Goal: Task Accomplishment & Management: Manage account settings

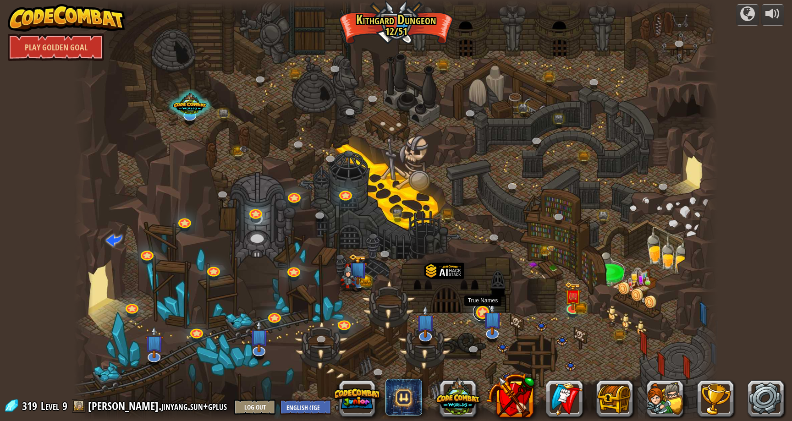
click at [478, 313] on link at bounding box center [482, 312] width 18 height 18
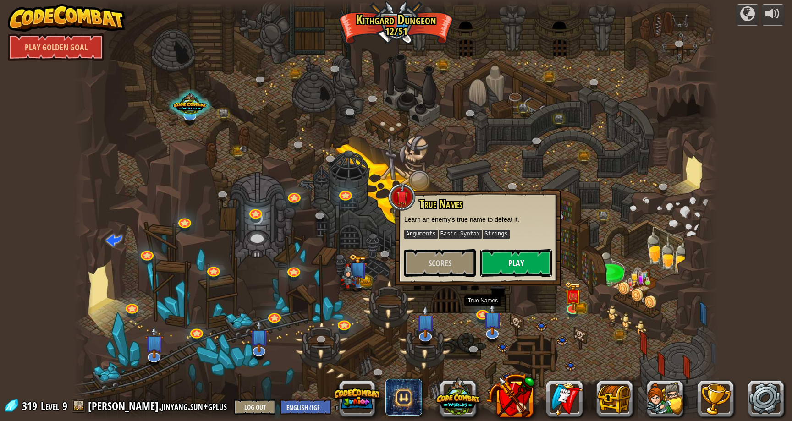
click at [517, 254] on button "Play" at bounding box center [517, 263] width 72 height 28
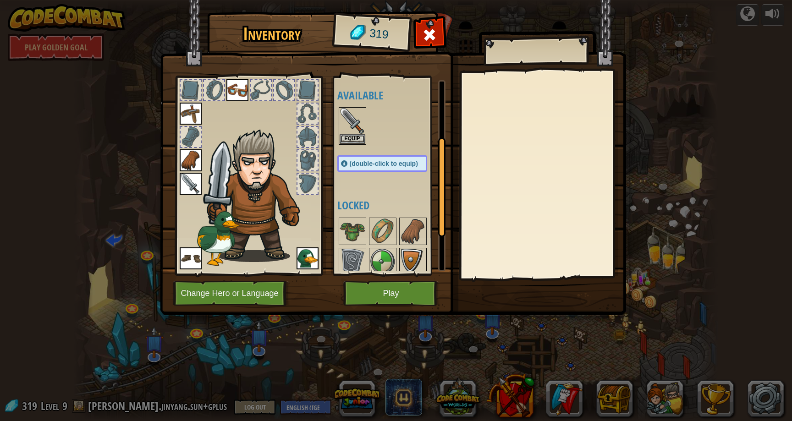
scroll to position [187, 0]
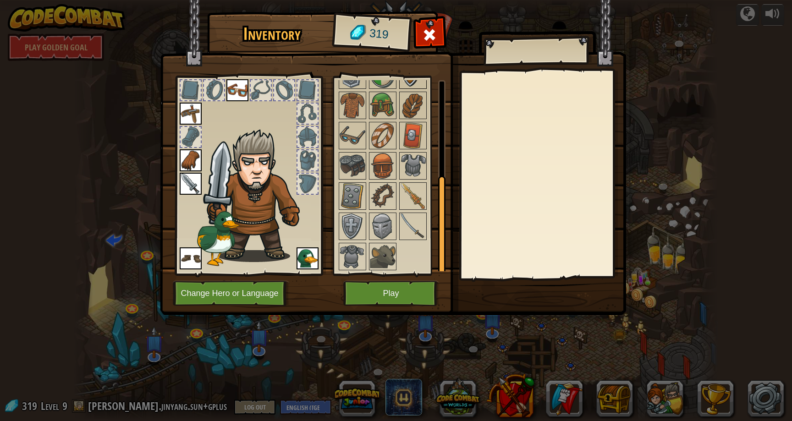
click at [413, 250] on div at bounding box center [391, 151] width 108 height 242
click at [403, 232] on img at bounding box center [413, 227] width 26 height 26
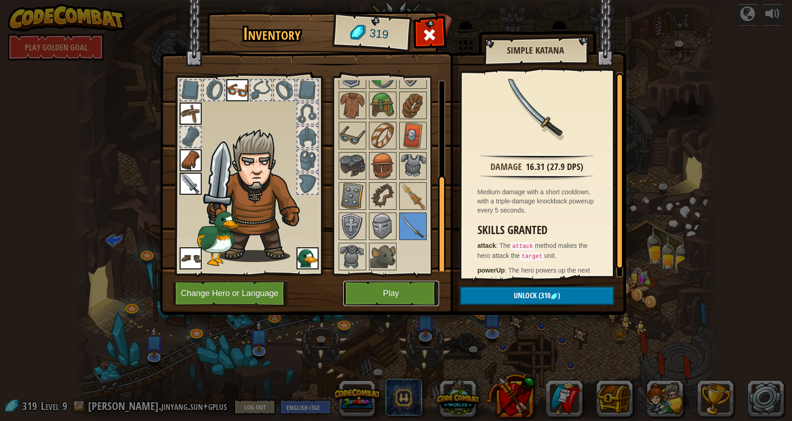
click at [393, 299] on button "Play" at bounding box center [391, 293] width 96 height 25
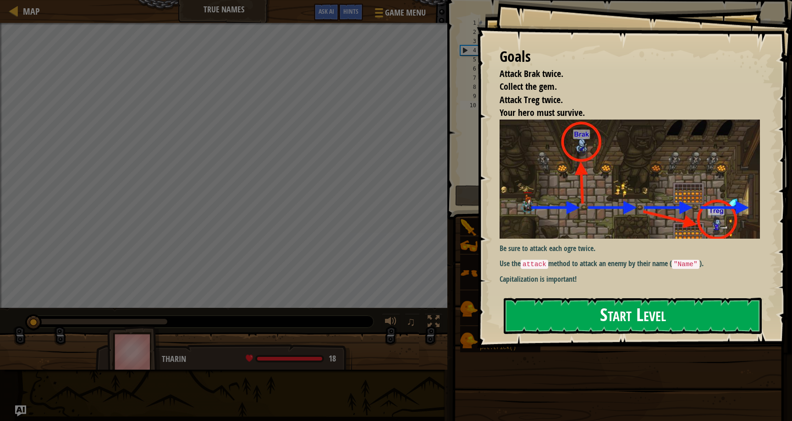
click at [562, 195] on div "Goals Attack Brak twice. Collect the gem. Attack Treg twice. Your hero must sur…" at bounding box center [634, 174] width 315 height 348
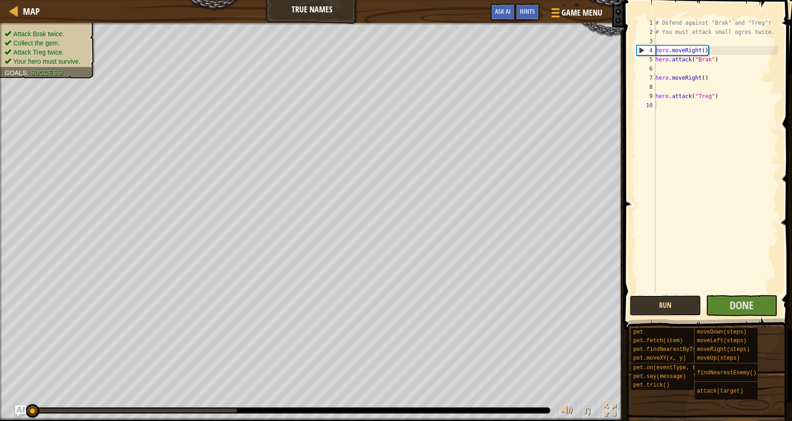
click at [685, 305] on button "Run" at bounding box center [666, 305] width 72 height 21
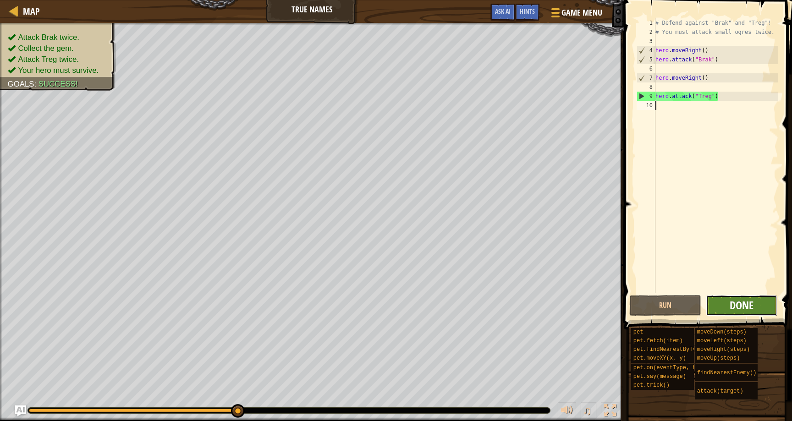
click at [733, 309] on span "Done" at bounding box center [742, 305] width 24 height 15
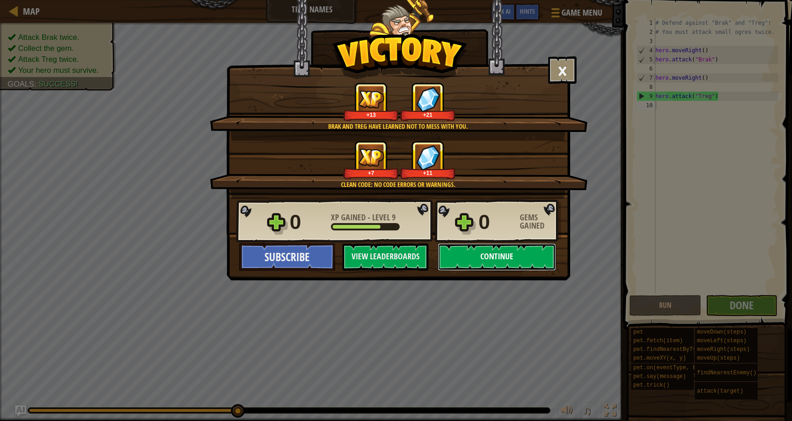
click at [548, 259] on button "Continue" at bounding box center [497, 257] width 118 height 28
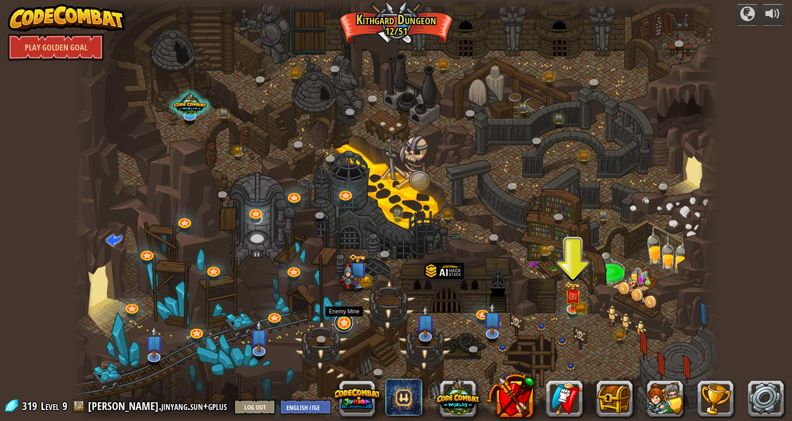
click at [347, 320] on link at bounding box center [344, 323] width 18 height 18
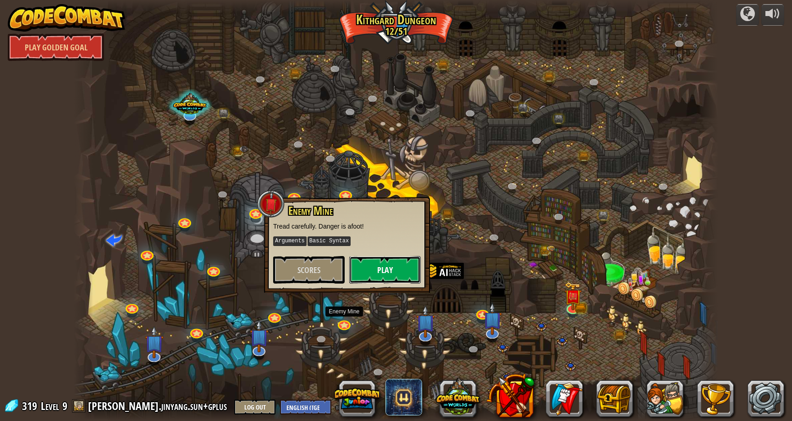
click at [375, 281] on button "Play" at bounding box center [385, 270] width 72 height 28
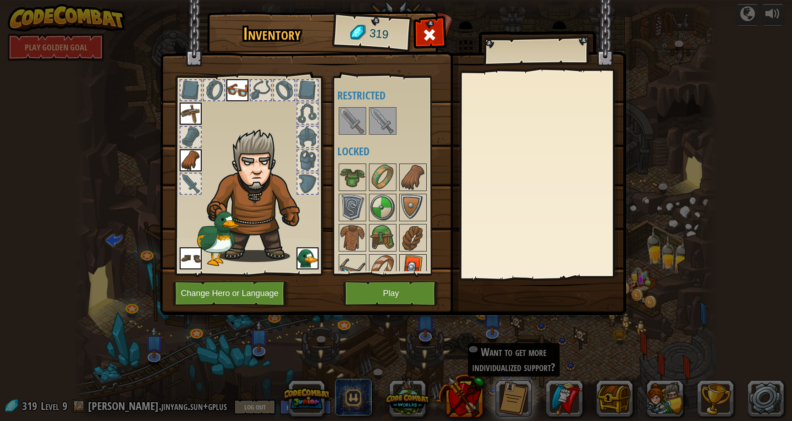
scroll to position [133, 0]
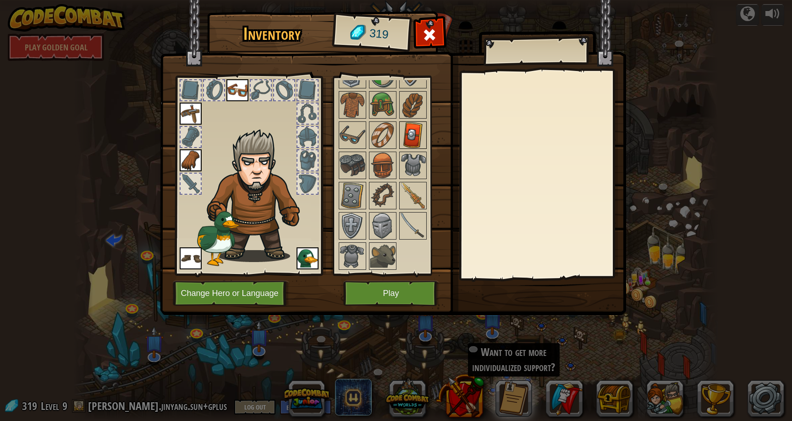
click at [413, 138] on img at bounding box center [413, 135] width 26 height 26
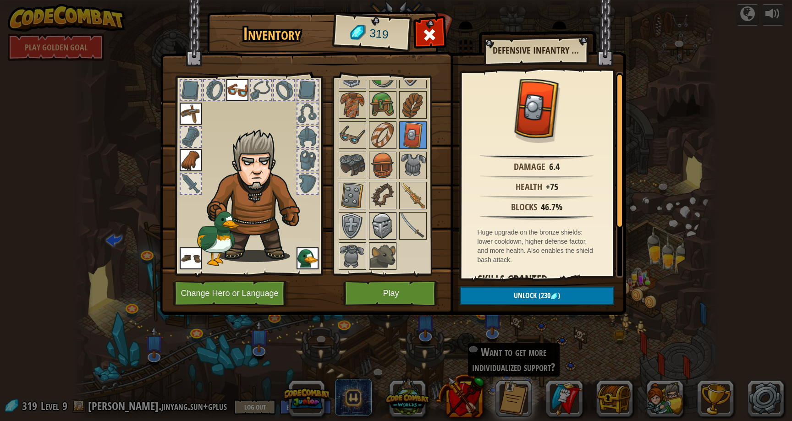
click at [390, 232] on img at bounding box center [383, 226] width 26 height 26
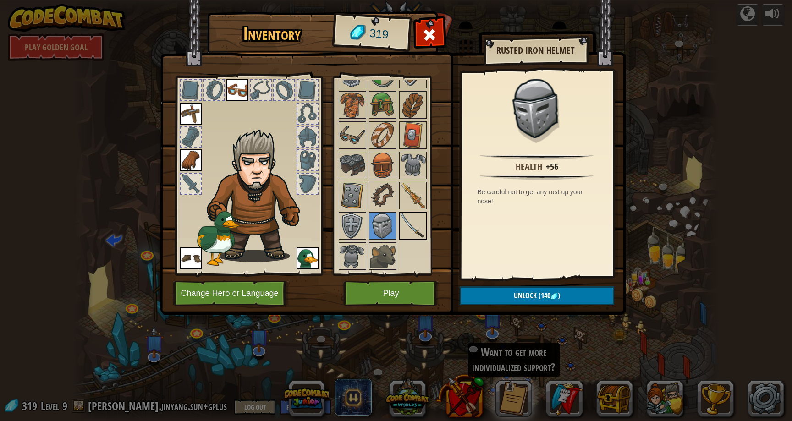
click at [409, 230] on img at bounding box center [413, 226] width 26 height 26
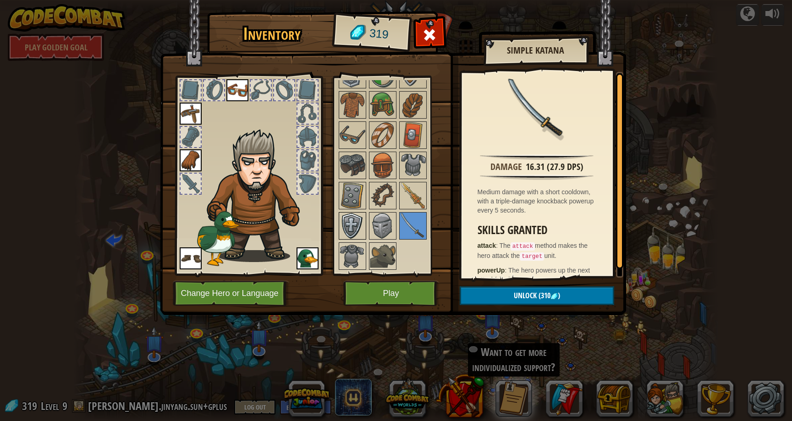
click at [364, 225] on img at bounding box center [353, 226] width 26 height 26
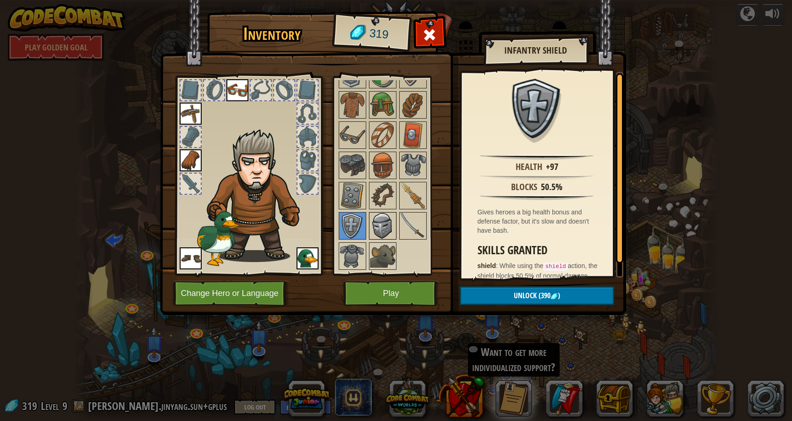
click at [374, 226] on img at bounding box center [383, 226] width 26 height 26
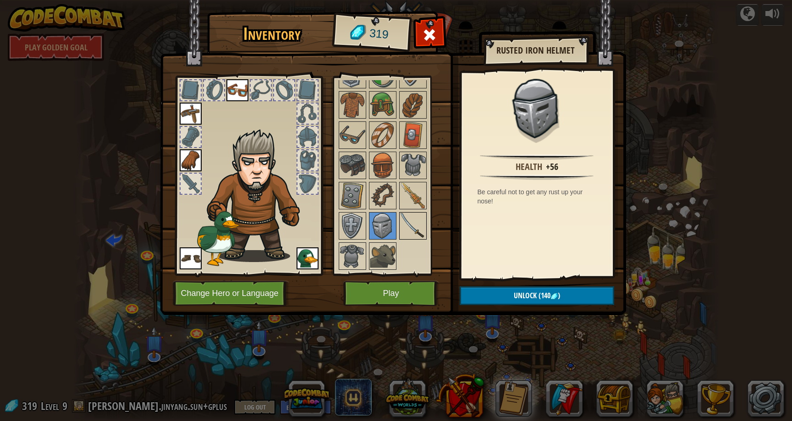
click at [411, 221] on img at bounding box center [413, 226] width 26 height 26
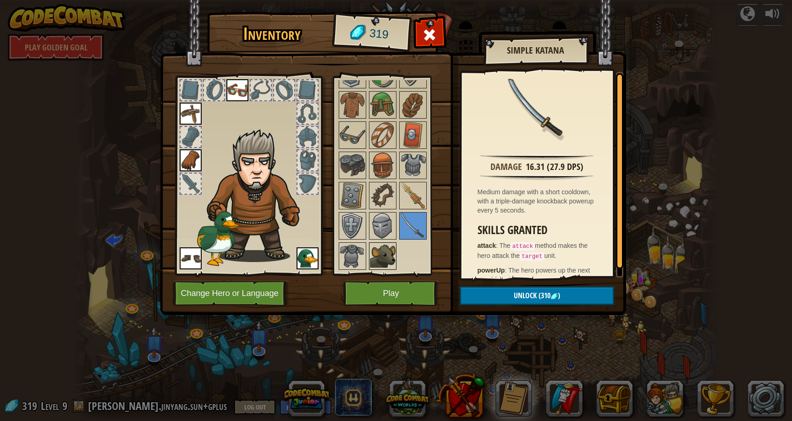
click at [381, 253] on img at bounding box center [383, 256] width 26 height 26
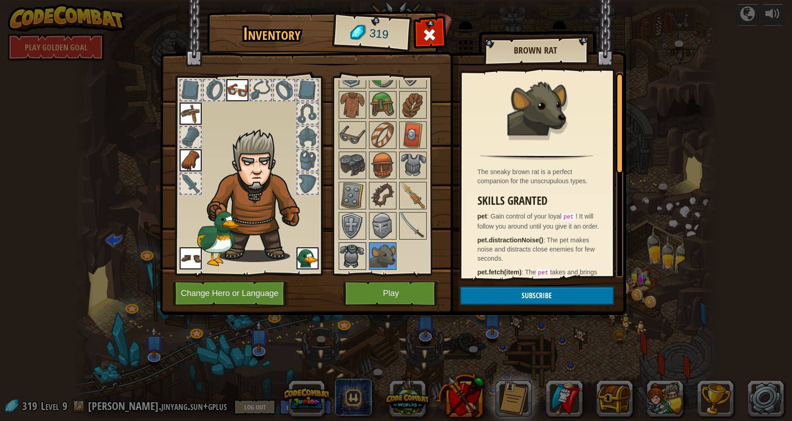
click at [366, 253] on div at bounding box center [353, 257] width 28 height 28
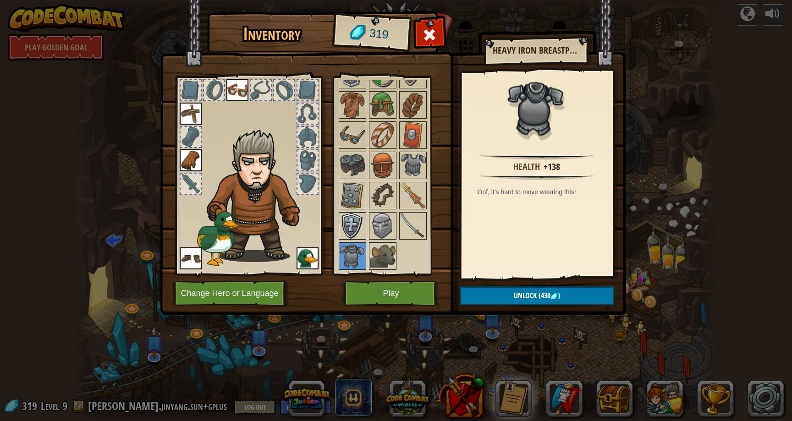
click at [360, 225] on img at bounding box center [353, 226] width 26 height 26
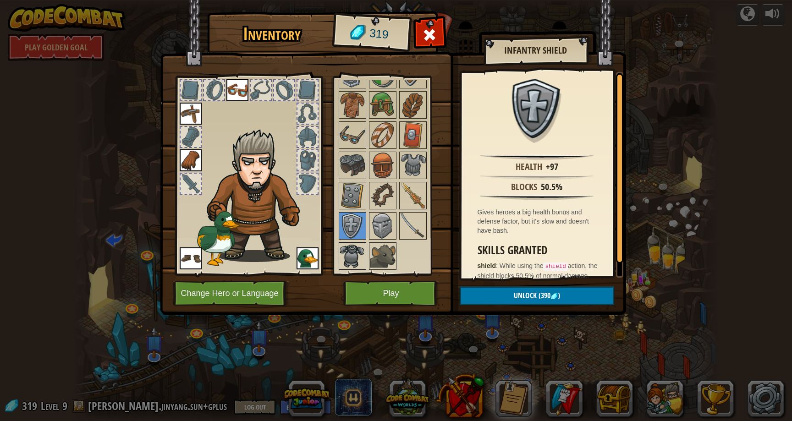
click at [353, 248] on img at bounding box center [353, 256] width 26 height 26
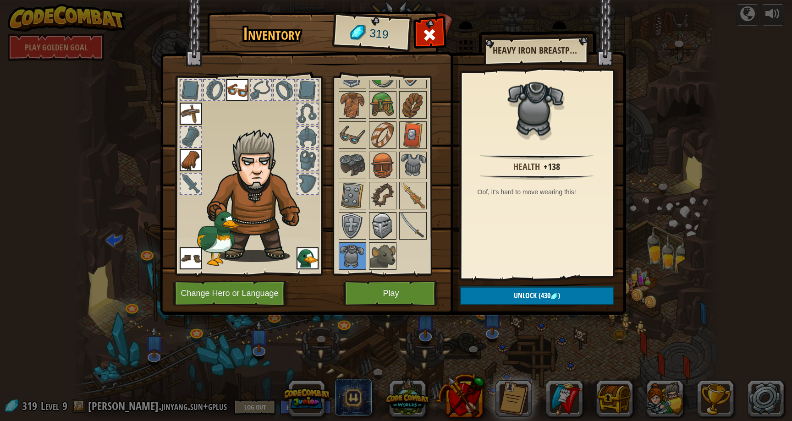
click at [385, 225] on img at bounding box center [383, 226] width 26 height 26
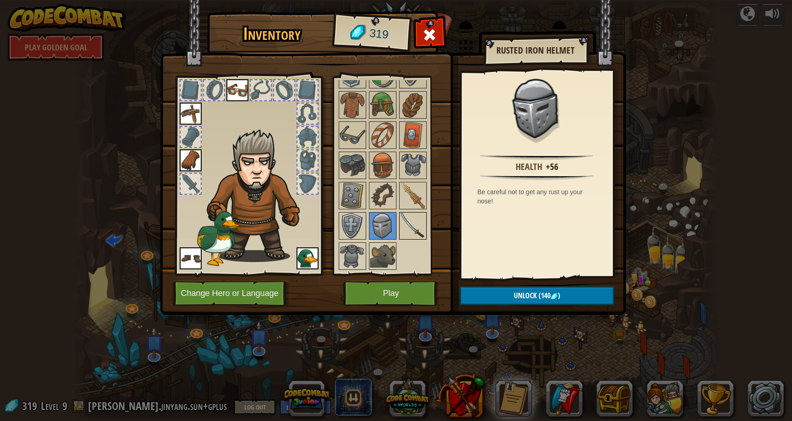
click at [411, 222] on img at bounding box center [413, 226] width 26 height 26
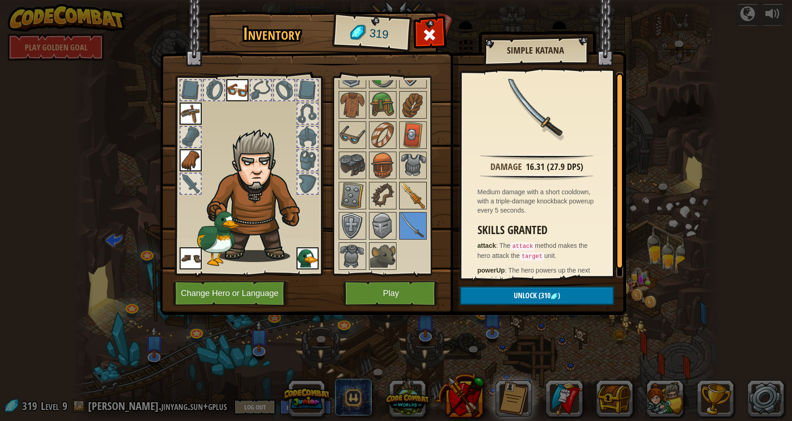
click at [399, 192] on div at bounding box center [413, 196] width 28 height 28
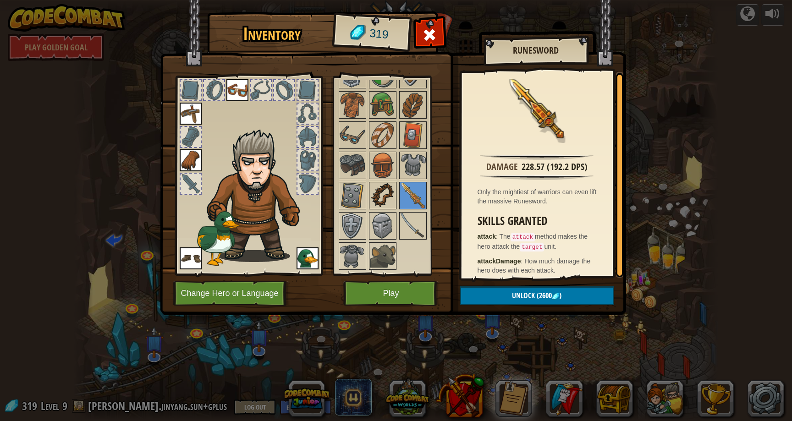
click at [380, 192] on img at bounding box center [383, 196] width 26 height 26
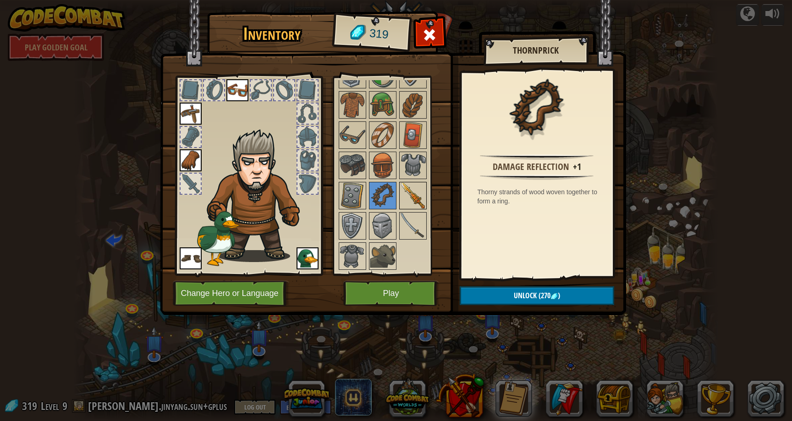
click at [403, 191] on img at bounding box center [413, 196] width 26 height 26
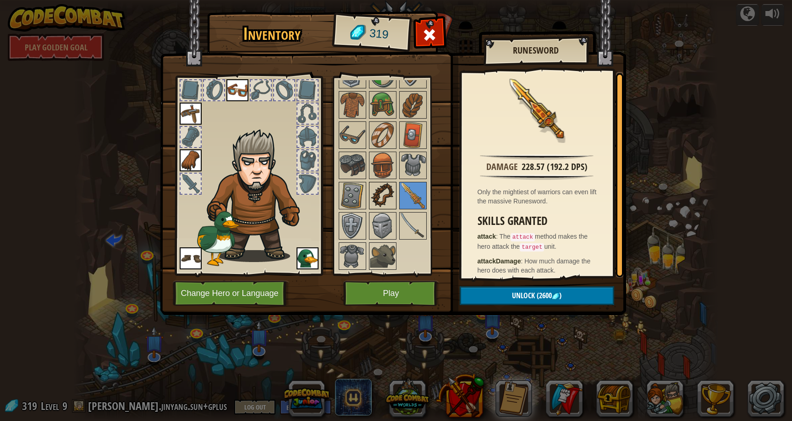
click at [389, 193] on img at bounding box center [383, 196] width 26 height 26
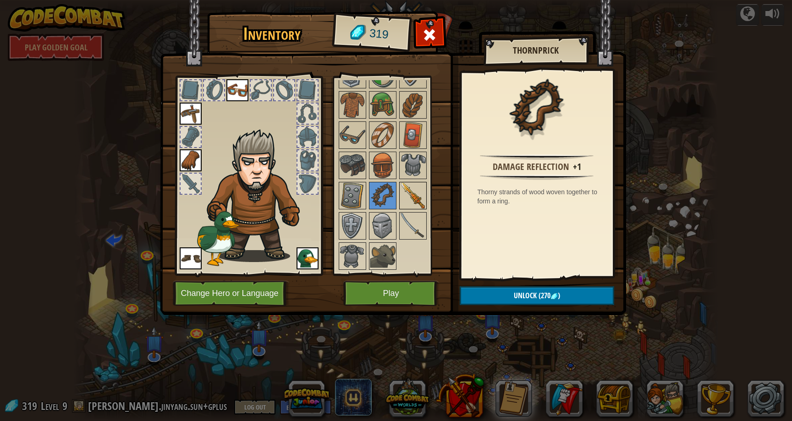
click at [409, 192] on img at bounding box center [413, 196] width 26 height 26
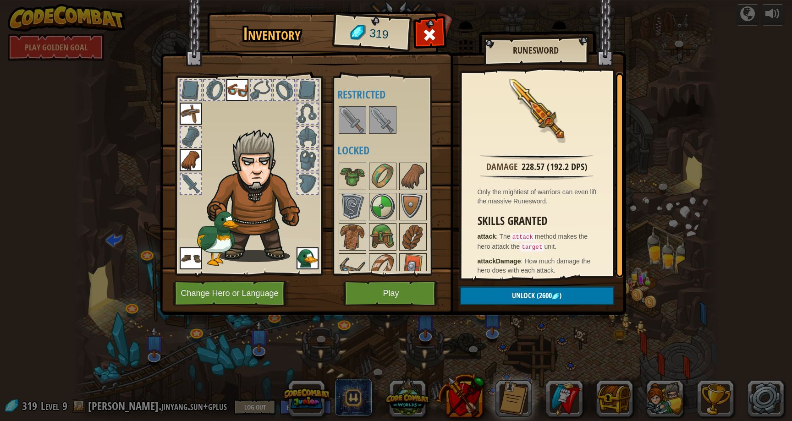
scroll to position [0, 0]
click at [365, 177] on img at bounding box center [353, 178] width 26 height 26
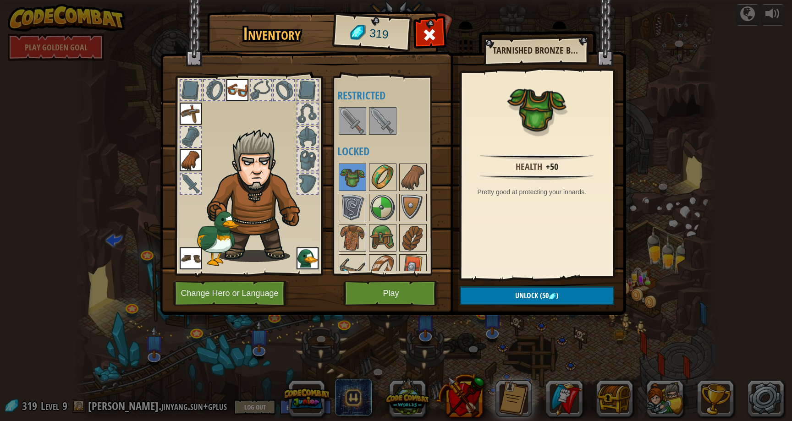
click at [376, 178] on img at bounding box center [383, 178] width 26 height 26
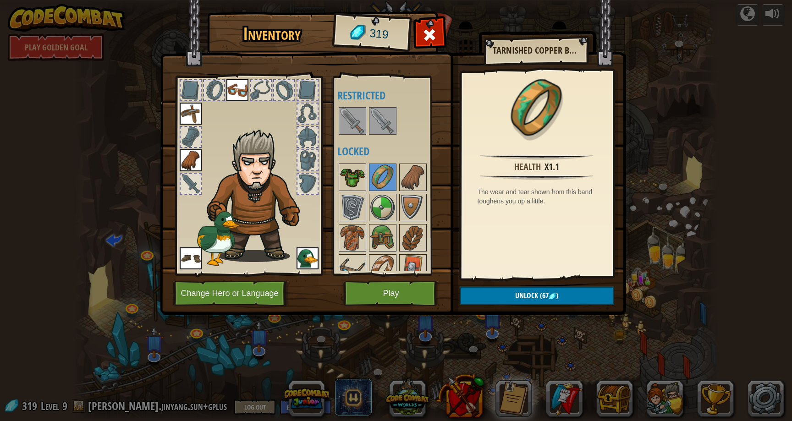
click at [355, 171] on img at bounding box center [353, 178] width 26 height 26
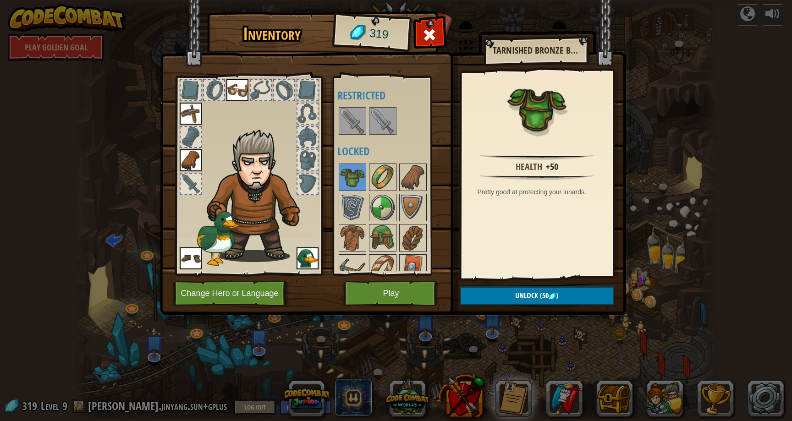
click at [391, 171] on img at bounding box center [383, 178] width 26 height 26
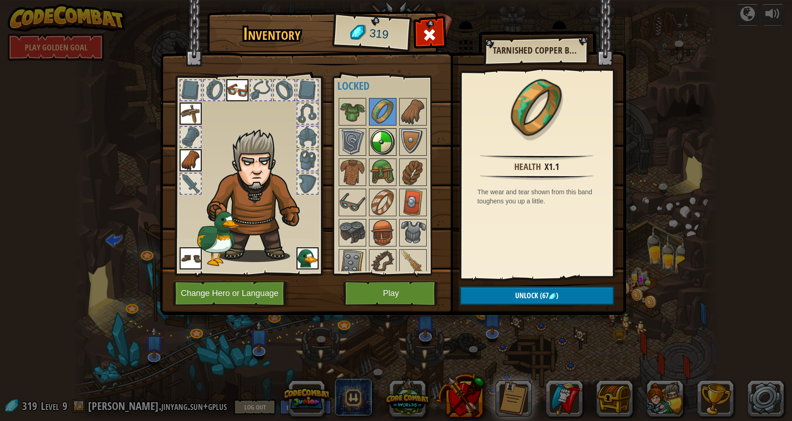
scroll to position [64, 0]
click at [408, 227] on img at bounding box center [413, 235] width 26 height 26
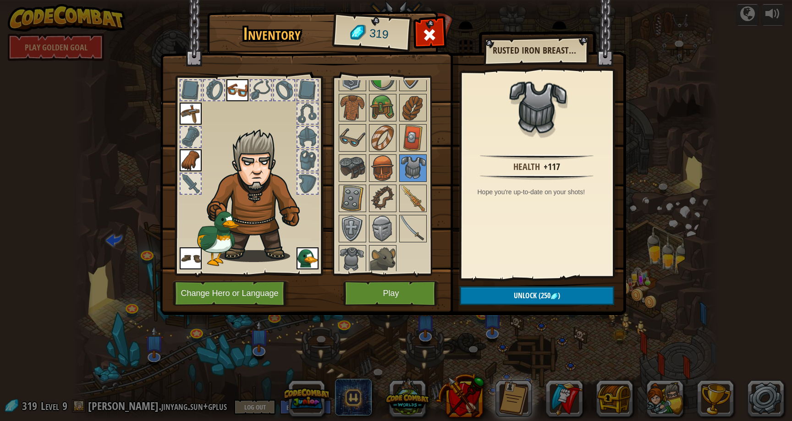
scroll to position [133, 0]
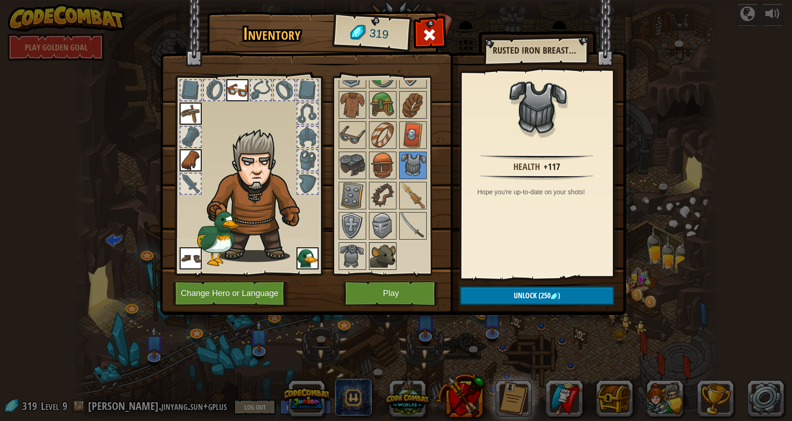
click at [385, 244] on img at bounding box center [383, 256] width 26 height 26
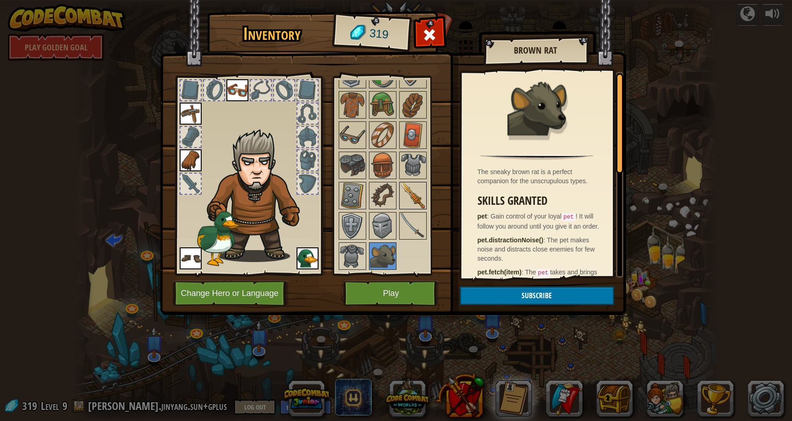
click at [404, 201] on img at bounding box center [413, 196] width 26 height 26
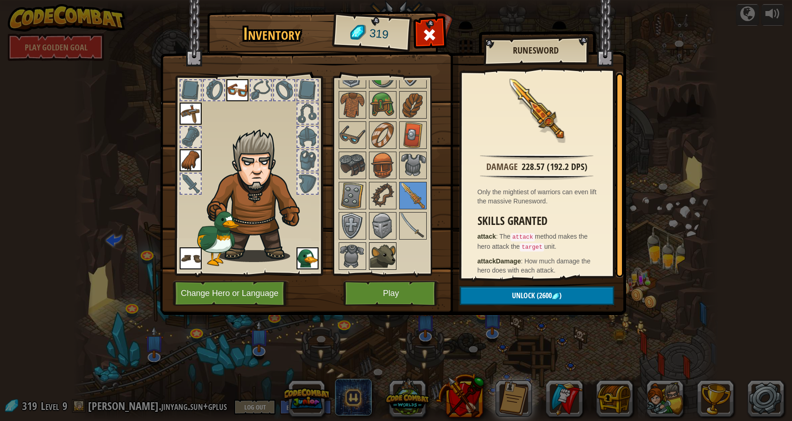
click at [383, 259] on img at bounding box center [383, 256] width 26 height 26
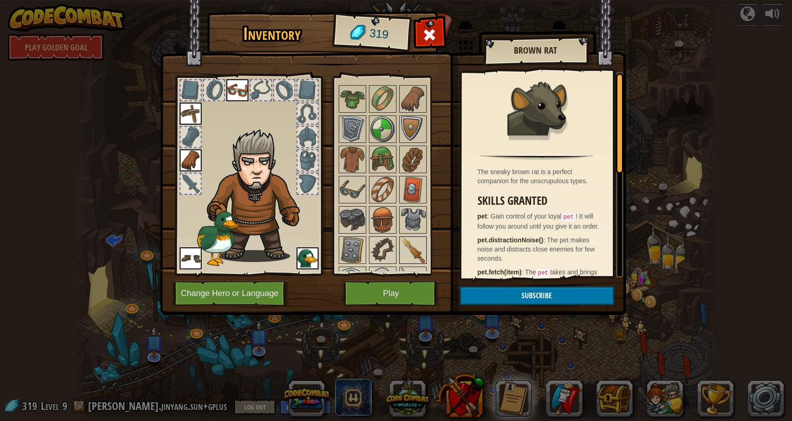
scroll to position [0, 0]
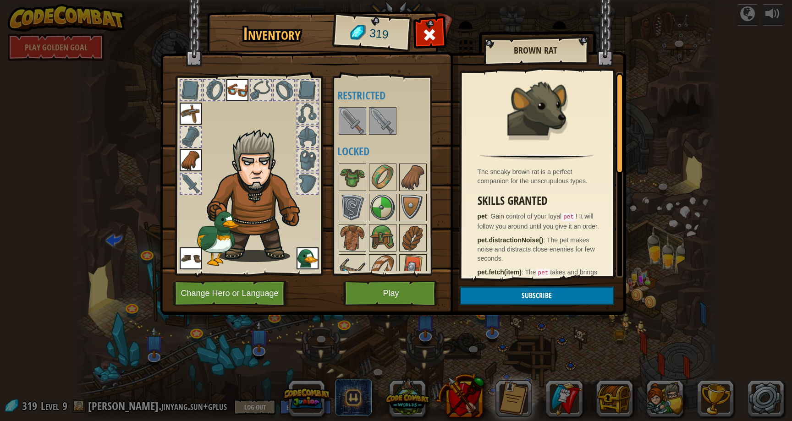
click at [401, 187] on img at bounding box center [413, 178] width 26 height 26
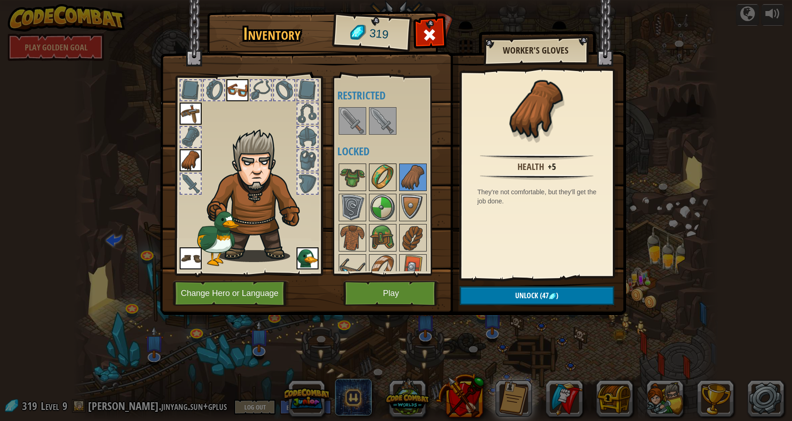
click at [391, 176] on img at bounding box center [383, 178] width 26 height 26
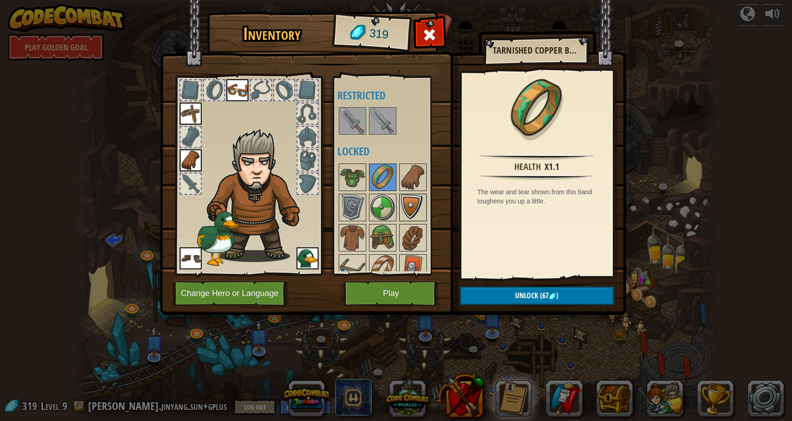
click at [403, 197] on img at bounding box center [413, 208] width 26 height 26
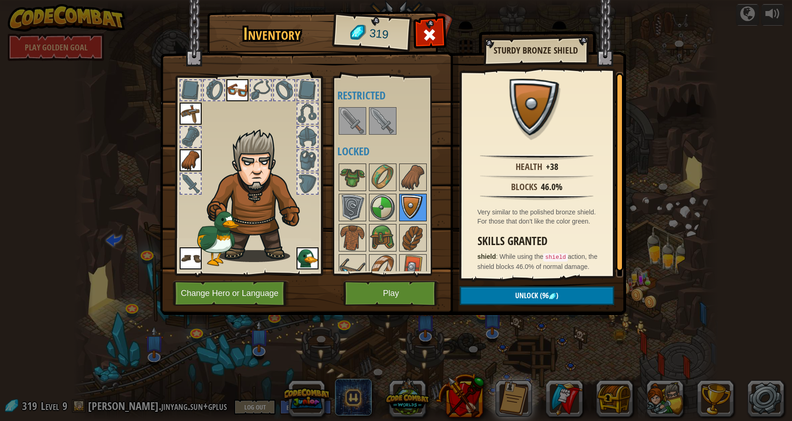
click at [403, 210] on img at bounding box center [413, 208] width 26 height 26
click at [392, 210] on img at bounding box center [383, 208] width 26 height 26
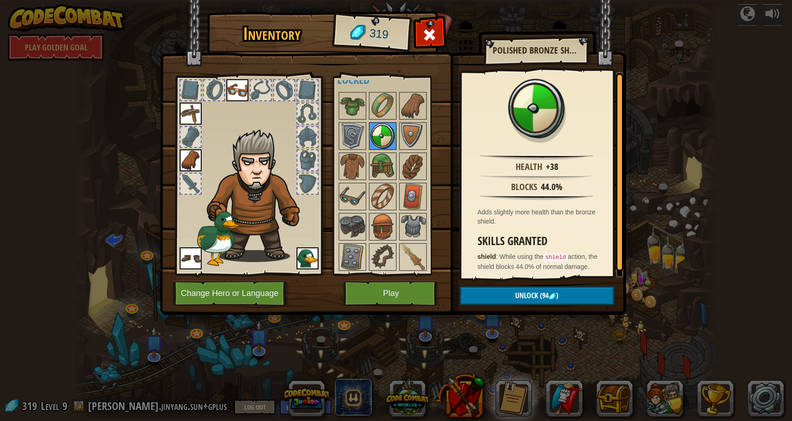
scroll to position [66, 0]
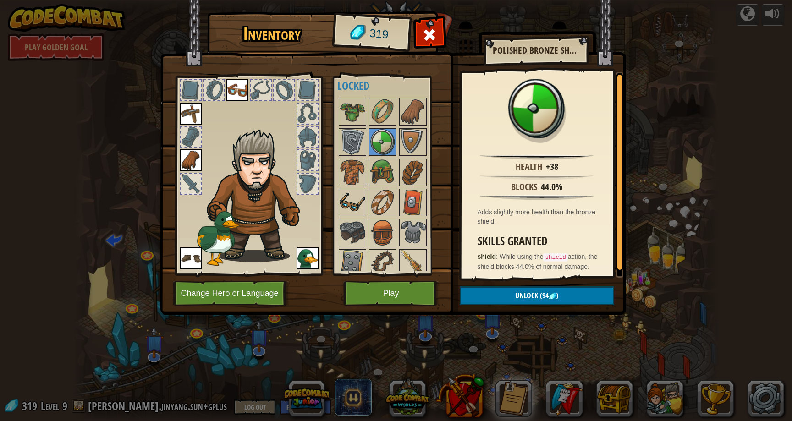
click at [354, 202] on img at bounding box center [353, 203] width 26 height 26
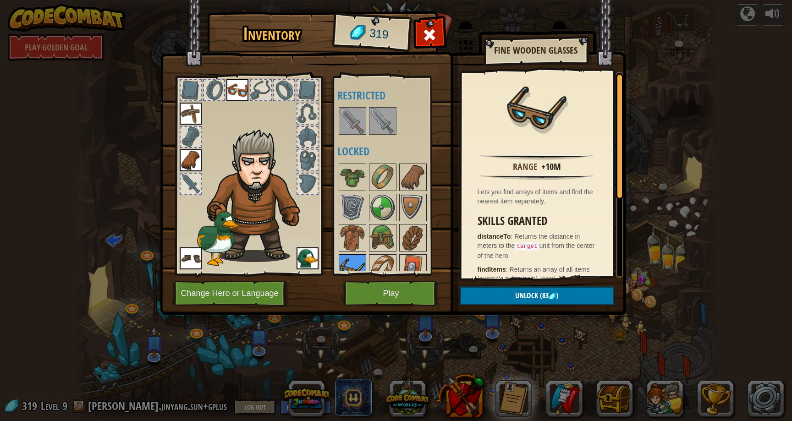
scroll to position [3, 0]
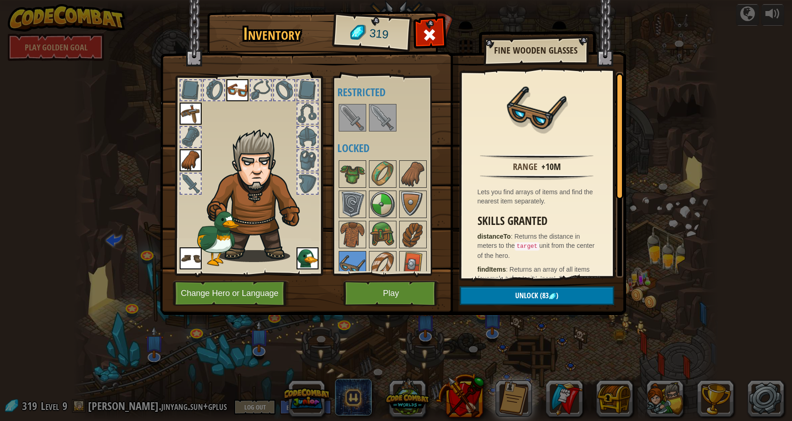
click at [247, 94] on img at bounding box center [237, 90] width 22 height 22
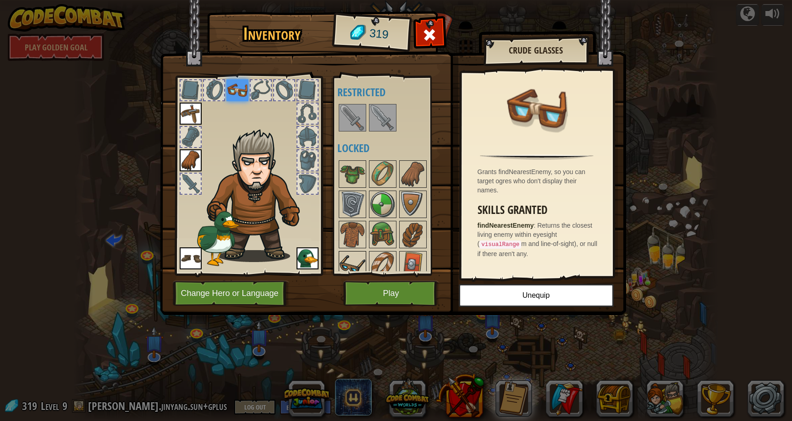
click at [352, 262] on img at bounding box center [353, 265] width 26 height 26
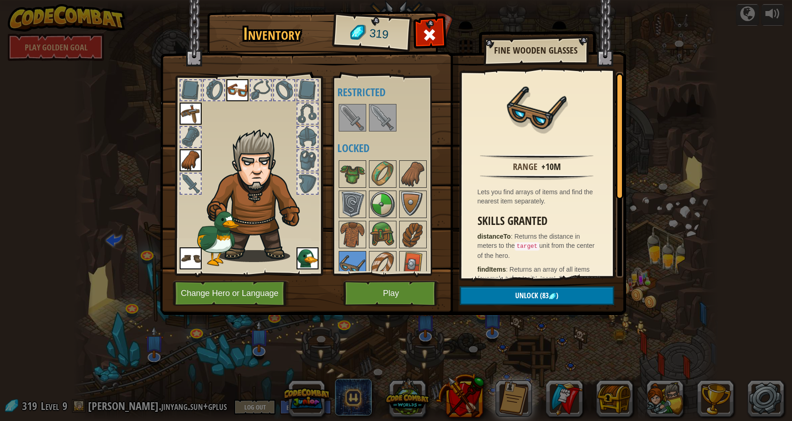
click at [237, 94] on img at bounding box center [237, 90] width 22 height 22
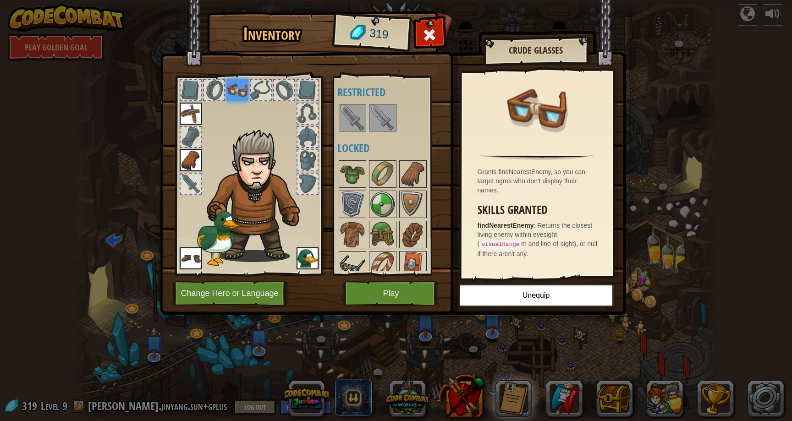
click at [348, 266] on img at bounding box center [353, 265] width 26 height 26
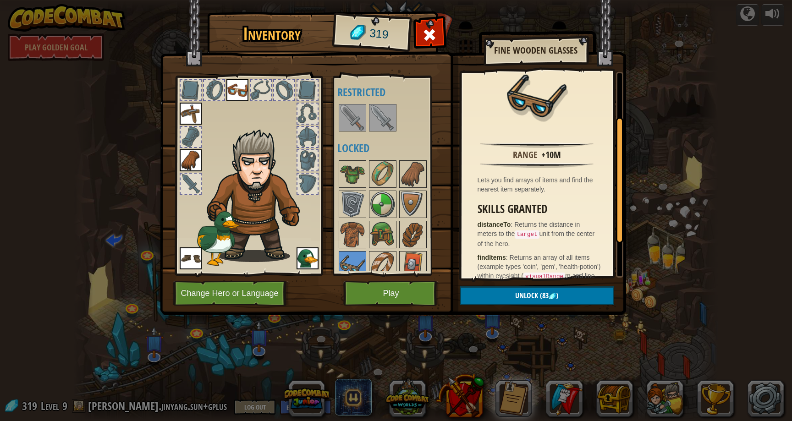
scroll to position [0, 0]
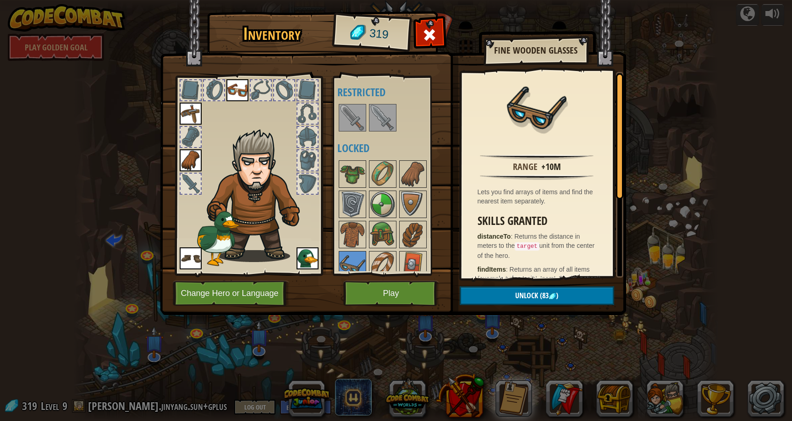
click at [367, 239] on div at bounding box center [391, 280] width 108 height 242
click at [355, 235] on img at bounding box center [353, 235] width 26 height 26
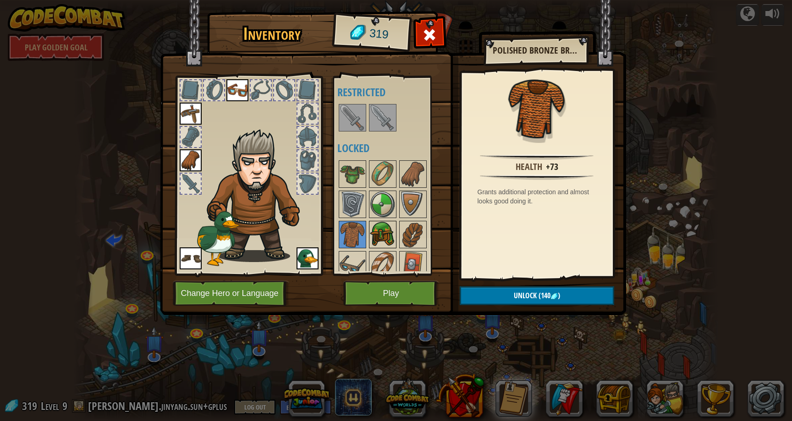
click at [380, 235] on img at bounding box center [383, 235] width 26 height 26
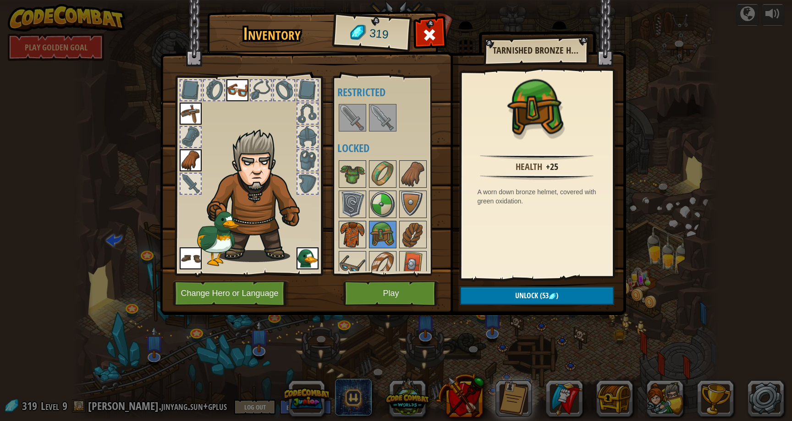
click at [358, 235] on img at bounding box center [353, 235] width 26 height 26
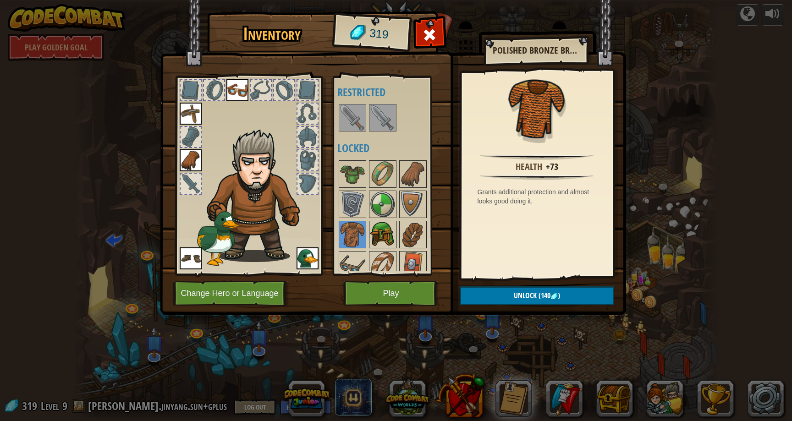
click at [385, 231] on img at bounding box center [383, 235] width 26 height 26
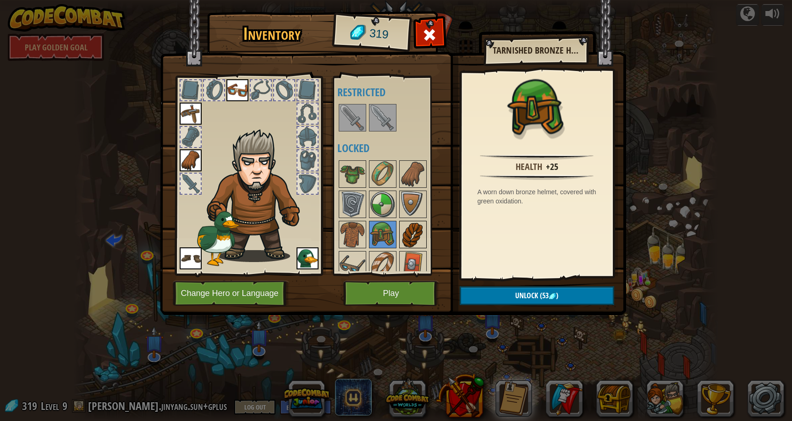
click at [407, 232] on img at bounding box center [413, 235] width 26 height 26
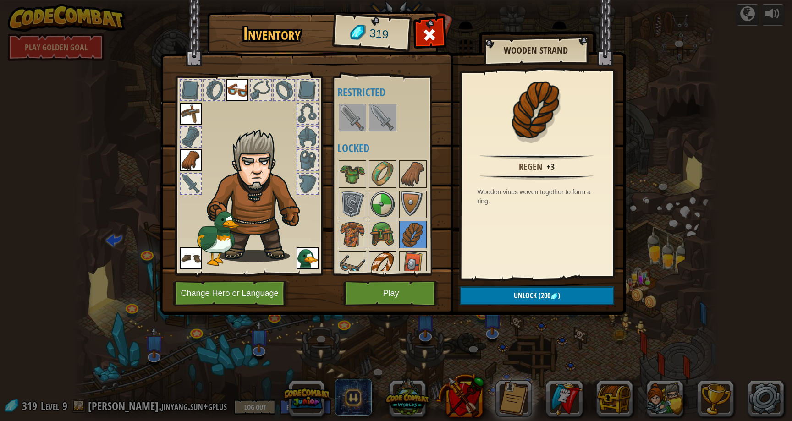
scroll to position [133, 0]
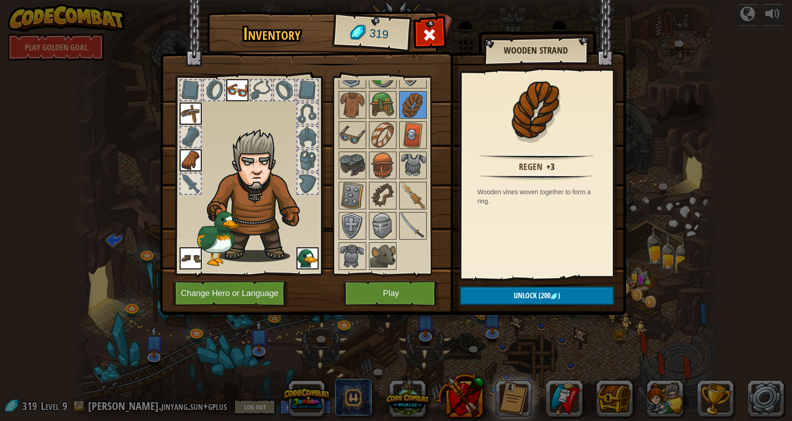
click at [382, 241] on div at bounding box center [391, 150] width 108 height 242
click at [360, 250] on img at bounding box center [353, 256] width 26 height 26
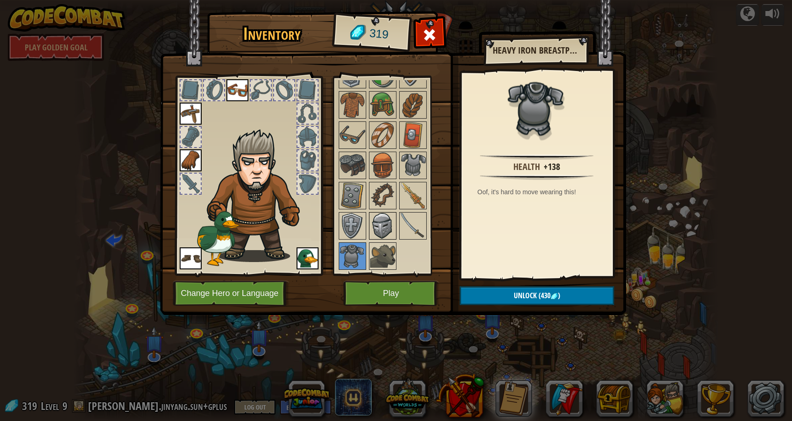
click at [381, 224] on img at bounding box center [383, 226] width 26 height 26
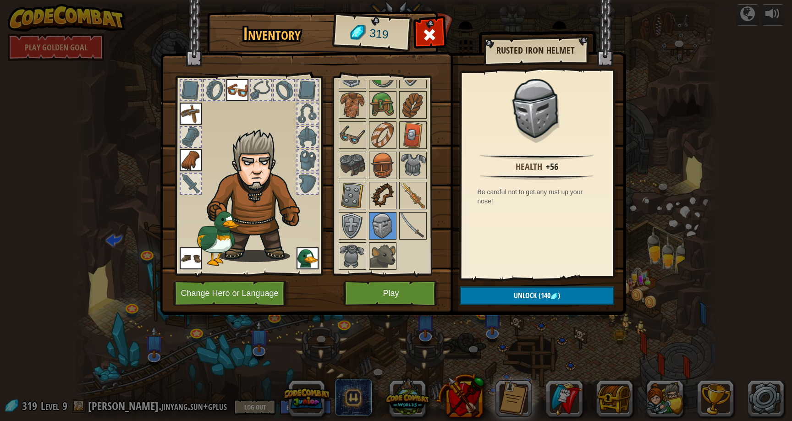
click at [387, 193] on img at bounding box center [383, 196] width 26 height 26
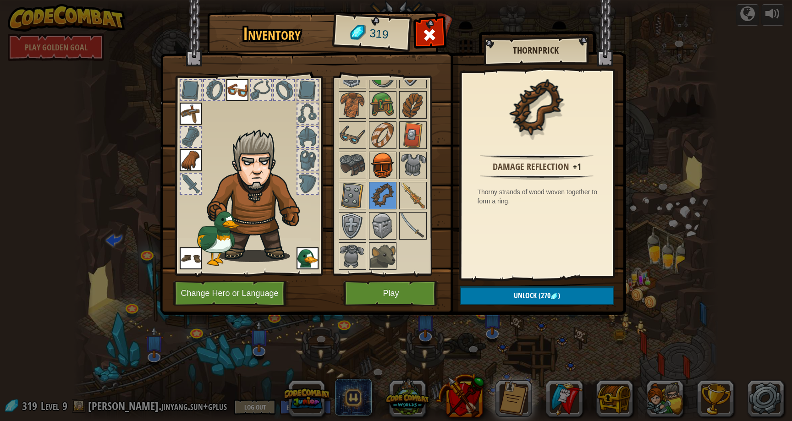
click at [390, 163] on img at bounding box center [383, 166] width 26 height 26
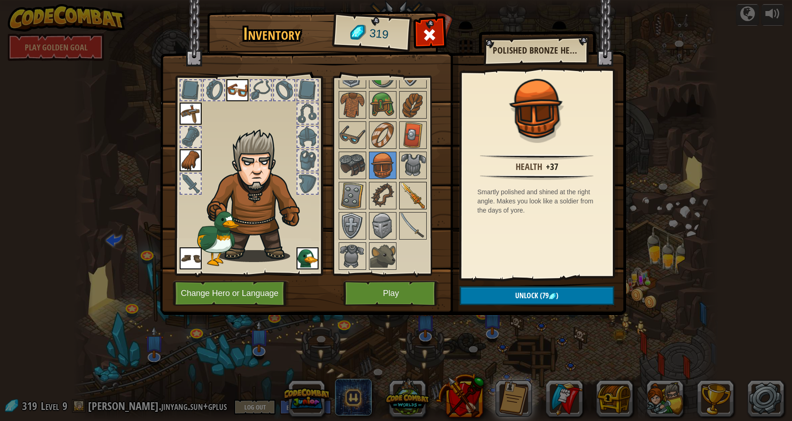
click at [403, 183] on img at bounding box center [413, 196] width 26 height 26
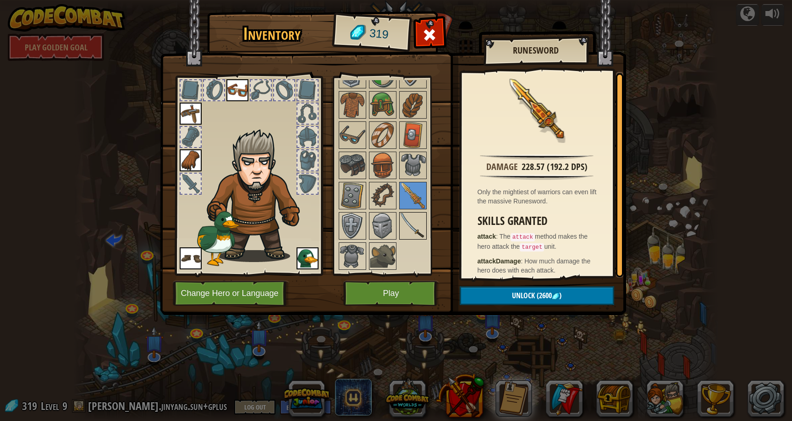
click at [403, 232] on img at bounding box center [413, 226] width 26 height 26
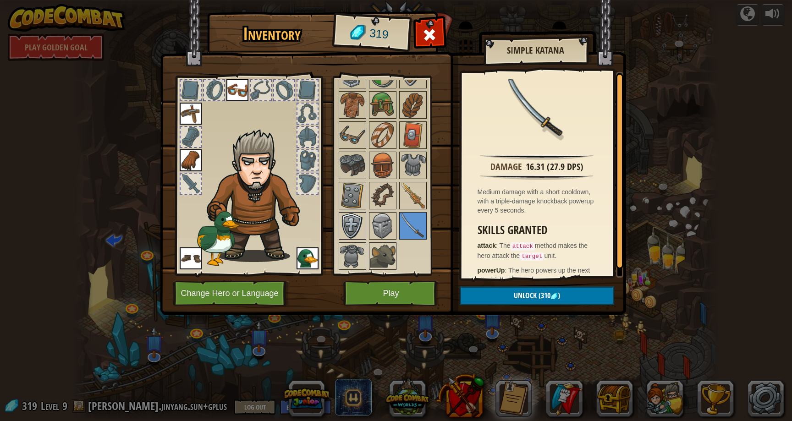
click at [346, 233] on img at bounding box center [353, 226] width 26 height 26
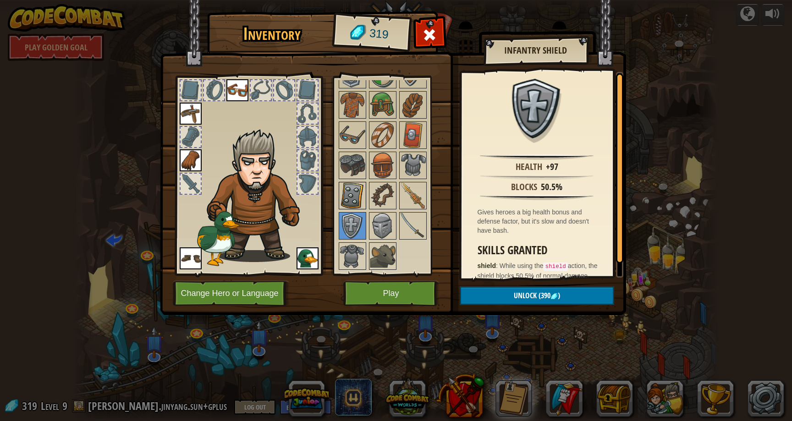
click at [350, 200] on img at bounding box center [353, 196] width 26 height 26
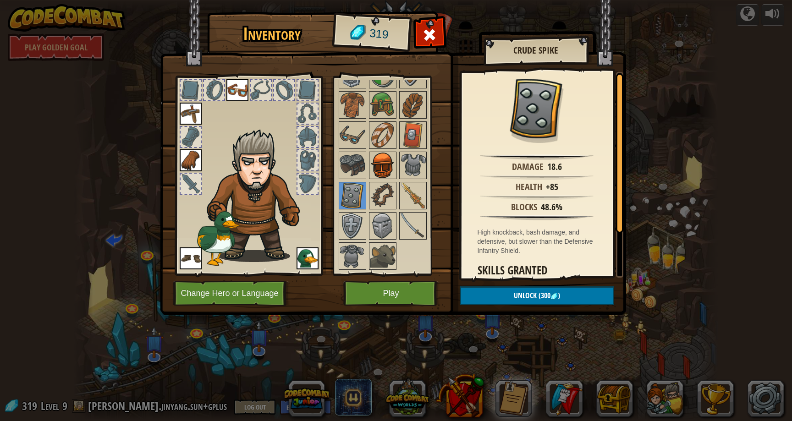
click at [384, 165] on img at bounding box center [383, 166] width 26 height 26
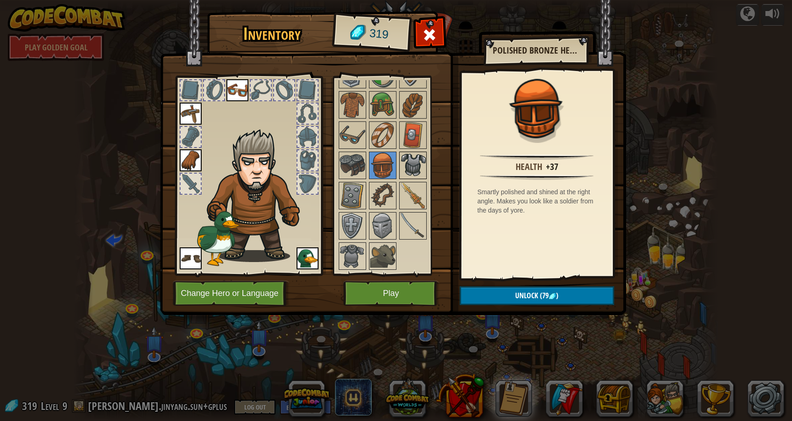
click at [403, 161] on img at bounding box center [413, 166] width 26 height 26
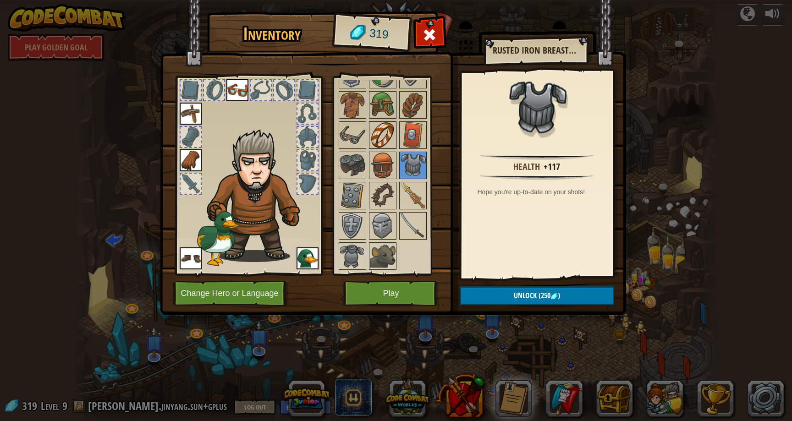
scroll to position [0, 0]
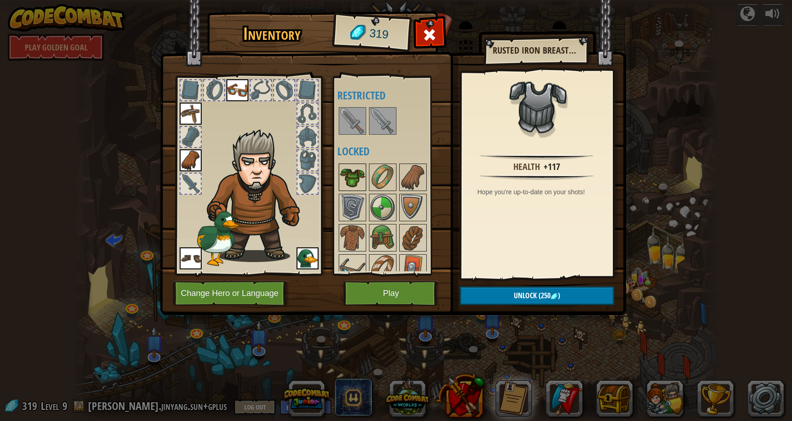
click at [358, 171] on img at bounding box center [353, 178] width 26 height 26
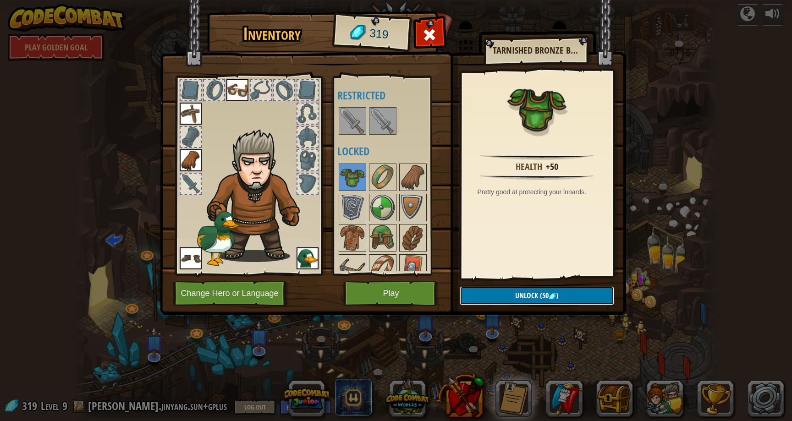
click at [514, 294] on button "Unlock (50 )" at bounding box center [537, 296] width 155 height 19
click at [487, 307] on img at bounding box center [393, 149] width 466 height 333
click at [507, 295] on button "Unlock" at bounding box center [537, 296] width 155 height 19
click at [505, 295] on button "Confirm" at bounding box center [537, 296] width 155 height 19
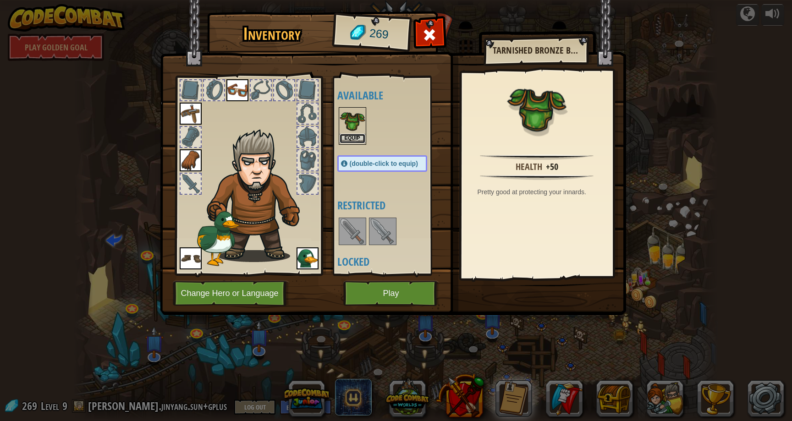
click at [356, 135] on button "Equip" at bounding box center [353, 139] width 26 height 10
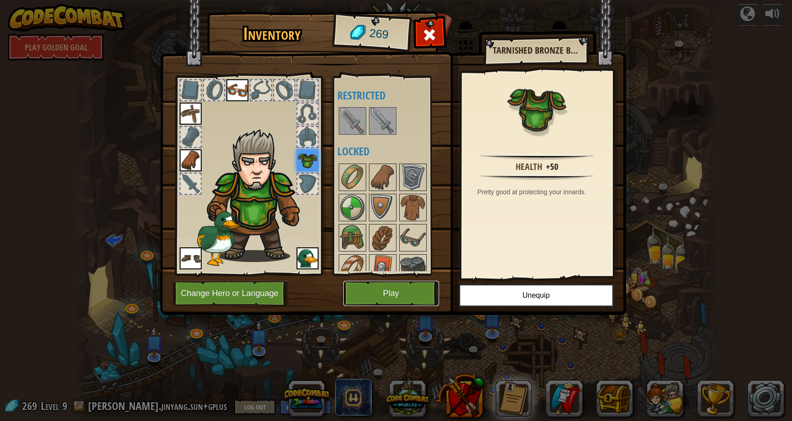
click at [417, 290] on button "Play" at bounding box center [391, 293] width 96 height 25
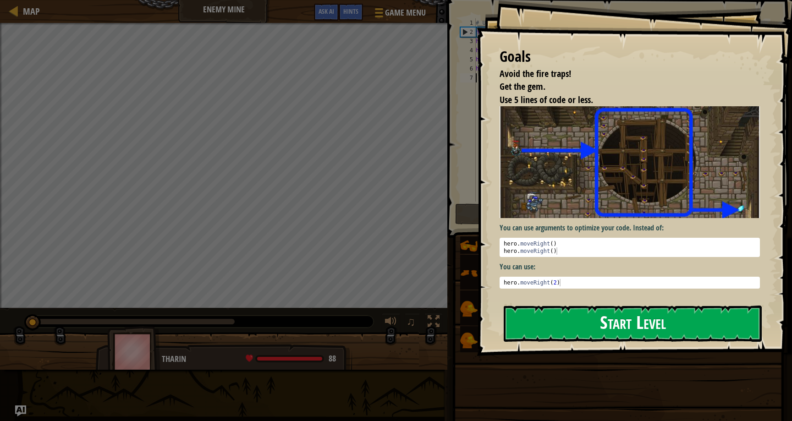
click at [576, 324] on button "Start Level" at bounding box center [633, 324] width 258 height 36
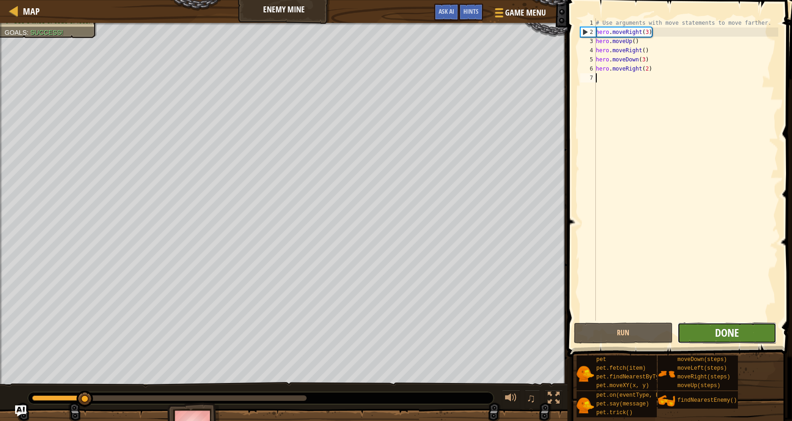
click at [738, 336] on span "Done" at bounding box center [727, 333] width 24 height 15
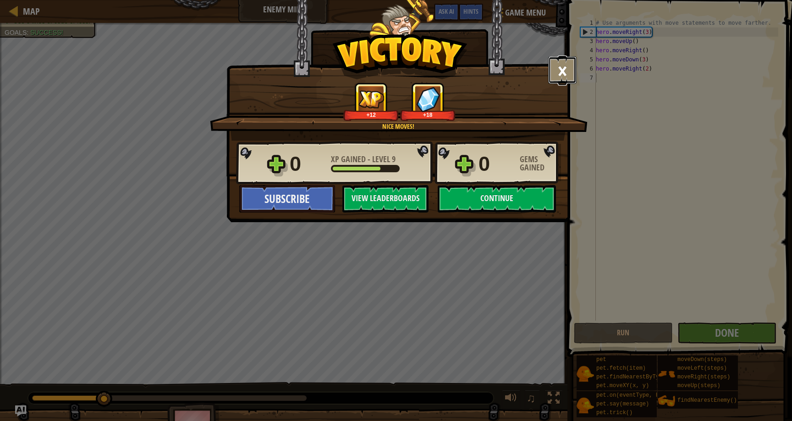
click at [566, 76] on button "×" at bounding box center [562, 70] width 28 height 28
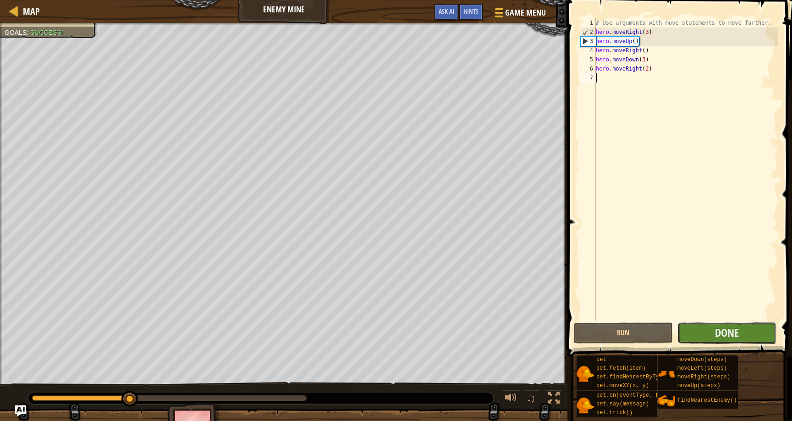
click at [700, 328] on button "Done" at bounding box center [727, 333] width 99 height 21
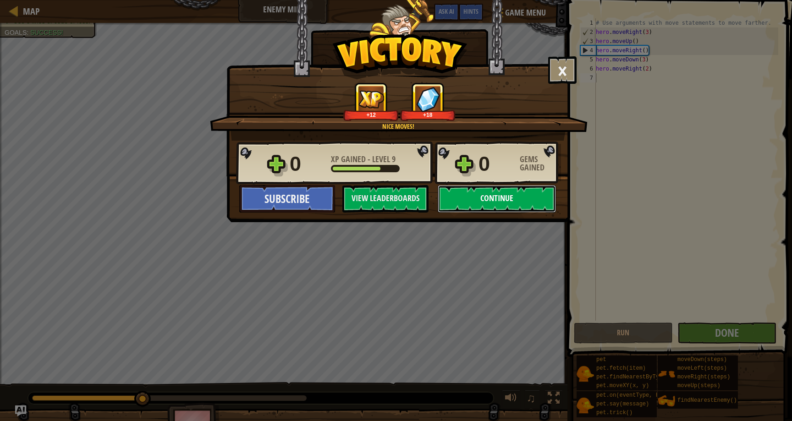
click at [536, 194] on button "Continue" at bounding box center [497, 199] width 118 height 28
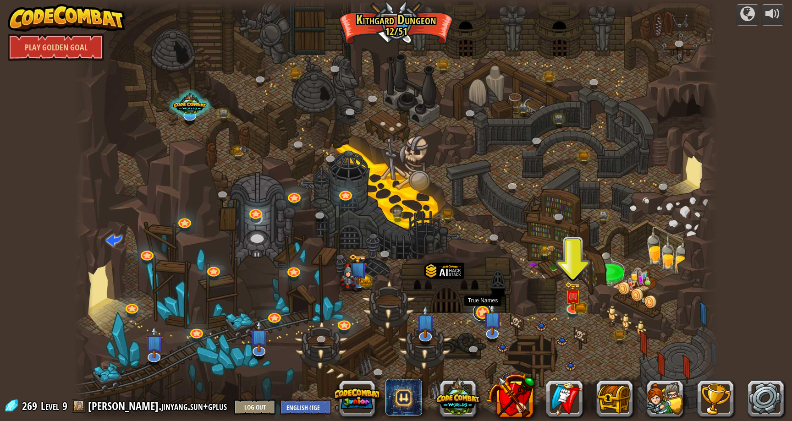
click at [481, 314] on link at bounding box center [482, 312] width 18 height 18
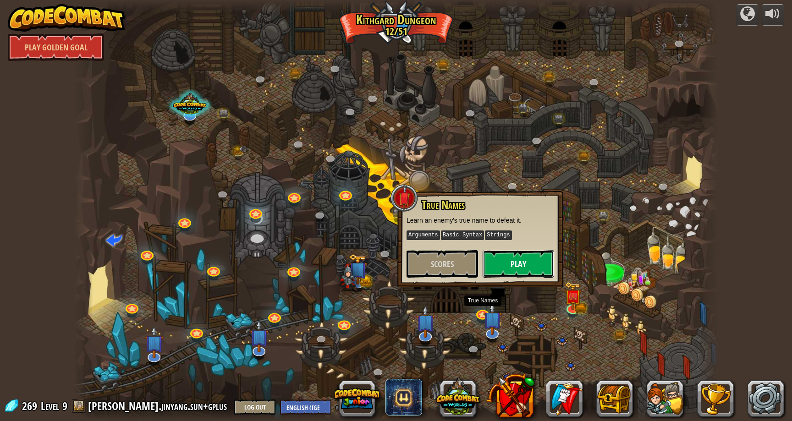
click at [496, 251] on button "Play" at bounding box center [519, 264] width 72 height 28
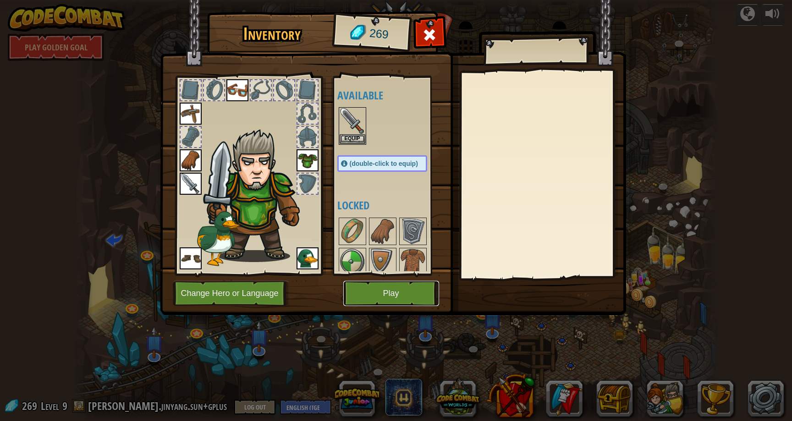
click at [372, 291] on button "Play" at bounding box center [391, 293] width 96 height 25
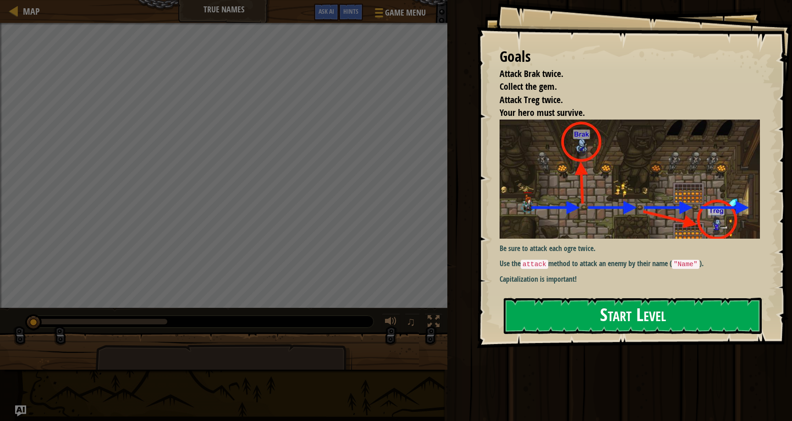
click at [552, 186] on div "Goals Attack Brak twice. Collect the gem. Attack Treg twice. Your hero must sur…" at bounding box center [634, 174] width 315 height 348
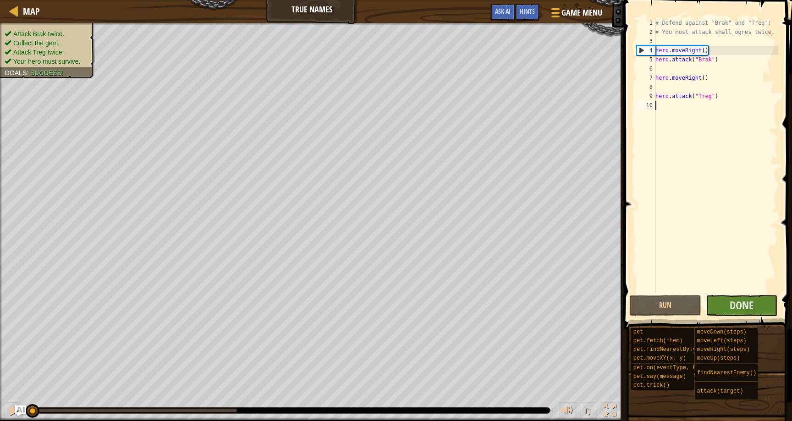
click at [684, 198] on div "# Defend against "Brak" and "Treg"! # You must attack small ogres twice. hero .…" at bounding box center [716, 164] width 125 height 293
click at [646, 301] on button "Run" at bounding box center [666, 305] width 72 height 21
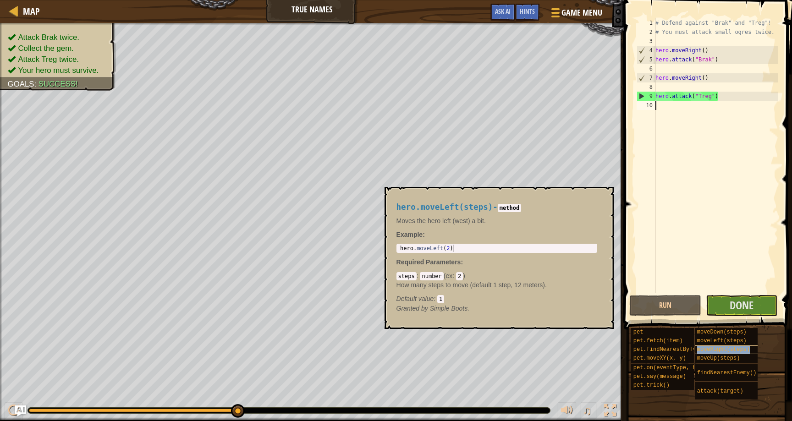
click at [717, 346] on div "moveRight(steps)" at bounding box center [734, 350] width 79 height 9
click at [733, 315] on button "Done" at bounding box center [742, 305] width 72 height 21
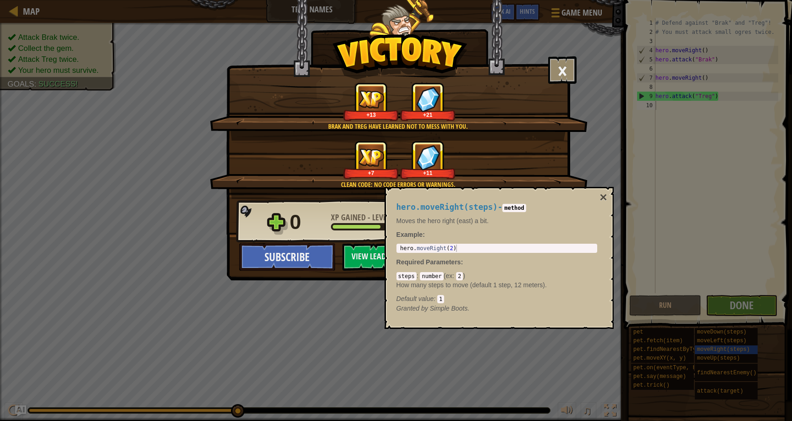
click at [702, 243] on div "× When an enemy speaks its true name, the task is easy. How fun was this level?…" at bounding box center [396, 210] width 792 height 421
click at [603, 196] on button "×" at bounding box center [603, 197] width 7 height 13
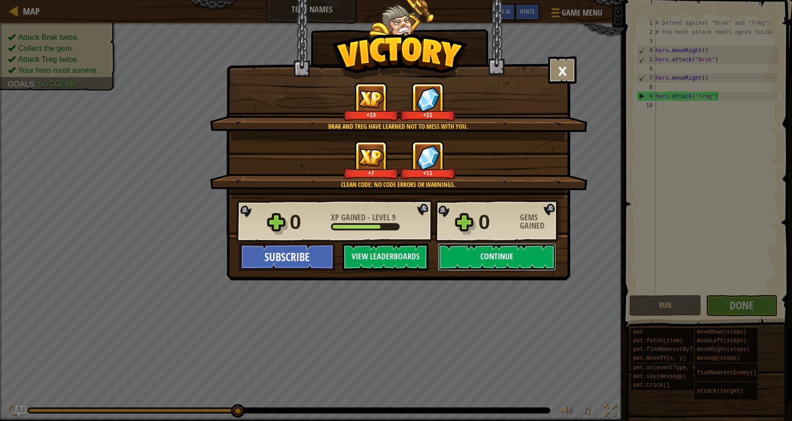
click at [489, 256] on button "Continue" at bounding box center [497, 257] width 118 height 28
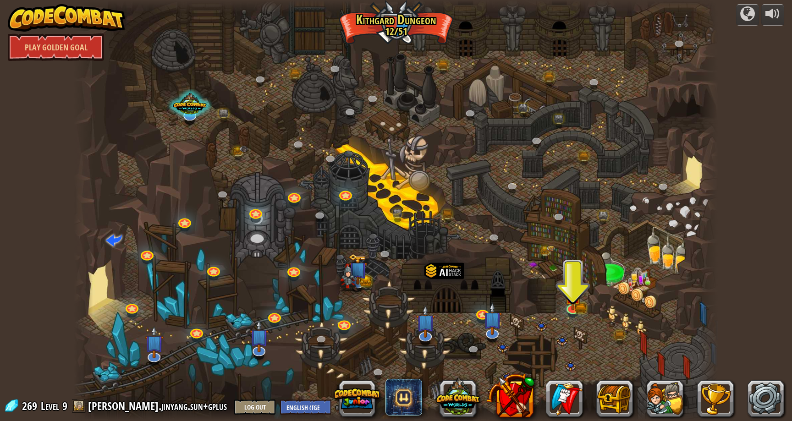
click at [342, 318] on div at bounding box center [396, 210] width 645 height 421
click at [342, 324] on link at bounding box center [344, 323] width 18 height 18
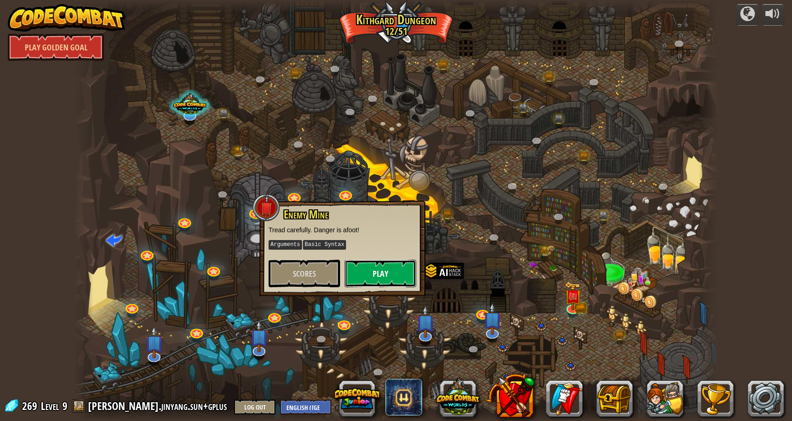
click at [365, 278] on button "Play" at bounding box center [381, 274] width 72 height 28
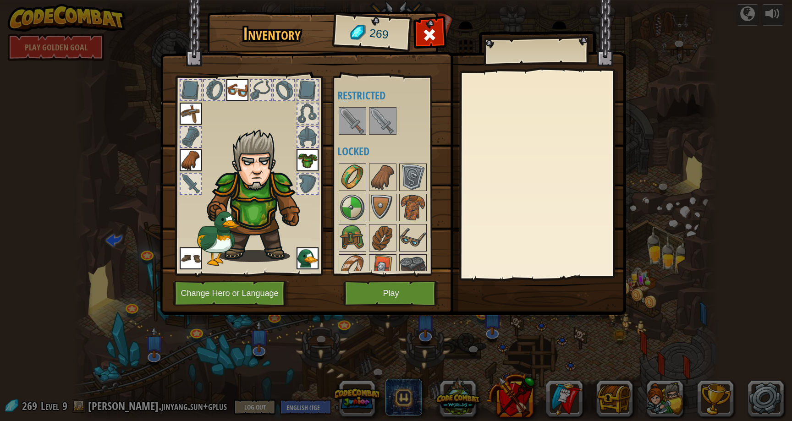
click at [361, 177] on img at bounding box center [353, 178] width 26 height 26
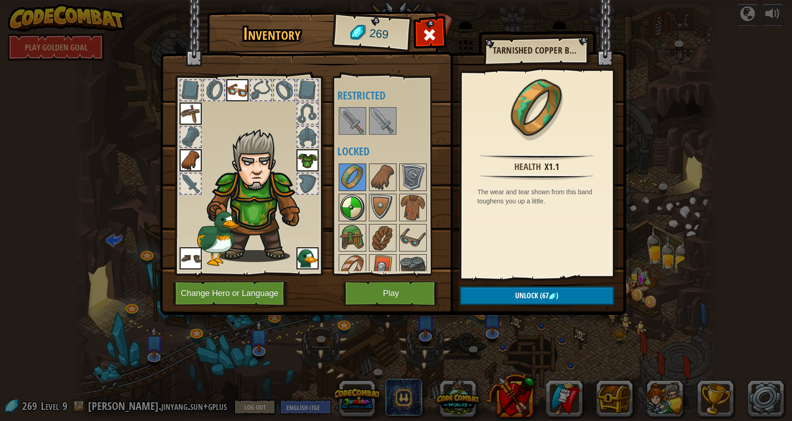
click at [364, 208] on img at bounding box center [353, 208] width 26 height 26
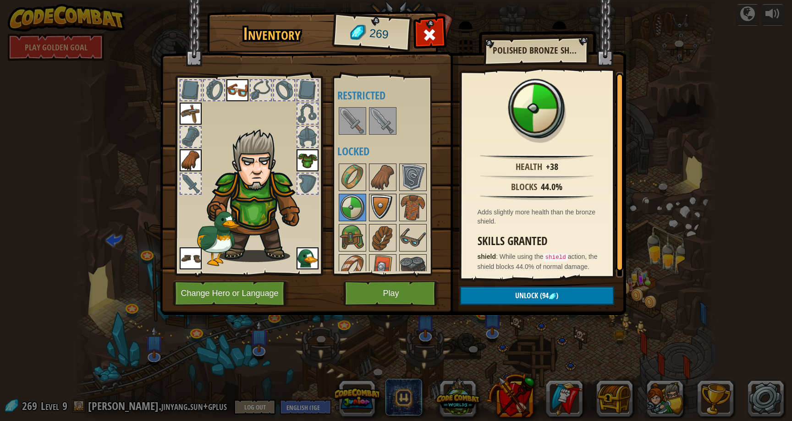
click at [387, 203] on img at bounding box center [383, 208] width 26 height 26
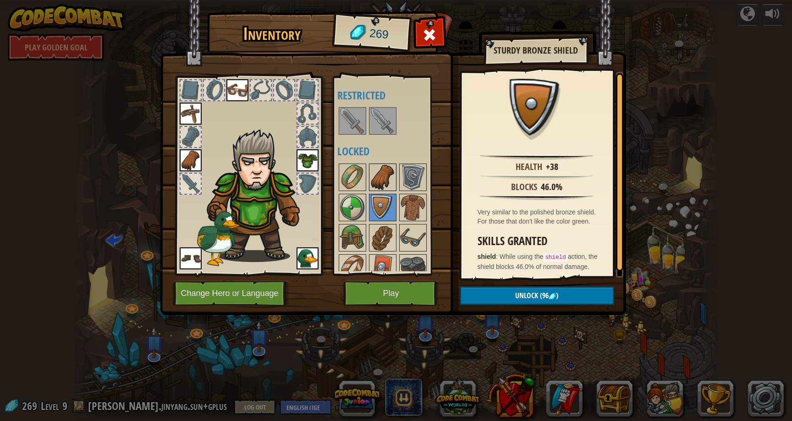
click at [391, 190] on img at bounding box center [383, 178] width 26 height 26
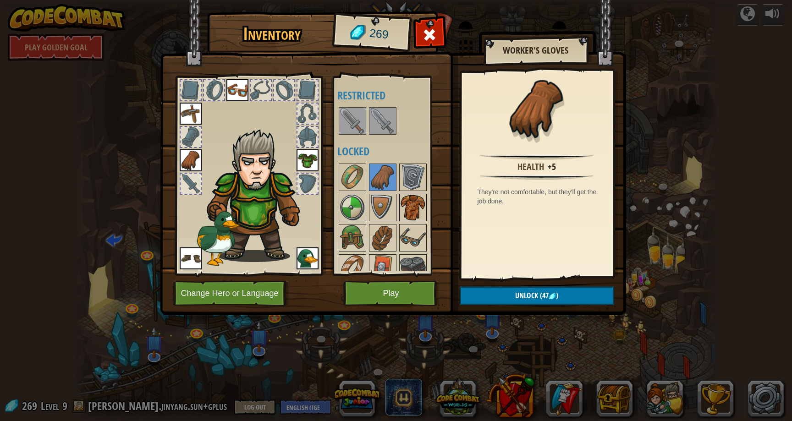
click at [402, 195] on img at bounding box center [413, 208] width 26 height 26
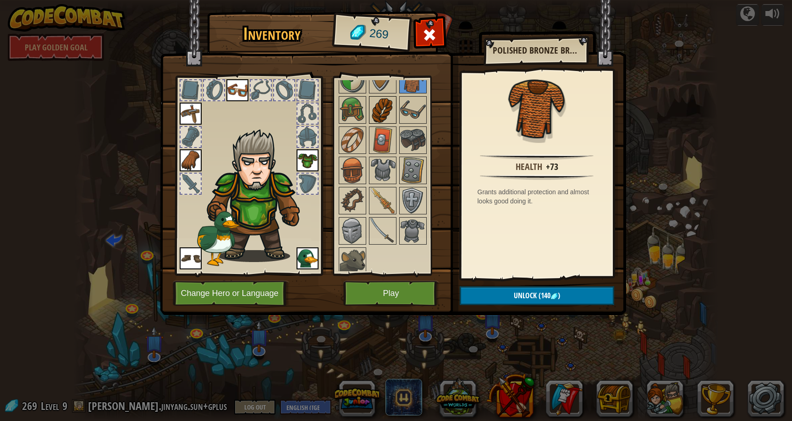
scroll to position [133, 0]
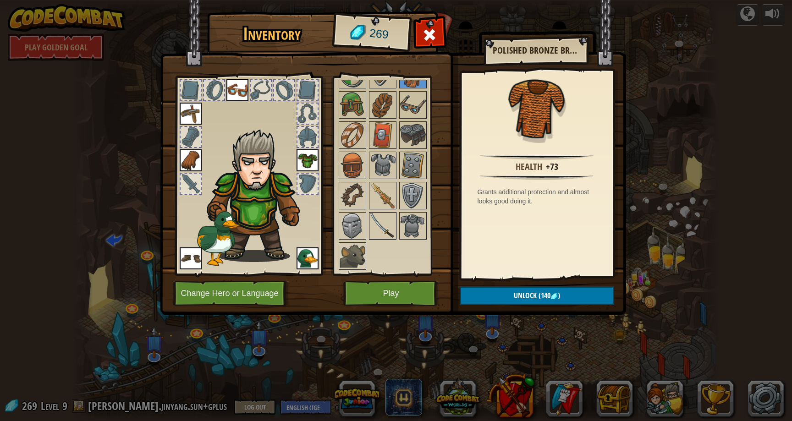
click at [390, 225] on img at bounding box center [383, 226] width 26 height 26
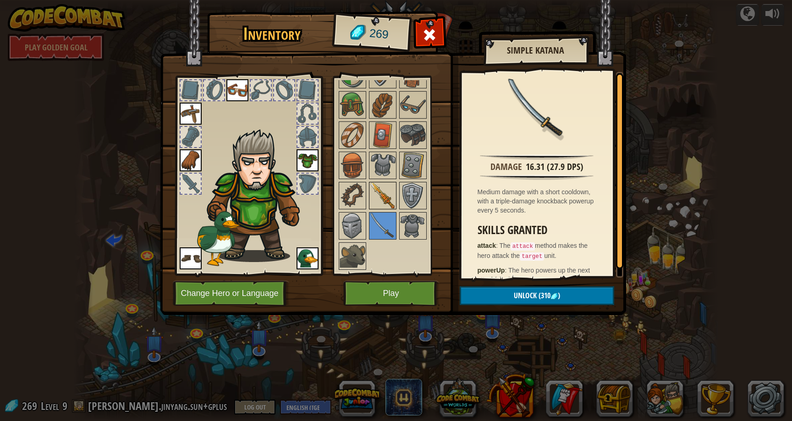
click at [374, 202] on img at bounding box center [383, 196] width 26 height 26
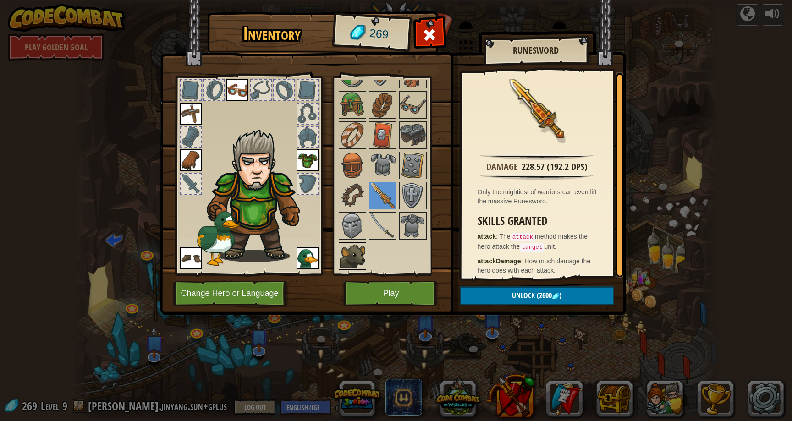
click at [350, 260] on img at bounding box center [353, 256] width 26 height 26
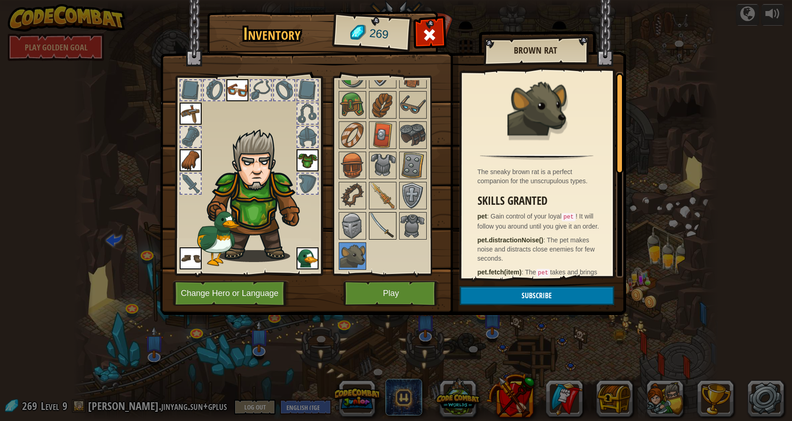
click at [377, 229] on img at bounding box center [383, 226] width 26 height 26
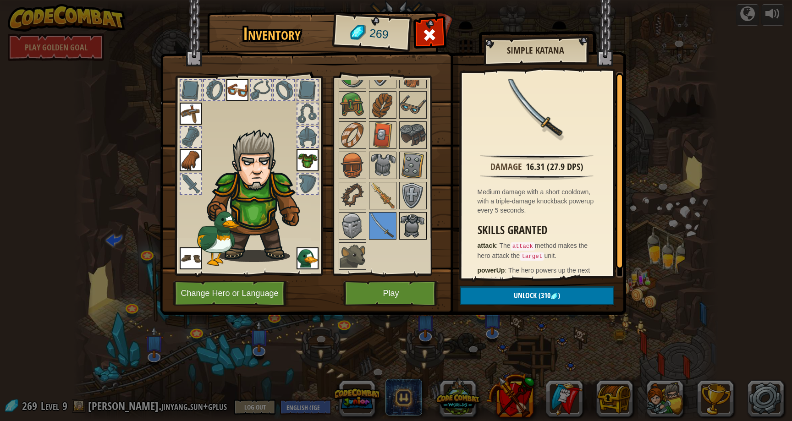
click at [402, 228] on img at bounding box center [413, 226] width 26 height 26
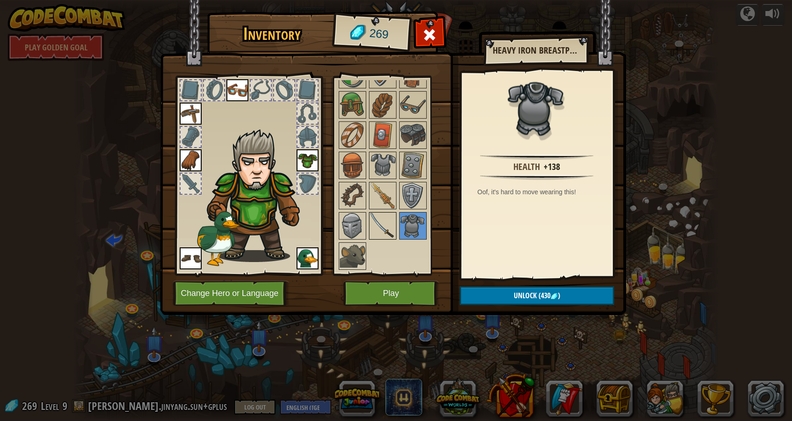
click at [370, 226] on img at bounding box center [383, 226] width 26 height 26
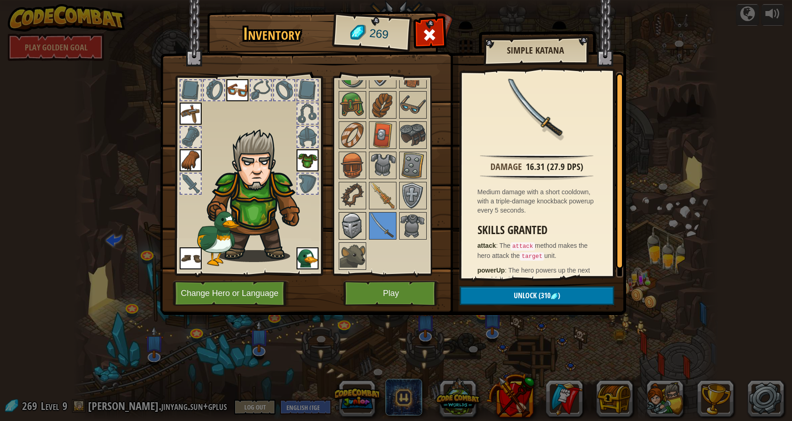
click at [355, 227] on img at bounding box center [353, 226] width 26 height 26
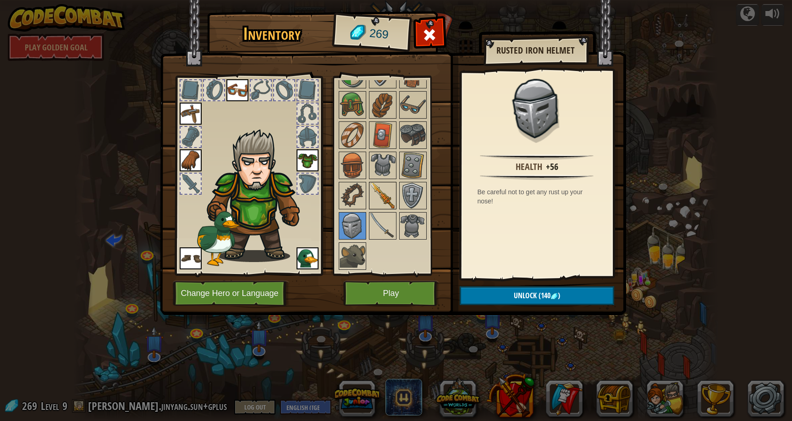
click at [376, 200] on img at bounding box center [383, 196] width 26 height 26
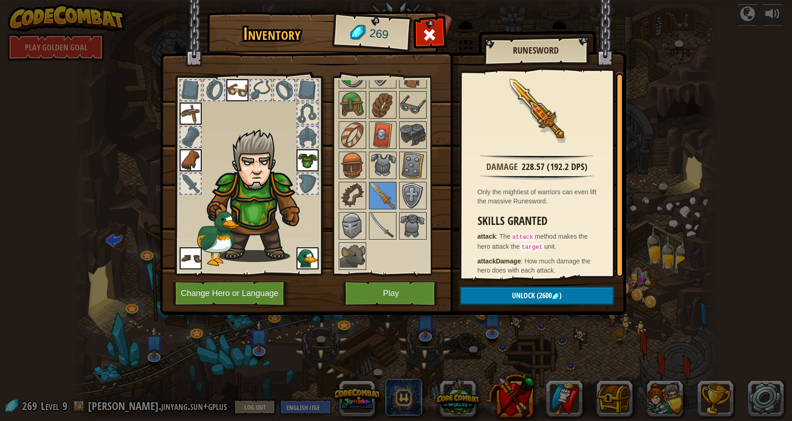
click at [433, 199] on div at bounding box center [391, 150] width 108 height 242
click at [419, 199] on img at bounding box center [413, 196] width 26 height 26
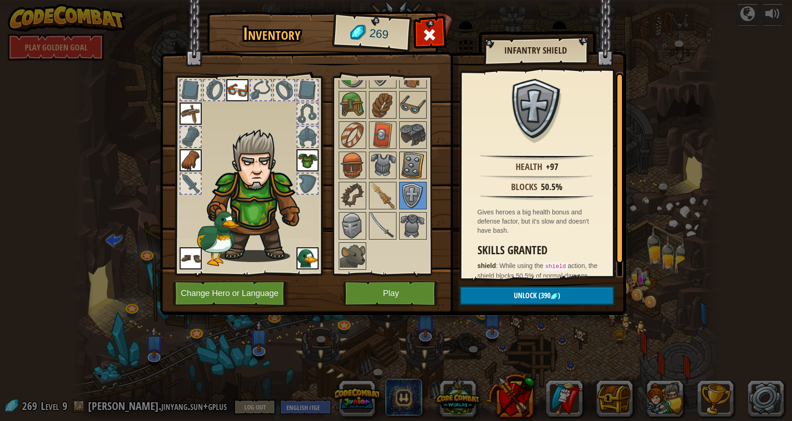
click at [419, 167] on img at bounding box center [413, 166] width 26 height 26
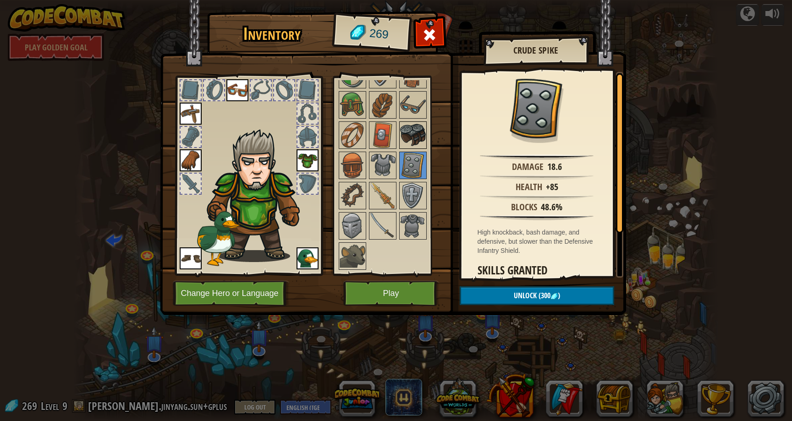
click at [406, 135] on img at bounding box center [413, 135] width 26 height 26
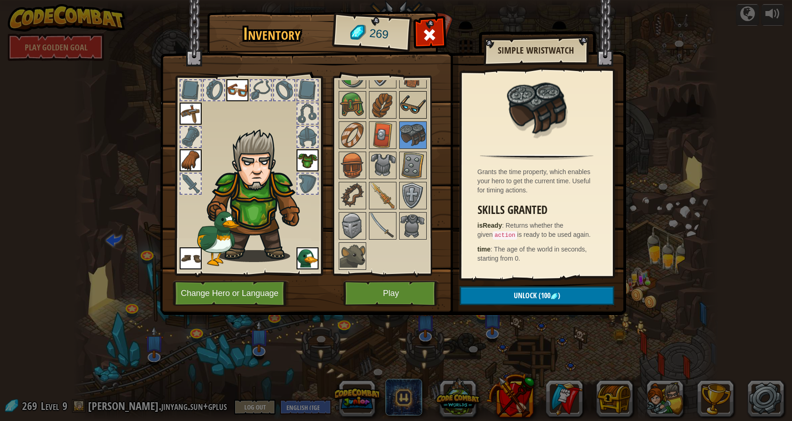
click at [413, 108] on img at bounding box center [413, 105] width 26 height 26
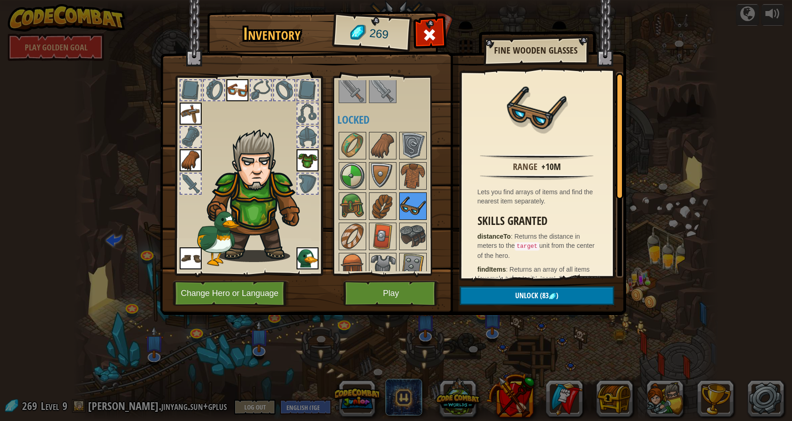
scroll to position [25, 0]
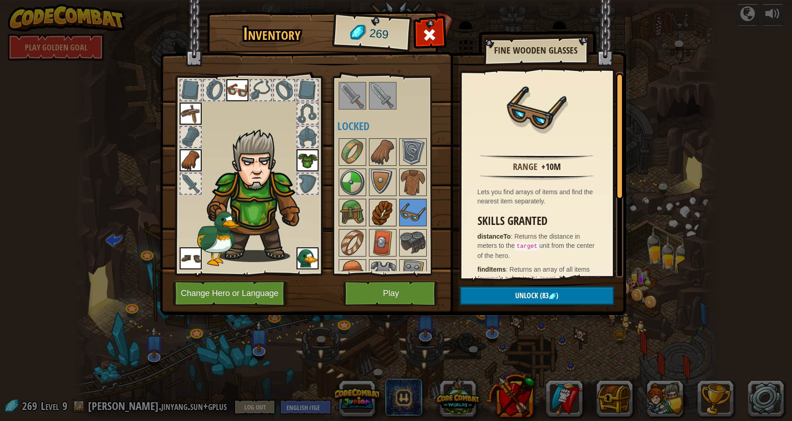
click at [372, 211] on img at bounding box center [383, 213] width 26 height 26
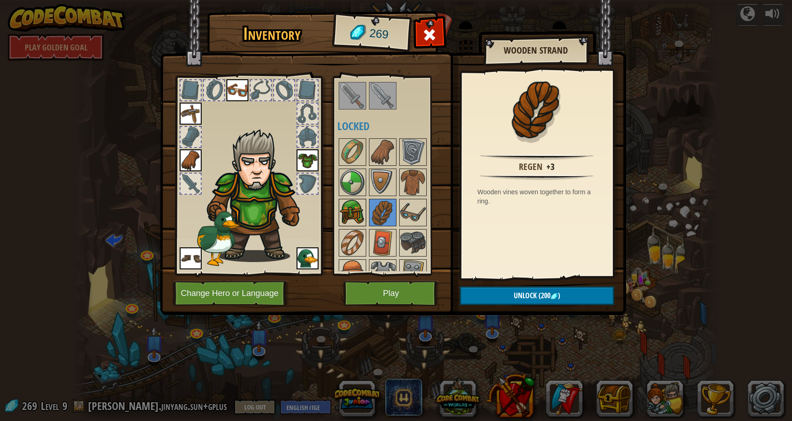
click at [355, 210] on img at bounding box center [353, 213] width 26 height 26
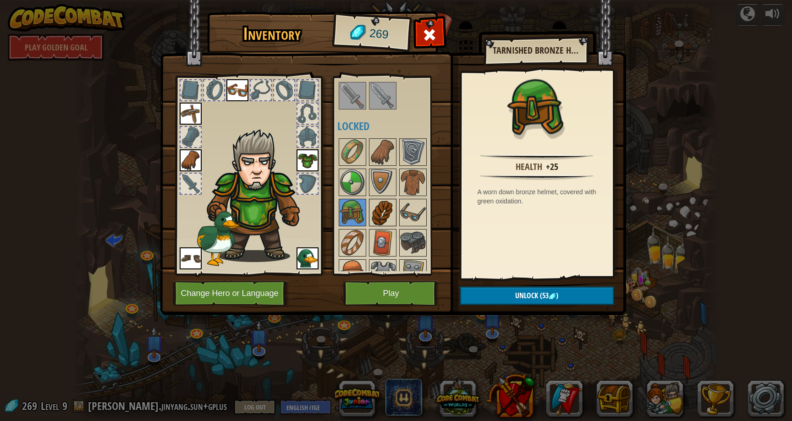
click at [375, 210] on img at bounding box center [383, 213] width 26 height 26
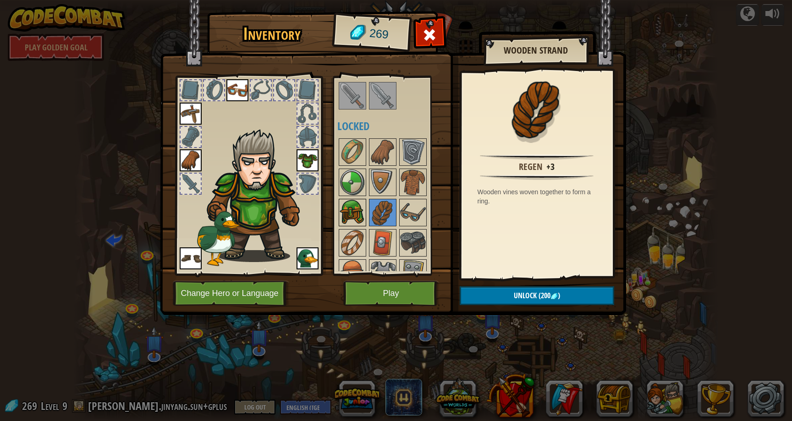
click at [346, 210] on img at bounding box center [353, 213] width 26 height 26
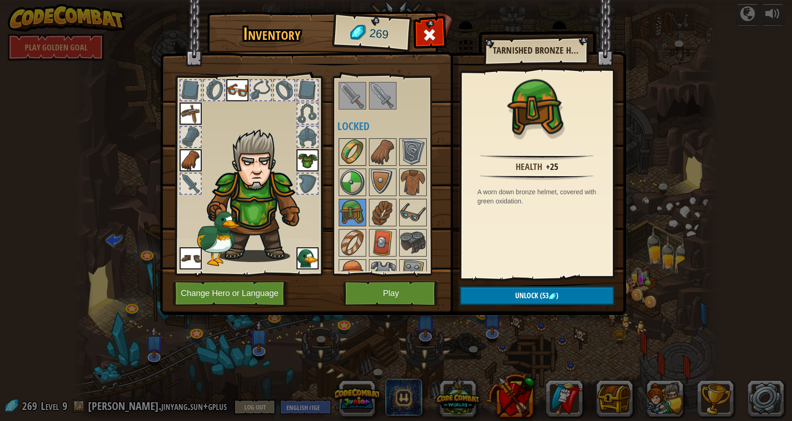
click at [355, 149] on img at bounding box center [353, 152] width 26 height 26
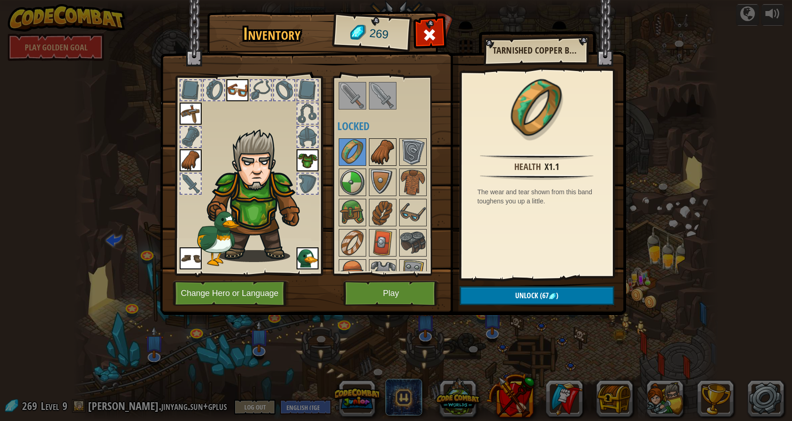
click at [382, 151] on img at bounding box center [383, 152] width 26 height 26
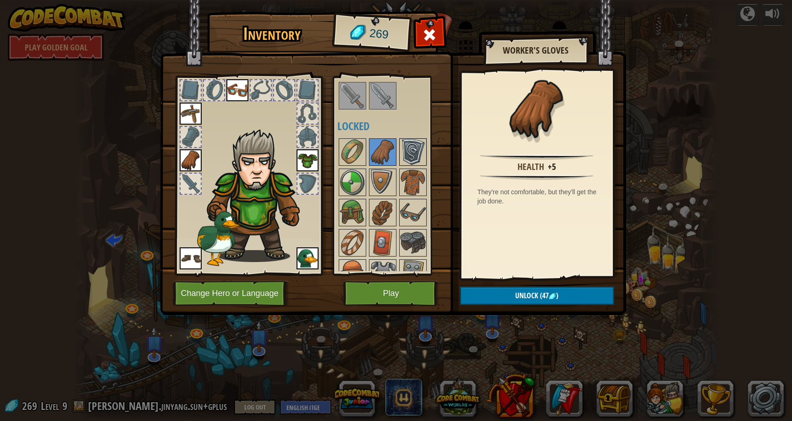
click at [410, 155] on img at bounding box center [413, 152] width 26 height 26
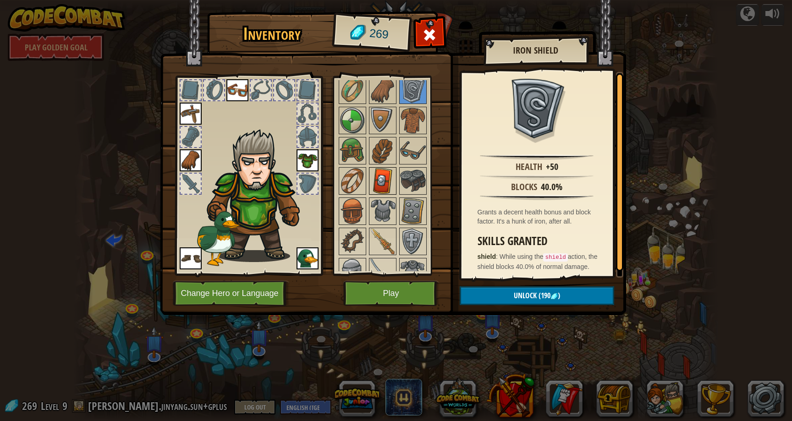
scroll to position [94, 0]
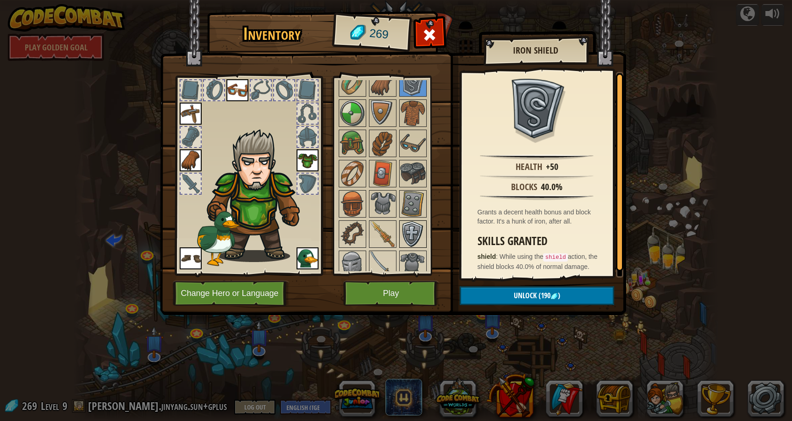
click at [408, 233] on img at bounding box center [413, 234] width 26 height 26
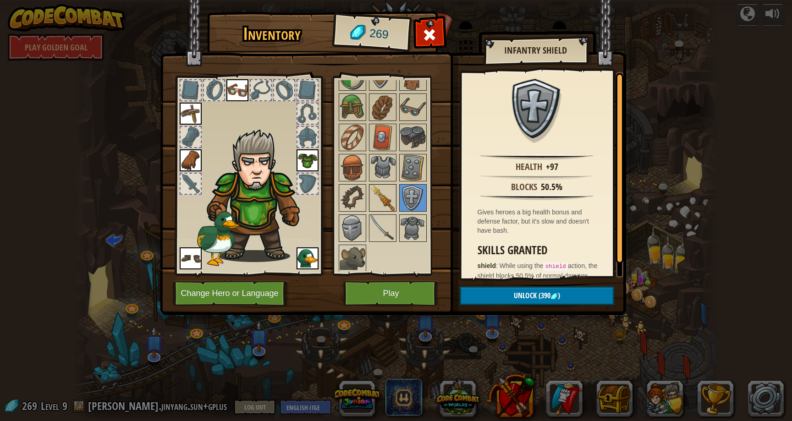
scroll to position [133, 0]
click at [358, 224] on img at bounding box center [353, 226] width 26 height 26
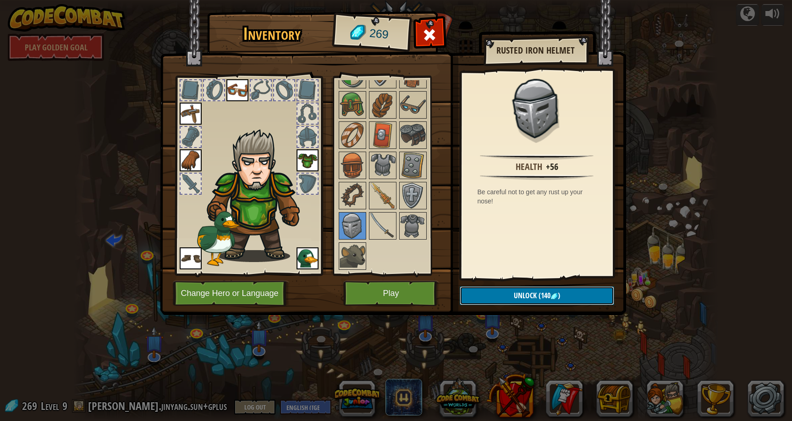
click at [515, 296] on span "Unlock" at bounding box center [525, 296] width 23 height 10
click at [516, 297] on button "Confirm" at bounding box center [537, 296] width 155 height 19
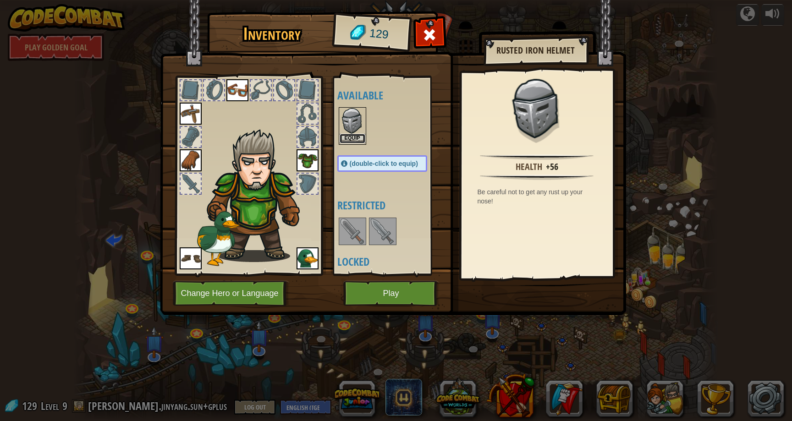
click at [357, 137] on button "Equip" at bounding box center [353, 139] width 26 height 10
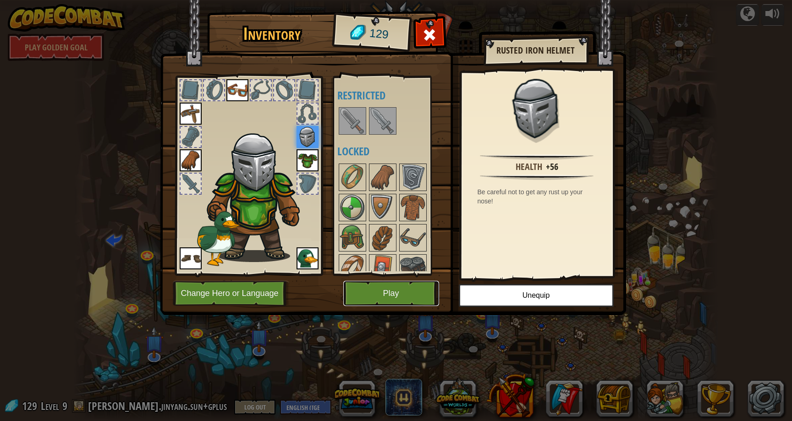
click at [404, 291] on button "Play" at bounding box center [391, 293] width 96 height 25
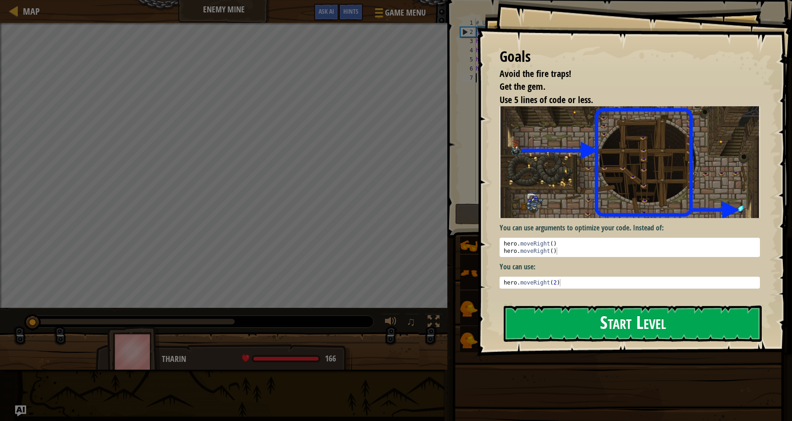
click at [534, 319] on button "Start Level" at bounding box center [633, 324] width 258 height 36
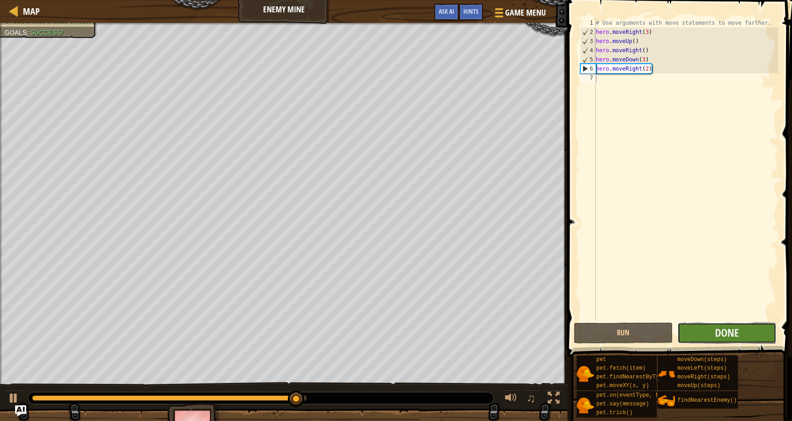
click at [746, 337] on button "Done" at bounding box center [727, 333] width 99 height 21
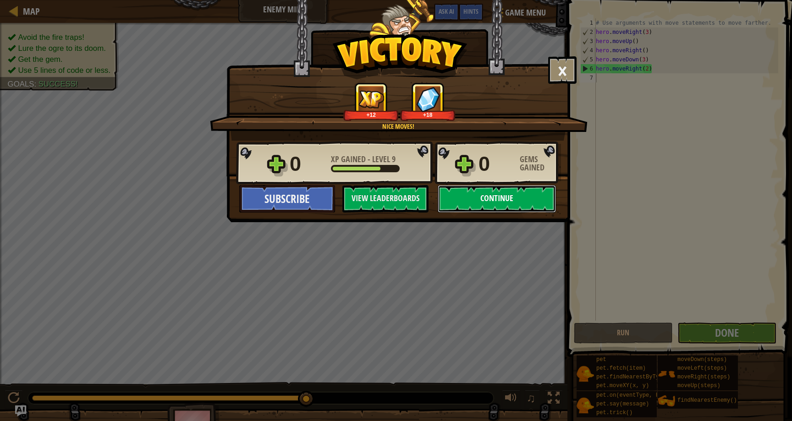
click at [532, 201] on button "Continue" at bounding box center [497, 199] width 118 height 28
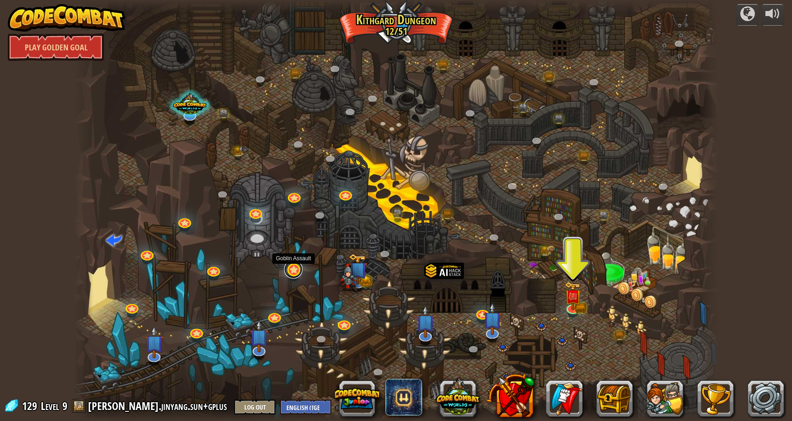
click at [298, 271] on link at bounding box center [293, 269] width 18 height 18
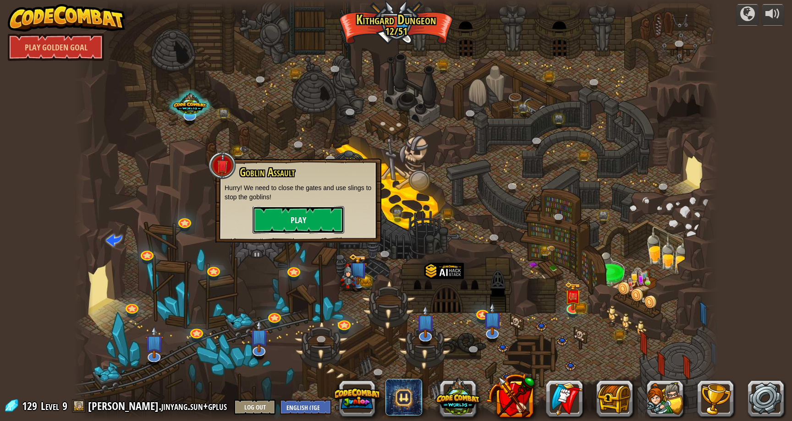
click at [320, 226] on button "Play" at bounding box center [299, 220] width 92 height 28
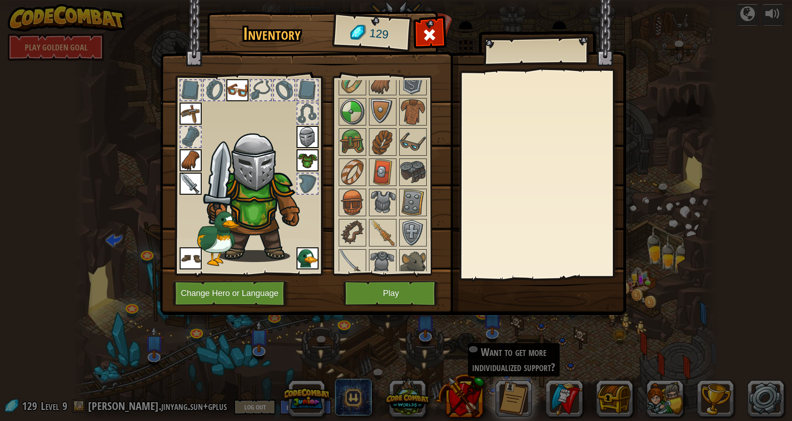
scroll to position [213, 0]
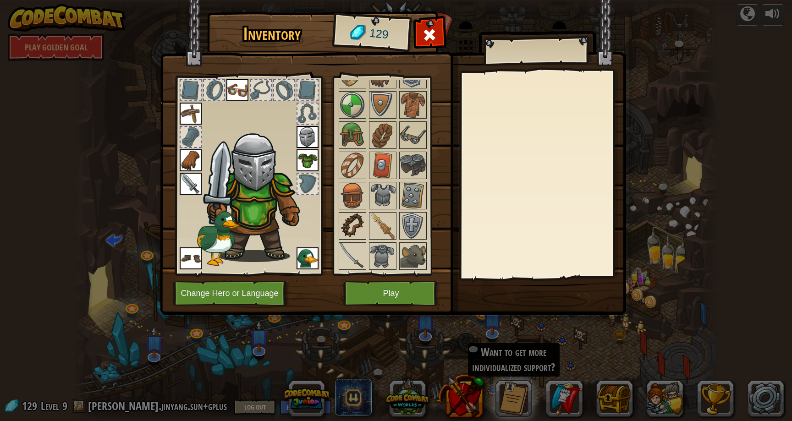
click at [355, 222] on img at bounding box center [353, 226] width 26 height 26
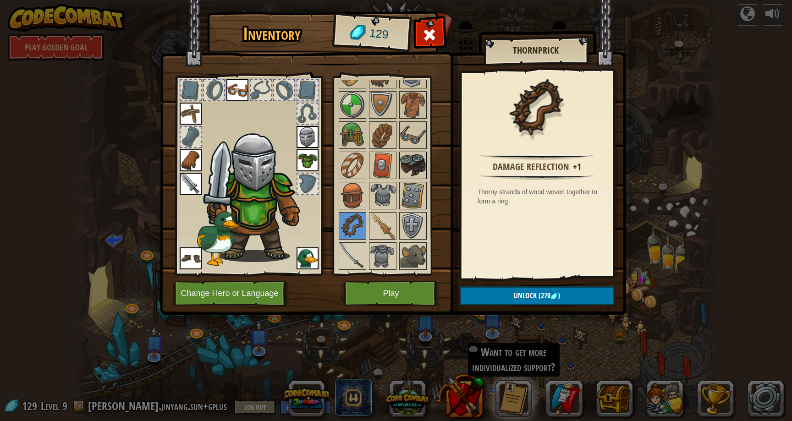
click at [403, 167] on img at bounding box center [413, 166] width 26 height 26
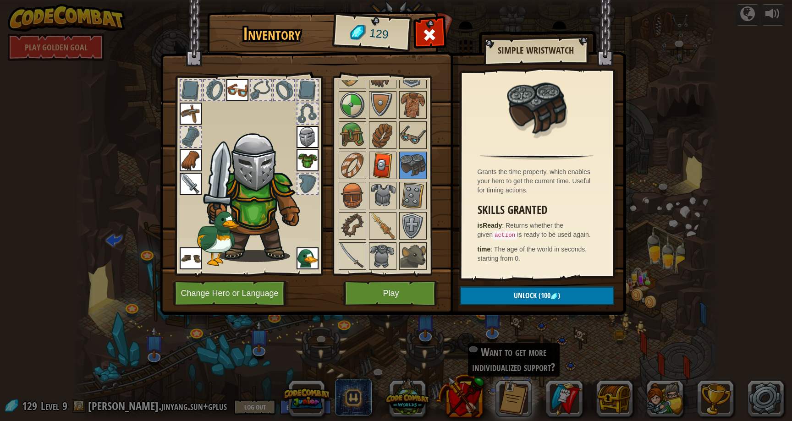
click at [389, 167] on img at bounding box center [383, 166] width 26 height 26
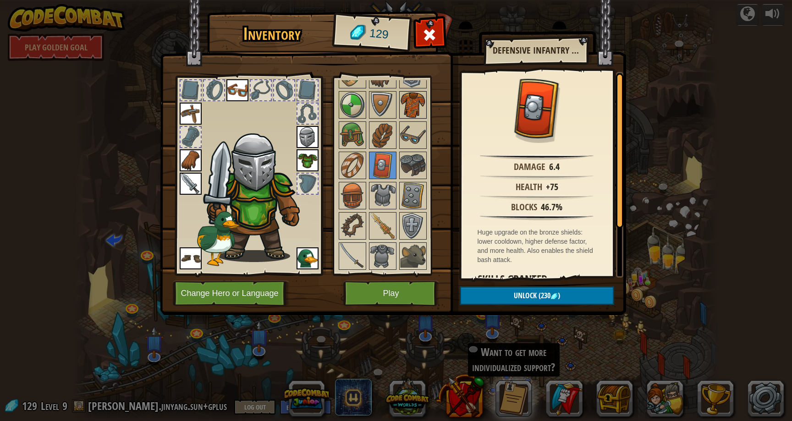
click at [408, 106] on img at bounding box center [413, 105] width 26 height 26
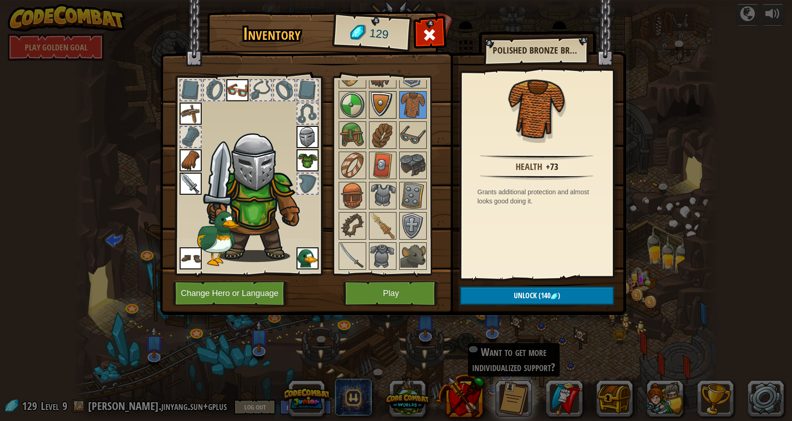
click at [387, 104] on img at bounding box center [383, 105] width 26 height 26
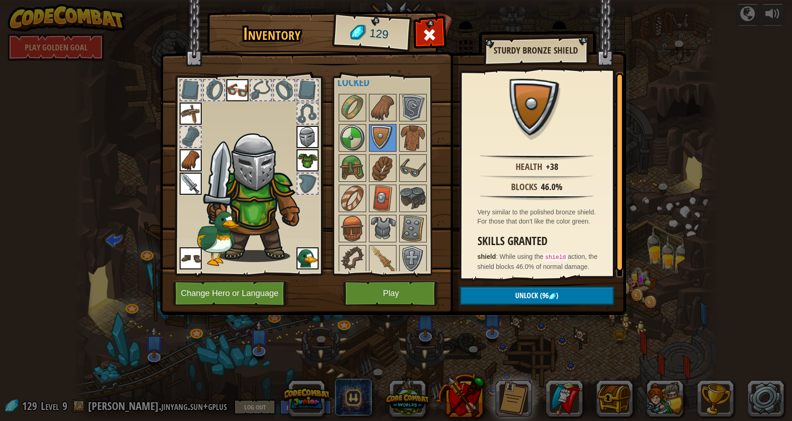
scroll to position [177, 0]
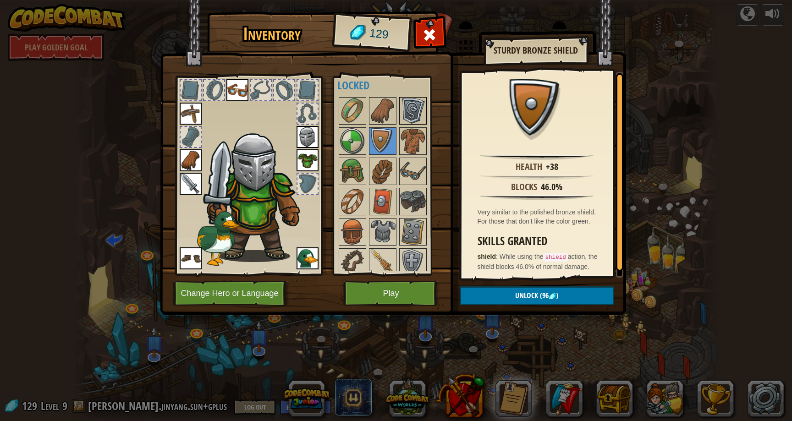
click at [415, 116] on img at bounding box center [413, 111] width 26 height 26
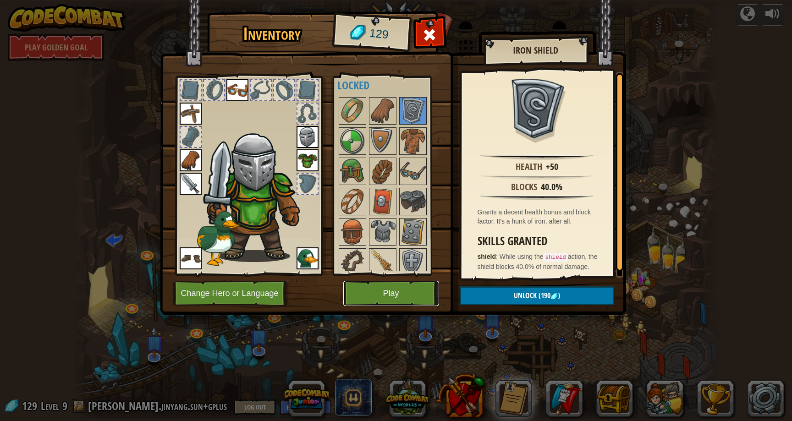
click at [427, 303] on button "Play" at bounding box center [391, 293] width 96 height 25
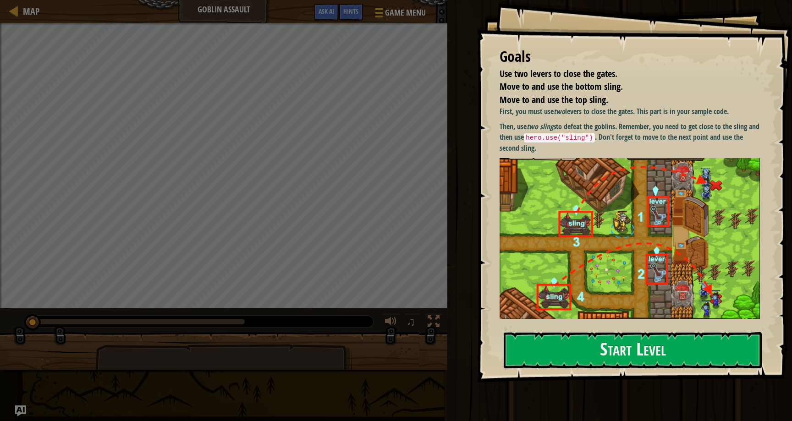
click at [550, 329] on div "Goals Use two levers to close the gates. Move to and use the bottom sling. Move…" at bounding box center [634, 191] width 315 height 383
click at [544, 335] on button "Start Level" at bounding box center [633, 350] width 258 height 36
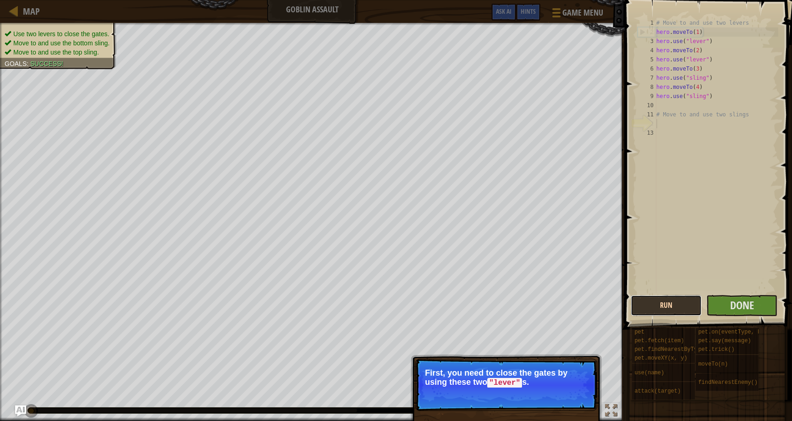
click at [663, 301] on button "Run" at bounding box center [666, 305] width 71 height 21
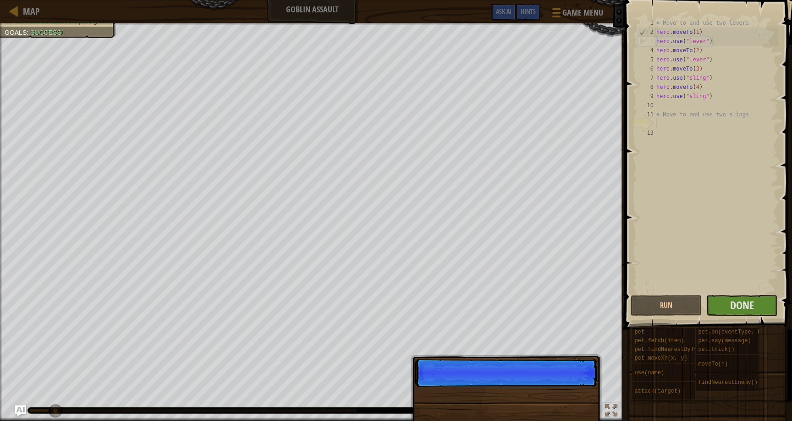
scroll to position [4, 0]
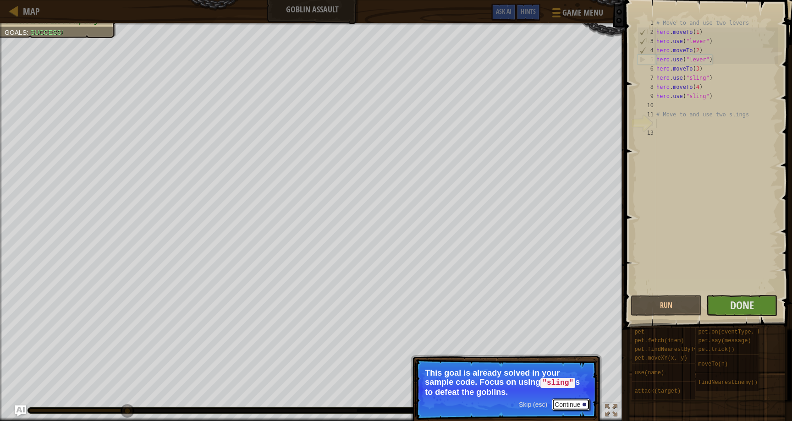
click at [567, 401] on button "Continue" at bounding box center [571, 405] width 38 height 12
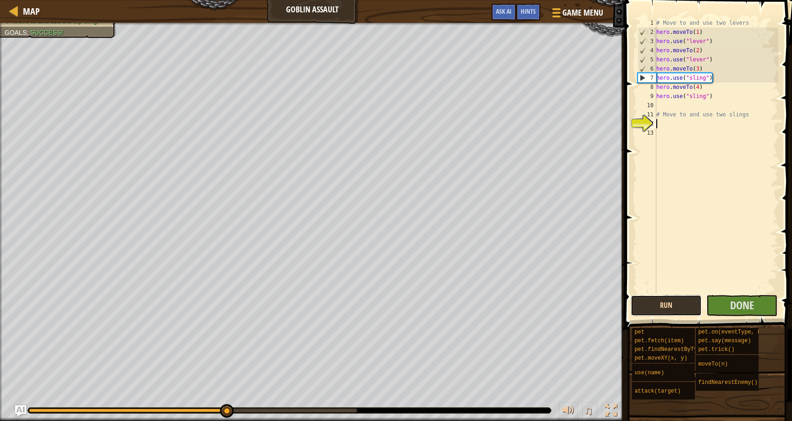
click at [684, 298] on button "Run" at bounding box center [666, 305] width 71 height 21
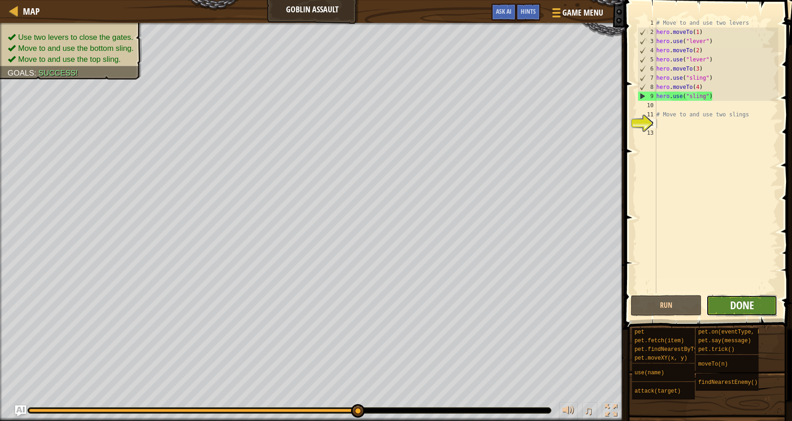
click at [739, 303] on span "Done" at bounding box center [742, 305] width 24 height 15
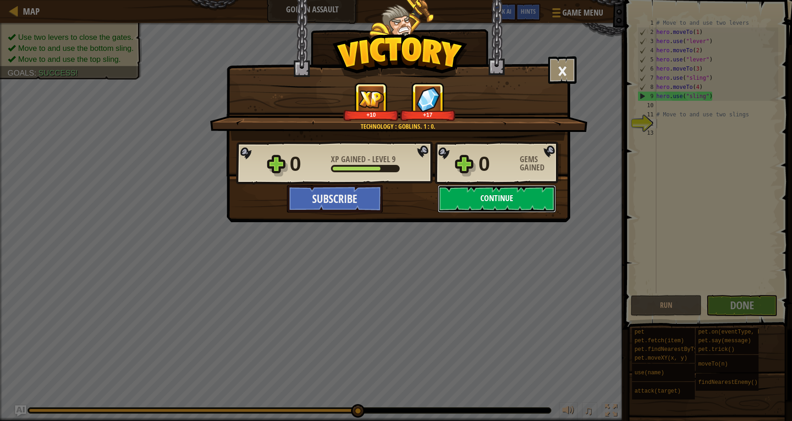
click at [505, 189] on button "Continue" at bounding box center [497, 199] width 118 height 28
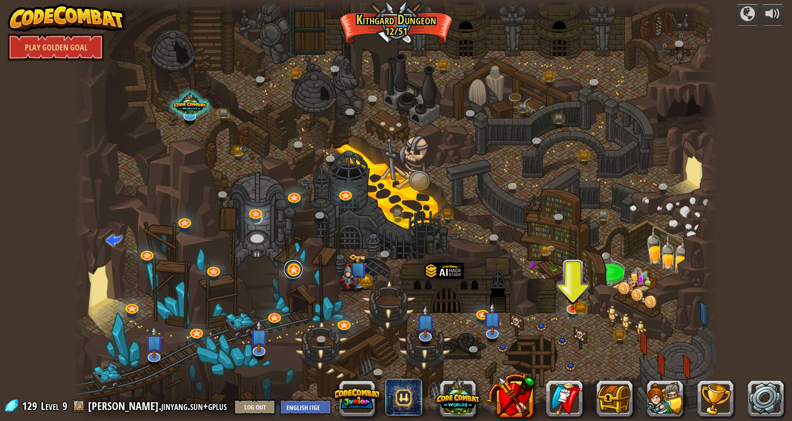
click at [290, 265] on link at bounding box center [293, 269] width 18 height 18
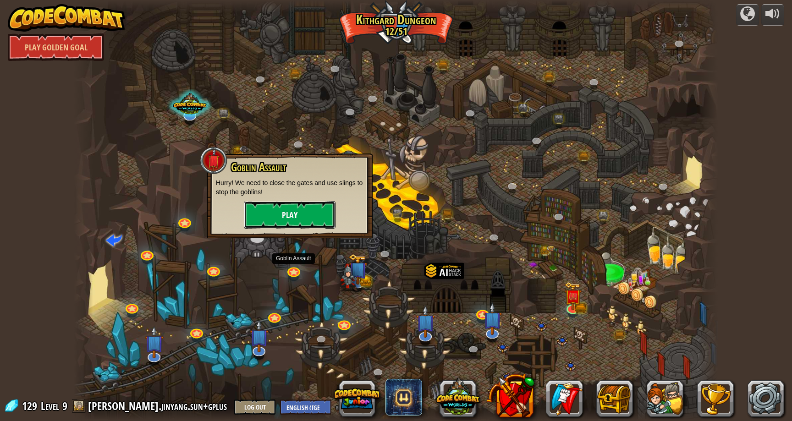
click at [315, 221] on button "Play" at bounding box center [290, 215] width 92 height 28
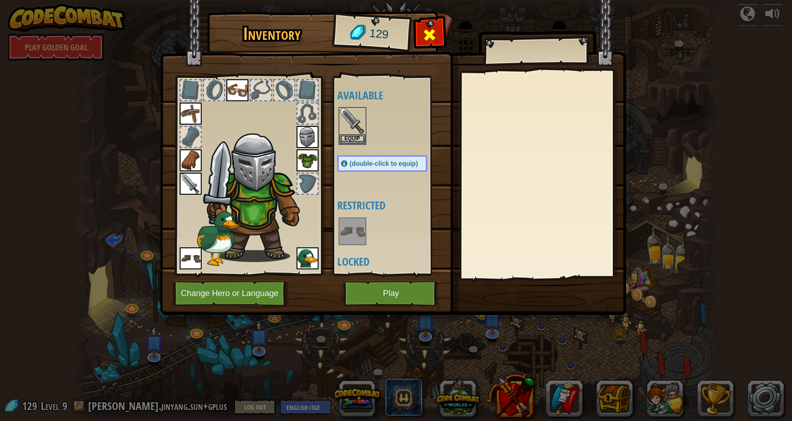
click at [430, 35] on span at bounding box center [429, 35] width 15 height 15
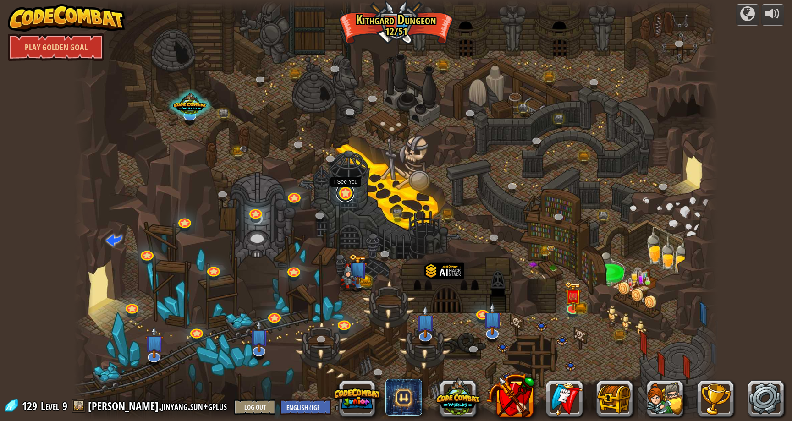
click at [345, 193] on link at bounding box center [345, 193] width 18 height 18
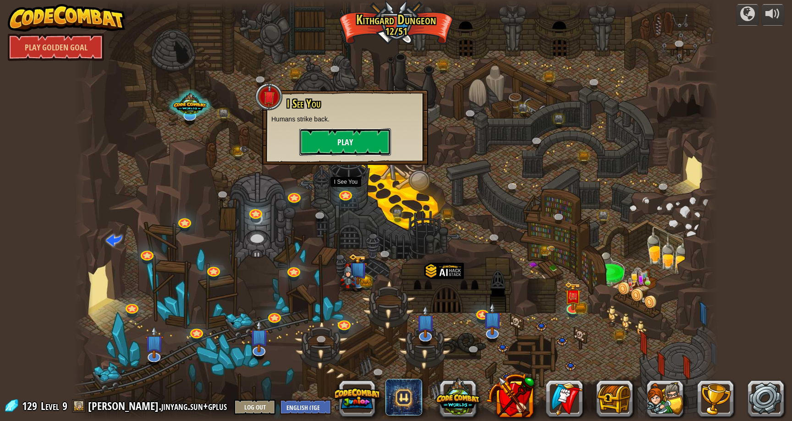
click at [365, 138] on button "Play" at bounding box center [345, 142] width 92 height 28
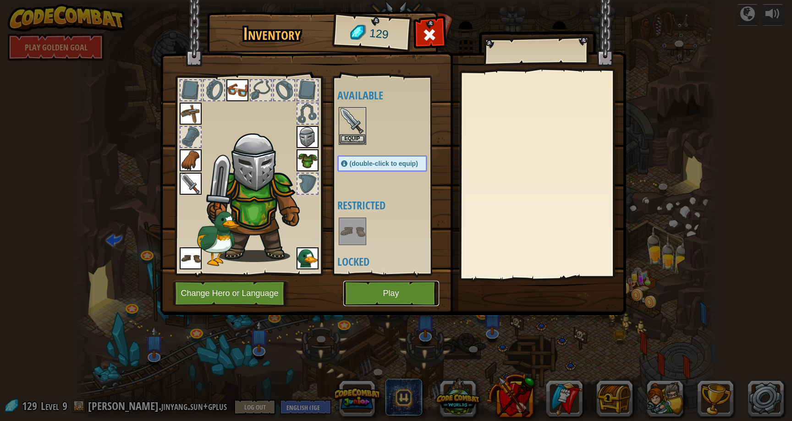
click at [383, 295] on button "Play" at bounding box center [391, 293] width 96 height 25
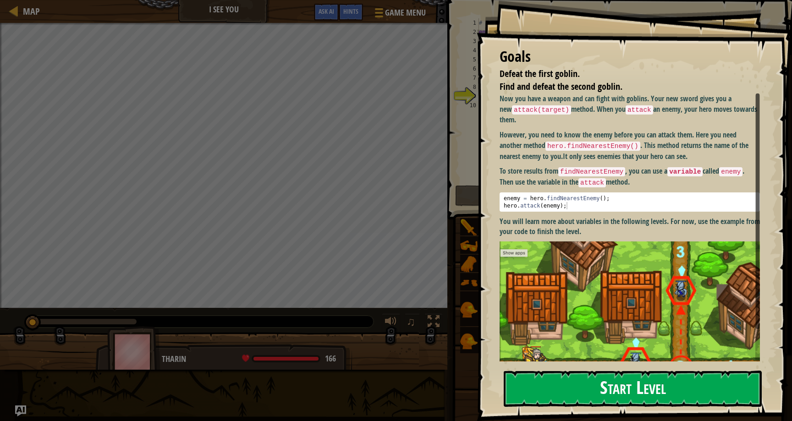
click at [539, 391] on button "Start Level" at bounding box center [633, 389] width 258 height 36
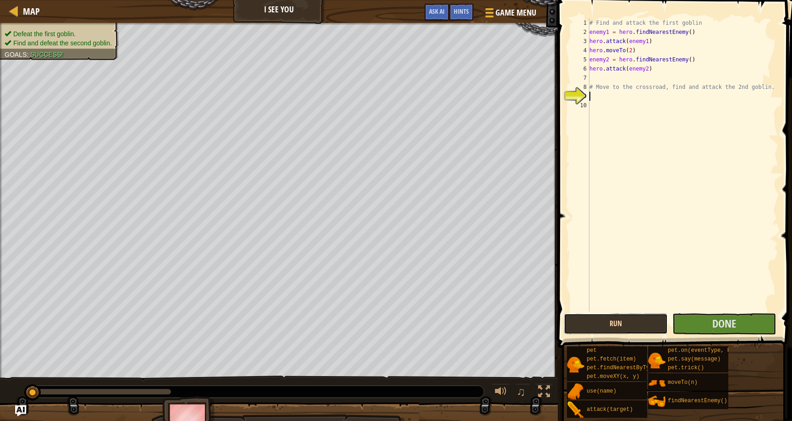
click at [647, 324] on button "Run" at bounding box center [616, 324] width 104 height 21
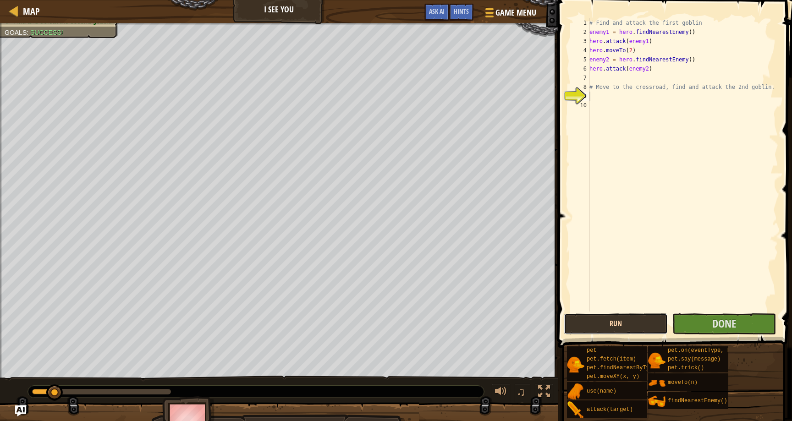
click at [647, 324] on button "Run" at bounding box center [616, 324] width 104 height 21
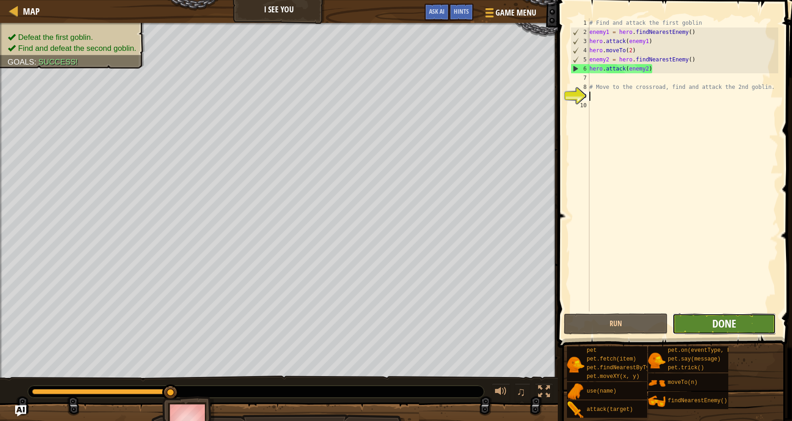
click at [722, 325] on span "Done" at bounding box center [725, 323] width 24 height 15
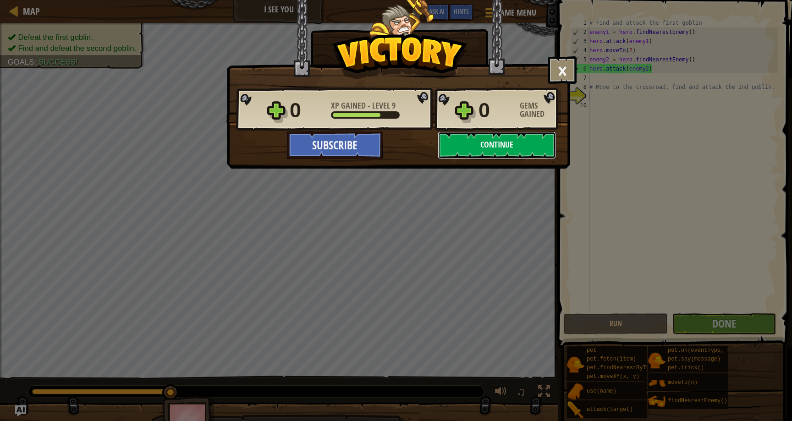
click at [512, 150] on button "Continue" at bounding box center [497, 146] width 118 height 28
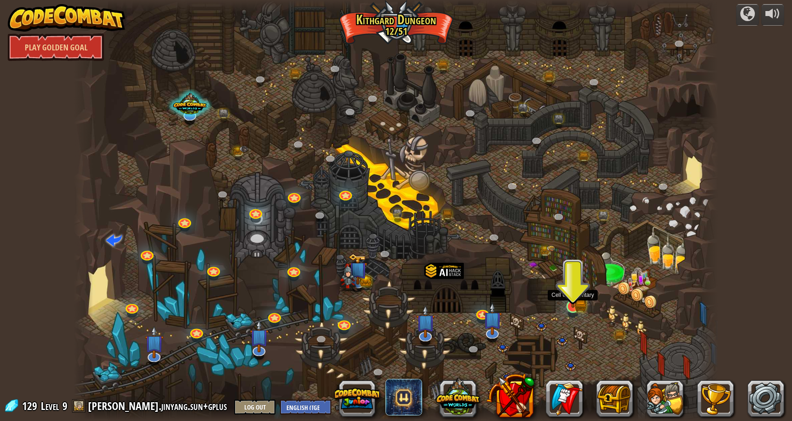
click at [570, 295] on img at bounding box center [573, 290] width 10 height 10
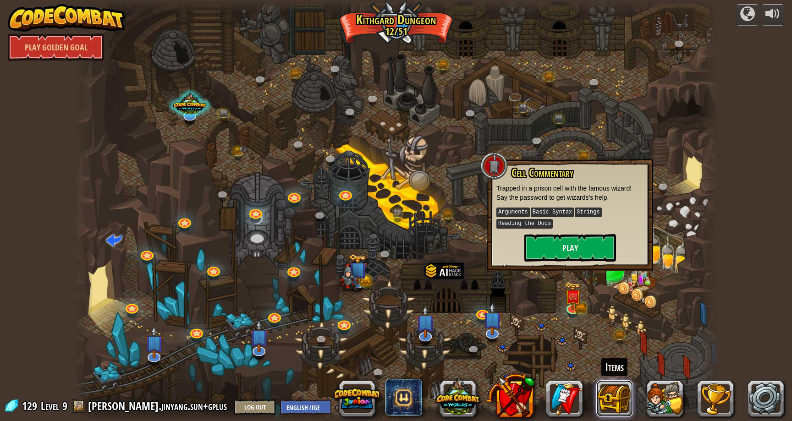
click at [612, 391] on button at bounding box center [615, 399] width 37 height 37
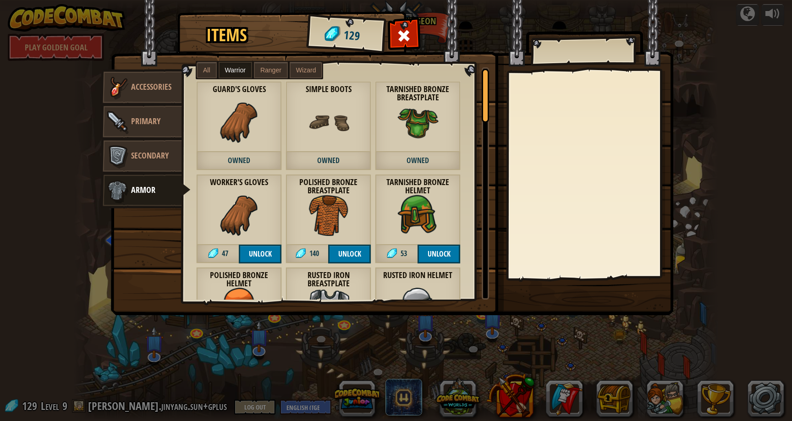
click at [555, 318] on div "Items 129 Misc Accessories Primary Secondary Armor All Warrior Ranger Wizard Du…" at bounding box center [396, 210] width 792 height 421
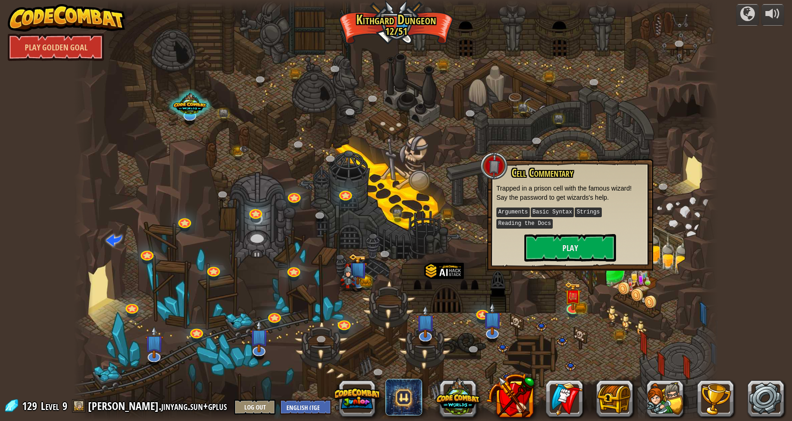
click at [498, 250] on div "Cell Commentary Trapped in a prison cell with the famous wizard! Say the passwo…" at bounding box center [571, 214] width 148 height 95
click at [475, 287] on div at bounding box center [396, 210] width 645 height 421
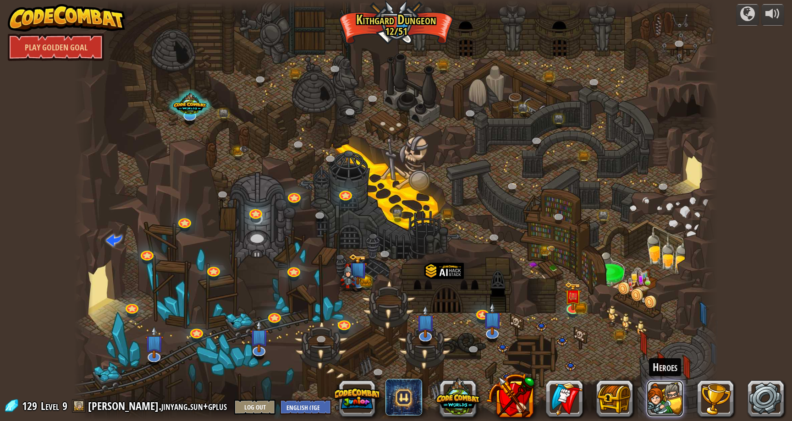
click at [648, 396] on button at bounding box center [665, 399] width 37 height 37
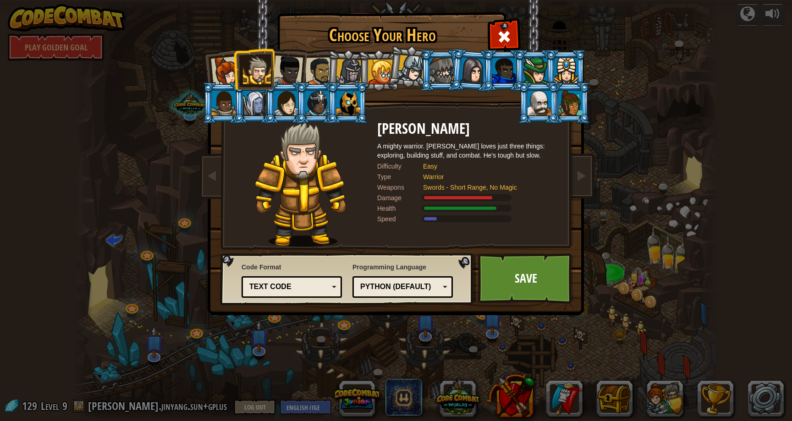
click at [619, 272] on div "Choose Your Hero 129 Captain [PERSON_NAME] is a no-nonsense leader who isn't af…" at bounding box center [396, 210] width 792 height 421
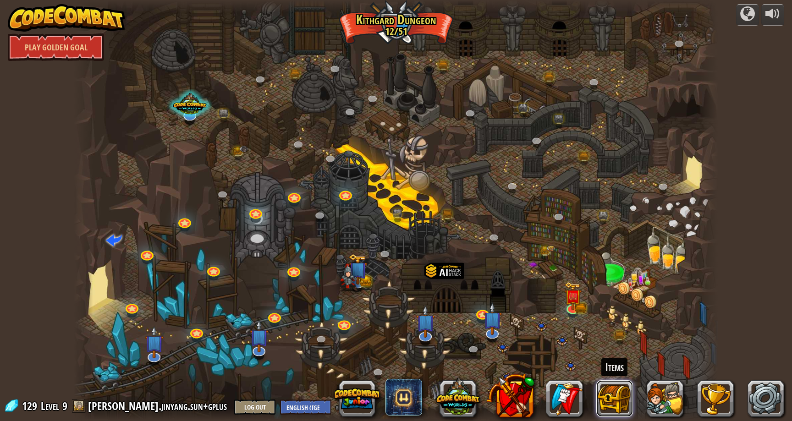
click at [621, 396] on button at bounding box center [615, 399] width 37 height 37
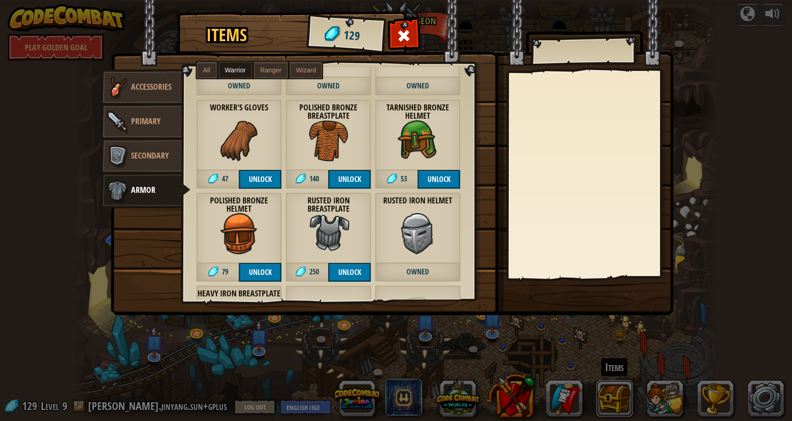
scroll to position [73, 0]
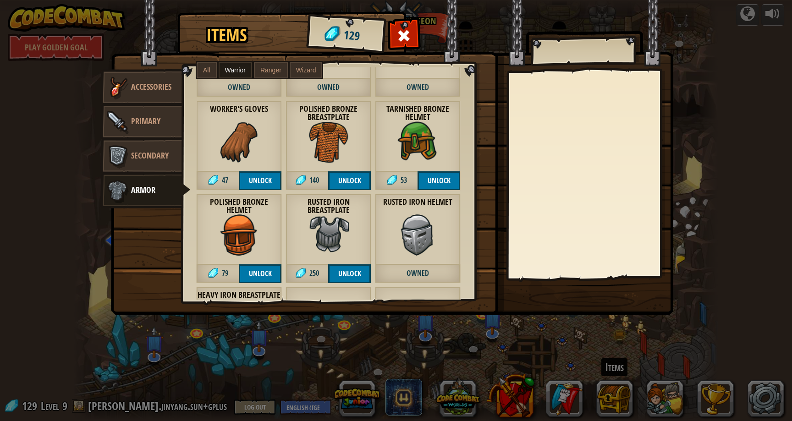
click at [236, 224] on img at bounding box center [239, 235] width 41 height 41
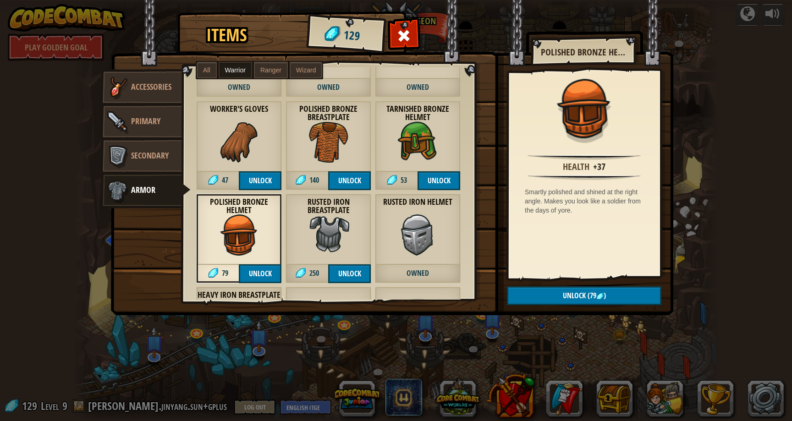
click at [237, 146] on img at bounding box center [239, 142] width 41 height 41
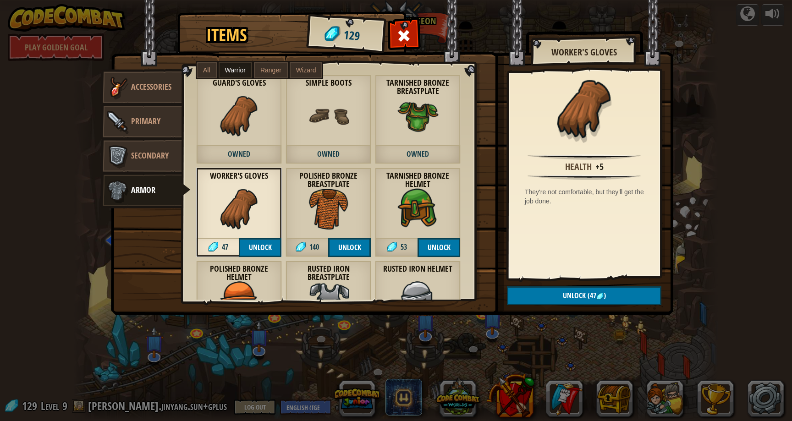
scroll to position [0, 0]
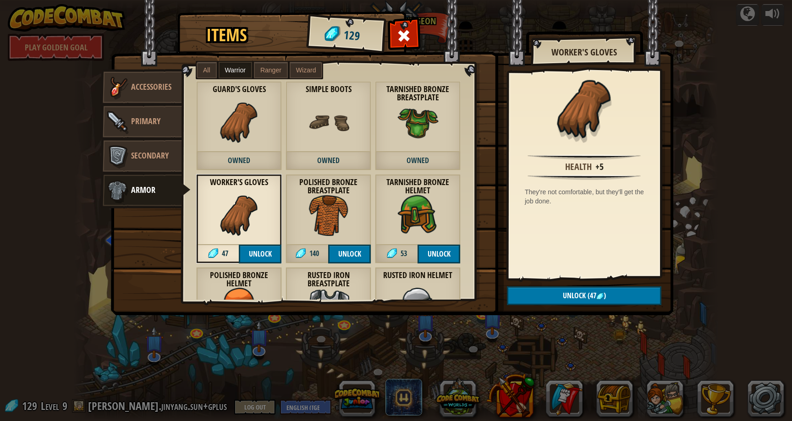
click at [237, 146] on div "Guard's Gloves Owned" at bounding box center [239, 125] width 86 height 89
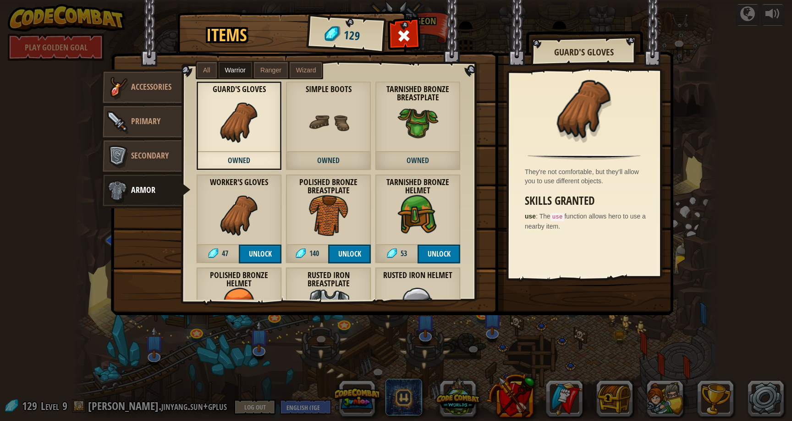
click at [240, 209] on img at bounding box center [239, 215] width 41 height 41
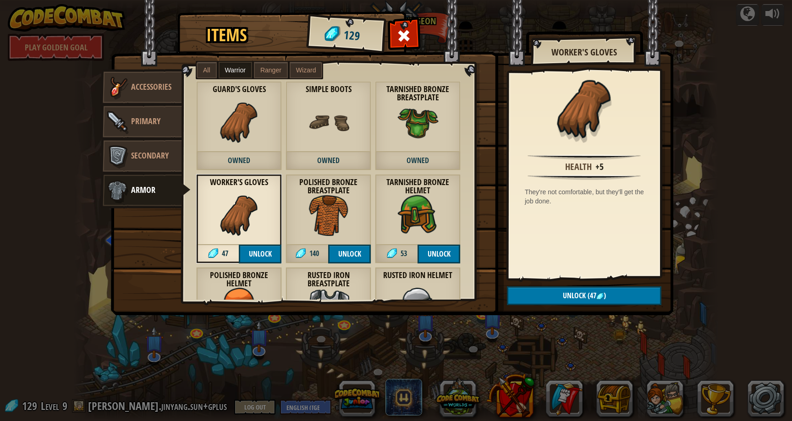
click at [245, 131] on img at bounding box center [239, 122] width 41 height 41
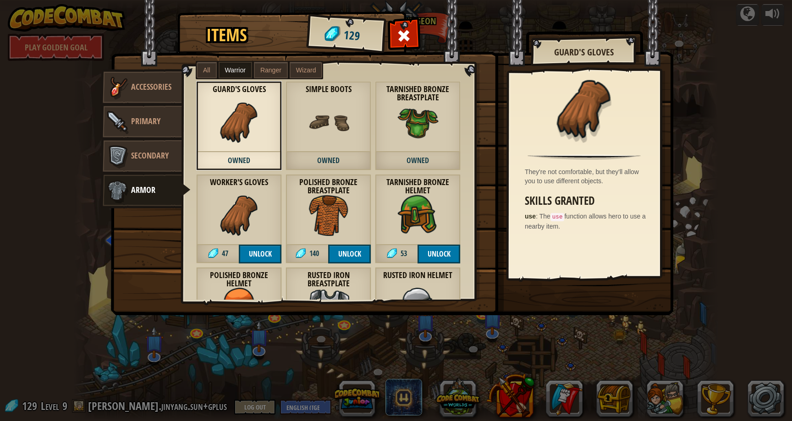
click at [228, 203] on img at bounding box center [239, 215] width 41 height 41
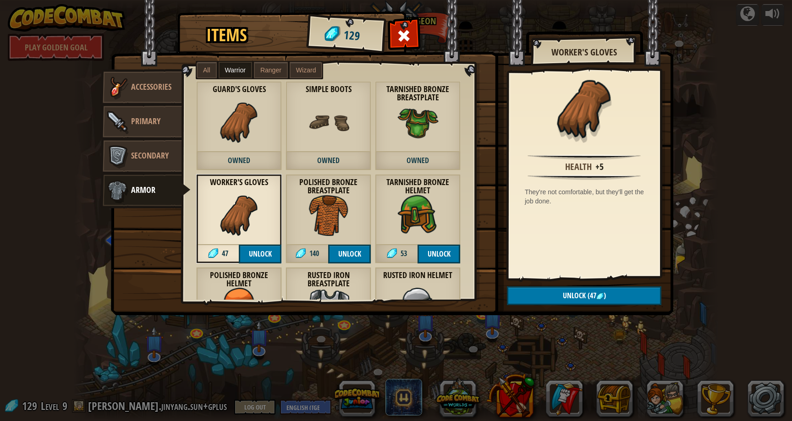
click at [252, 135] on img at bounding box center [239, 122] width 41 height 41
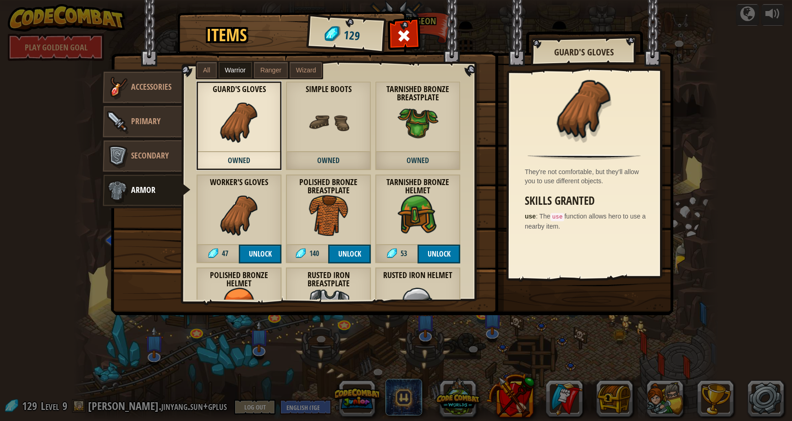
click at [246, 193] on div "Worker's Gloves 47 Unlock" at bounding box center [239, 218] width 86 height 89
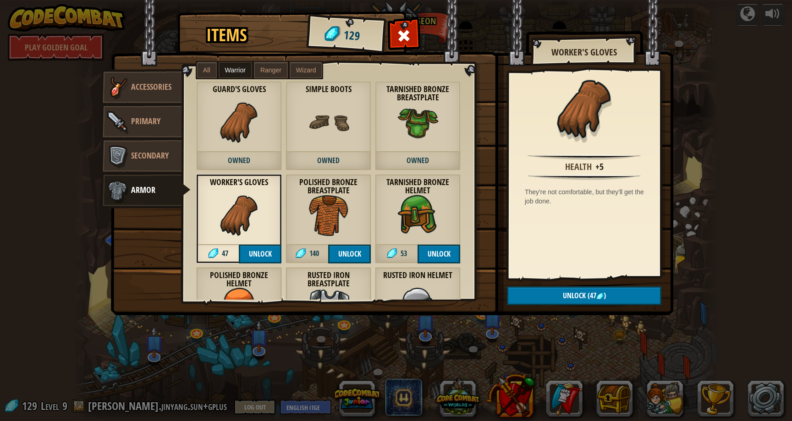
click at [395, 201] on div "Tarnished Bronze Helmet 53 Unlock" at bounding box center [418, 218] width 86 height 89
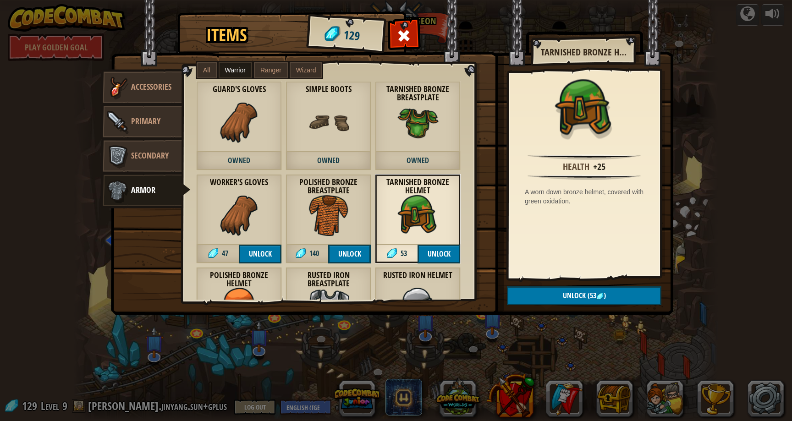
click at [313, 222] on img at bounding box center [328, 215] width 41 height 41
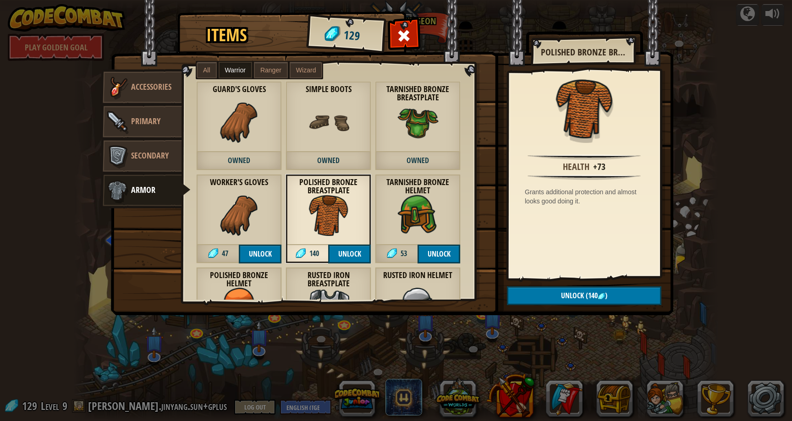
click at [430, 223] on img at bounding box center [418, 215] width 41 height 41
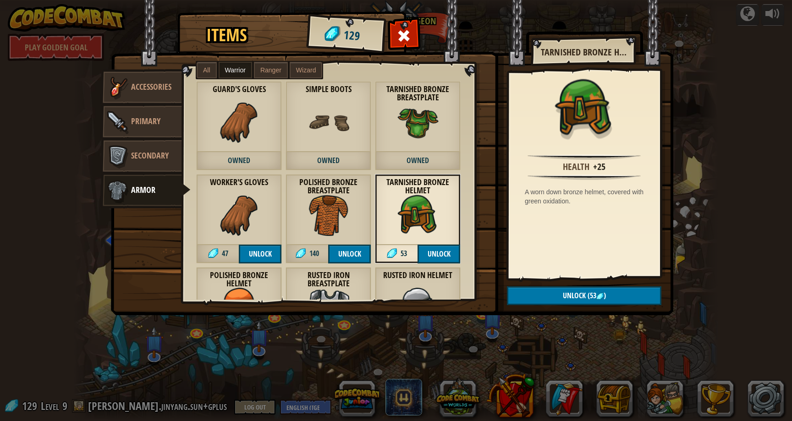
click at [317, 236] on div "Polished Bronze Breastplate 140 Unlock" at bounding box center [329, 218] width 86 height 89
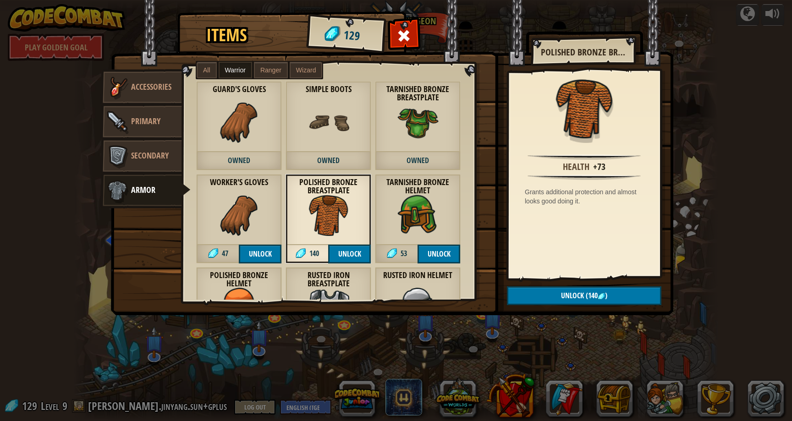
click at [440, 215] on div "Tarnished Bronze Helmet 53 Unlock" at bounding box center [418, 218] width 86 height 89
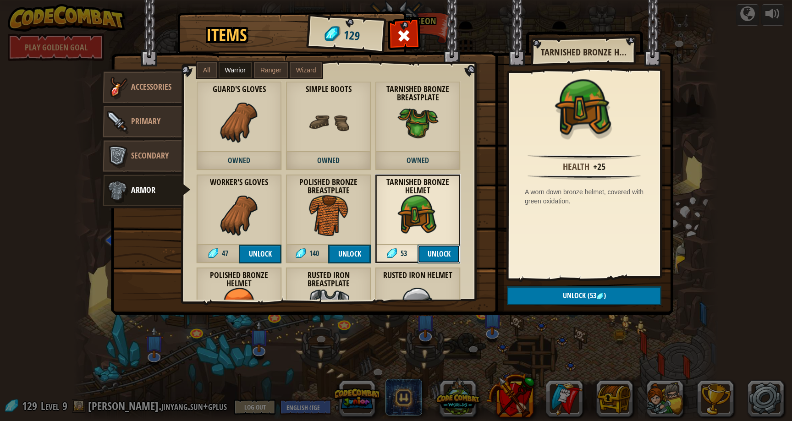
click at [432, 254] on button "Unlock" at bounding box center [439, 254] width 43 height 19
click at [430, 259] on button "Confirm" at bounding box center [439, 254] width 43 height 19
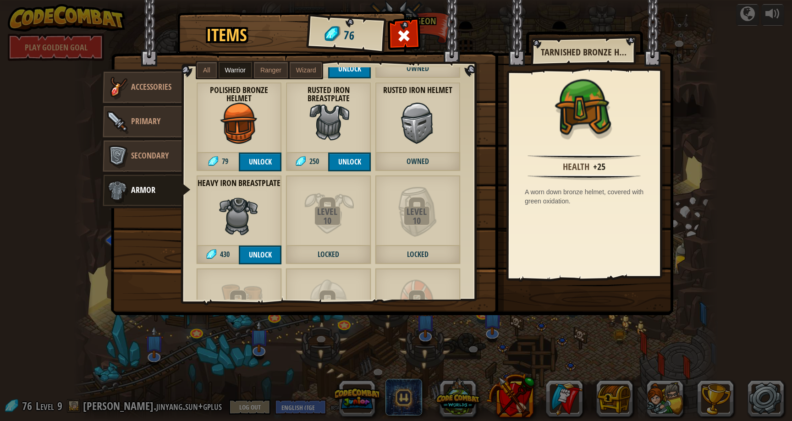
scroll to position [189, 0]
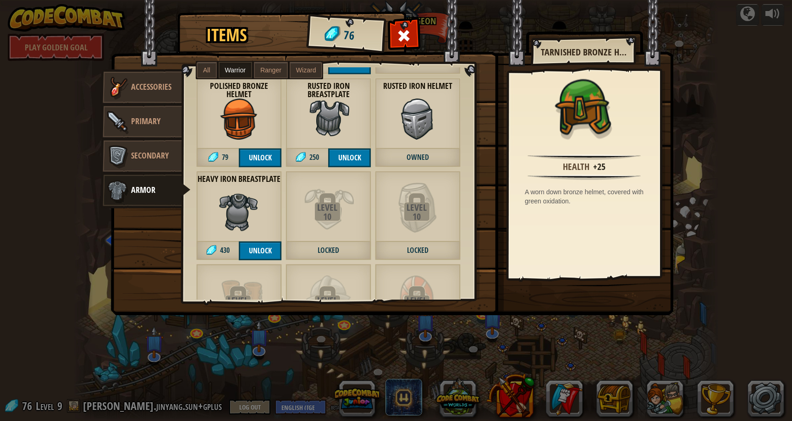
click at [333, 138] on img at bounding box center [328, 119] width 41 height 41
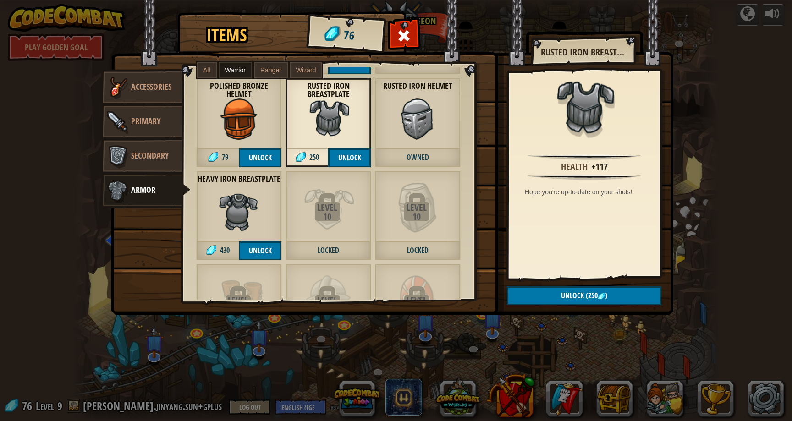
click at [249, 126] on img at bounding box center [239, 119] width 41 height 41
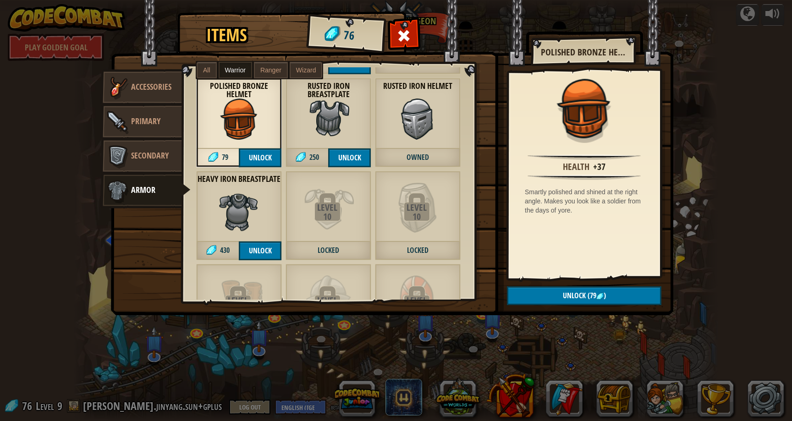
click at [702, 87] on div "Items 76 Misc Accessories Primary Secondary Armor All Warrior Ranger Wizard Duc…" at bounding box center [396, 210] width 792 height 421
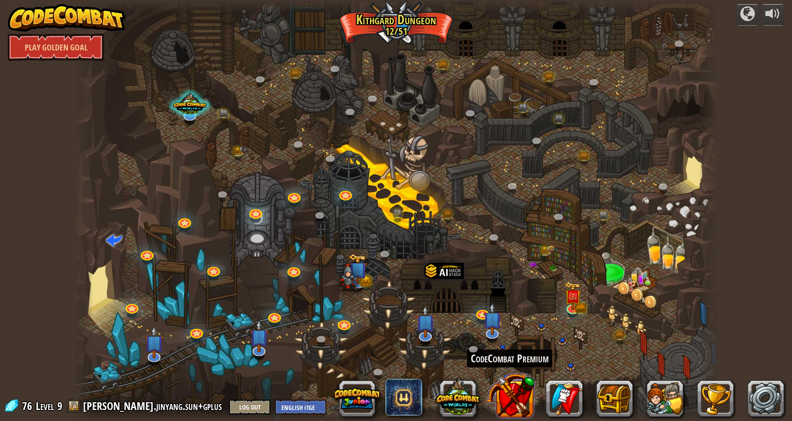
click at [505, 405] on button at bounding box center [510, 396] width 48 height 48
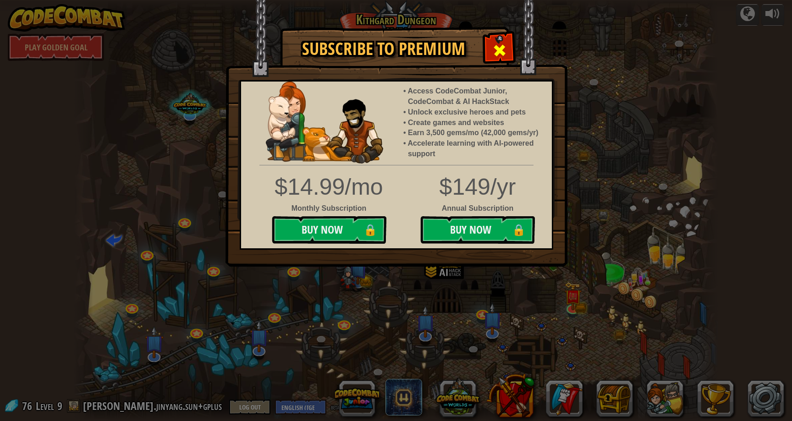
click at [511, 48] on div at bounding box center [499, 49] width 29 height 29
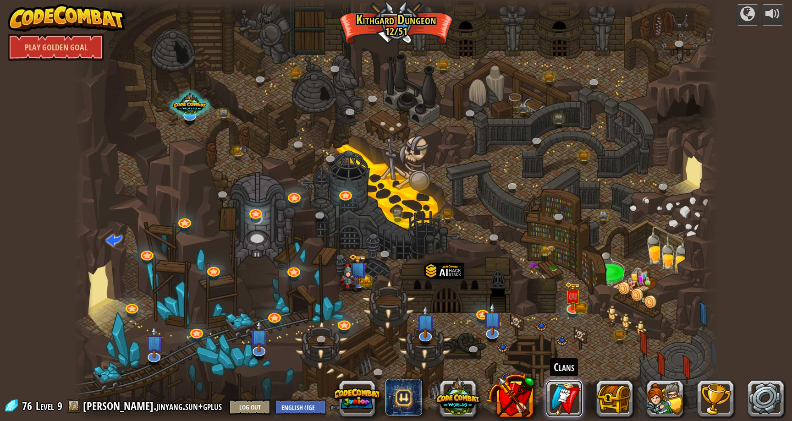
click at [576, 394] on link at bounding box center [564, 399] width 37 height 37
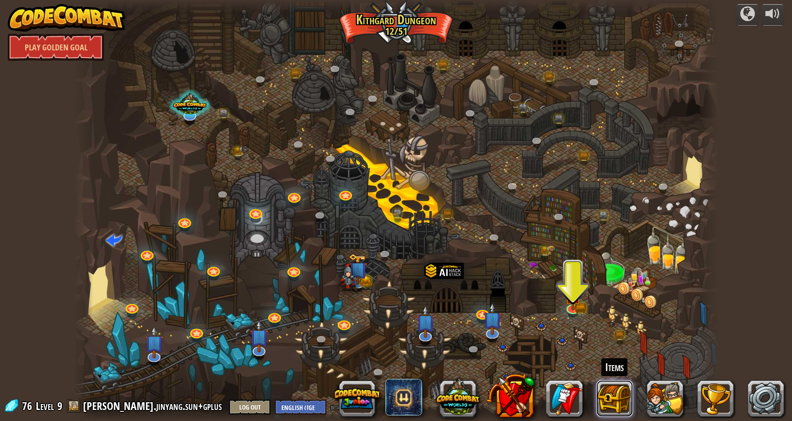
click at [615, 402] on button at bounding box center [615, 399] width 37 height 37
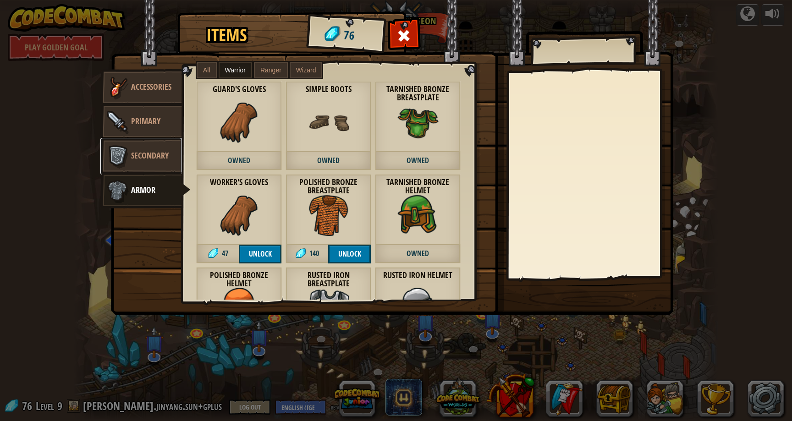
click at [132, 157] on span "Secondary" at bounding box center [150, 155] width 38 height 11
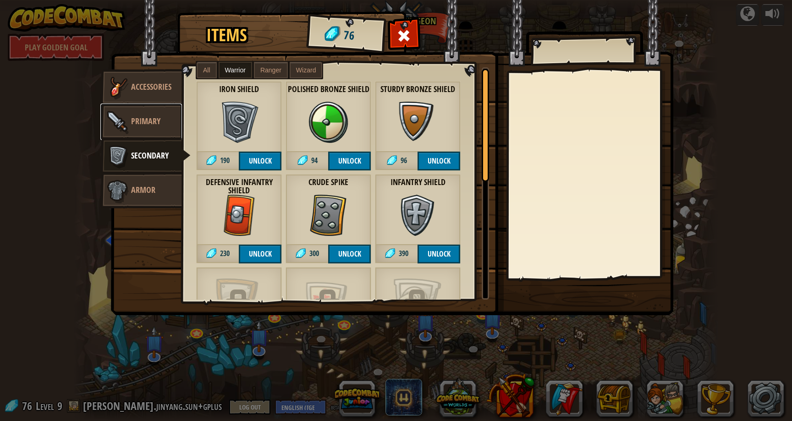
click at [144, 125] on span "Primary" at bounding box center [145, 121] width 29 height 11
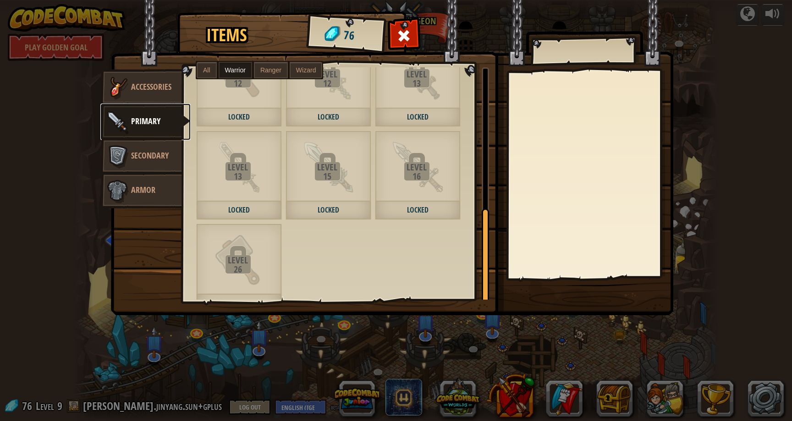
scroll to position [350, 0]
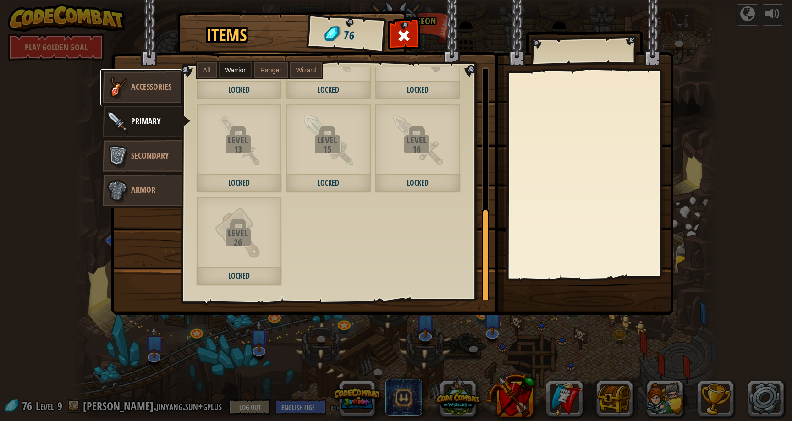
click at [140, 94] on link "Accessories" at bounding box center [141, 87] width 82 height 37
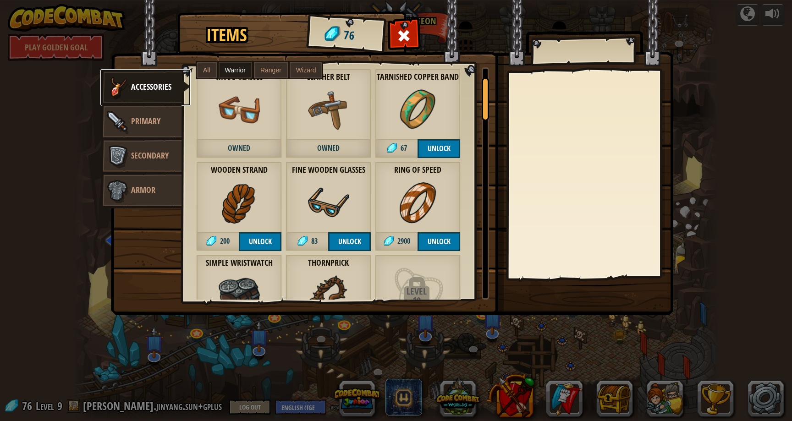
scroll to position [0, 0]
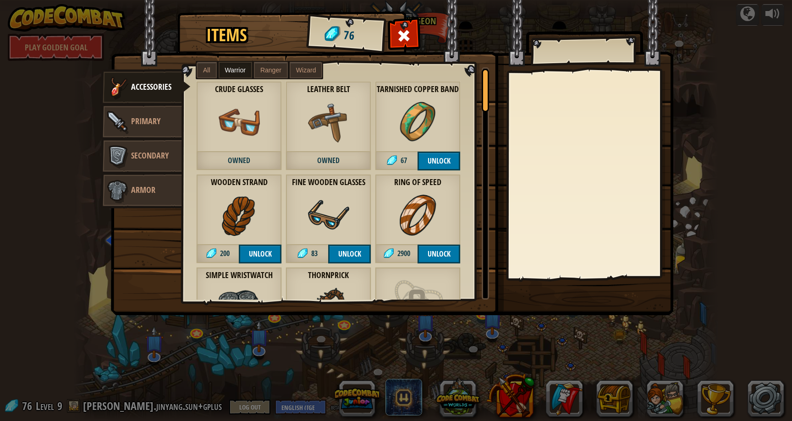
click at [440, 212] on div "Ring of Speed 2900 Unlock" at bounding box center [418, 218] width 86 height 89
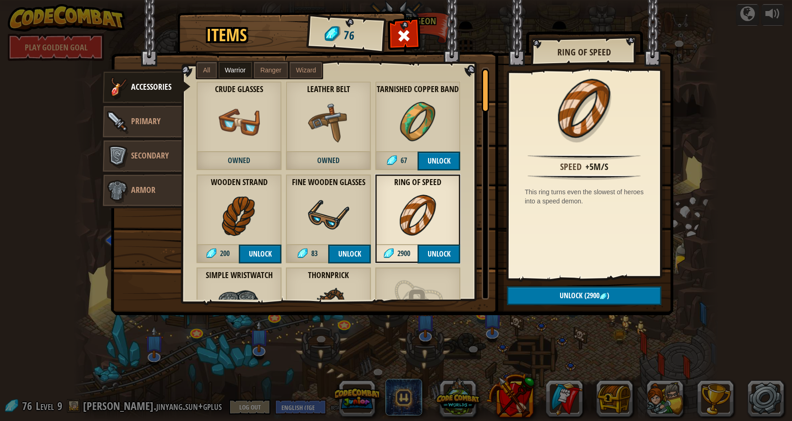
click at [317, 203] on img at bounding box center [328, 215] width 41 height 41
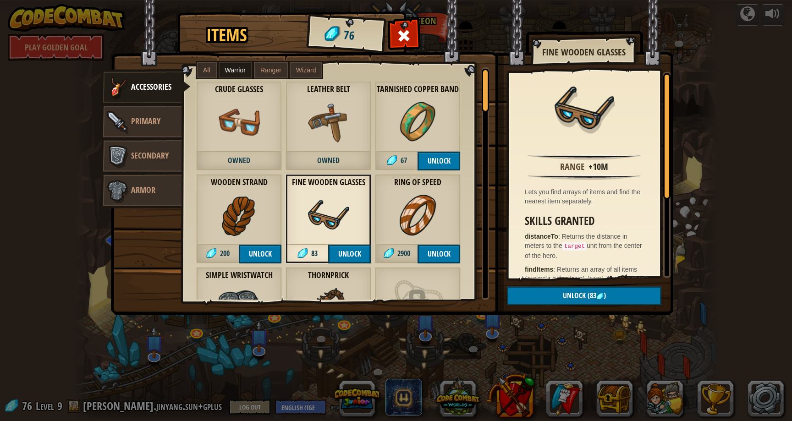
click at [370, 205] on div "Fine Wooden Glasses 83 Unlock" at bounding box center [329, 218] width 86 height 89
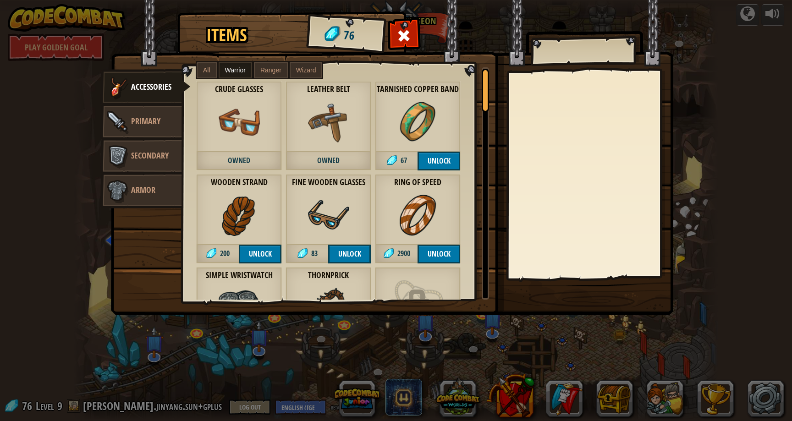
click at [392, 211] on div "Ring of Speed 2900 Unlock" at bounding box center [418, 218] width 86 height 89
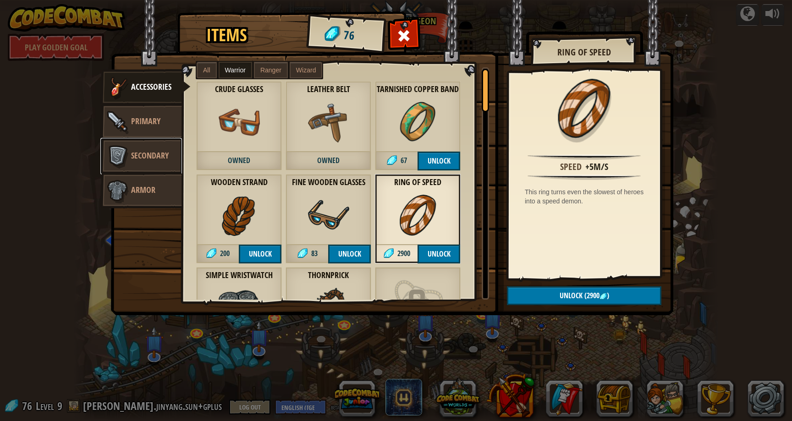
click at [135, 171] on link "Secondary" at bounding box center [141, 156] width 82 height 37
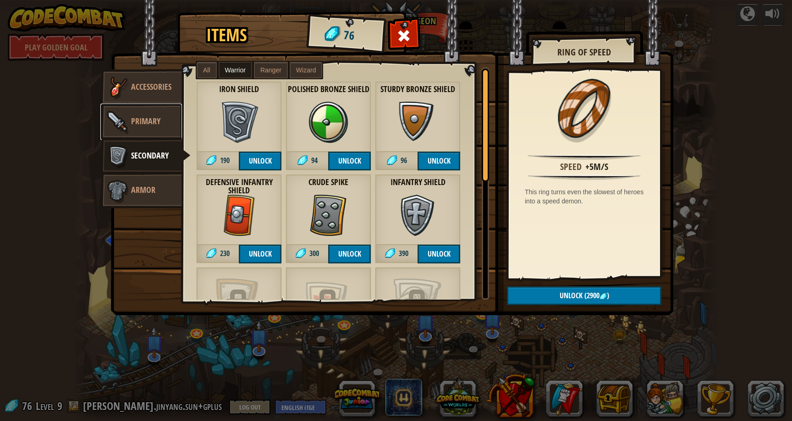
click at [139, 135] on link "Primary" at bounding box center [141, 122] width 82 height 37
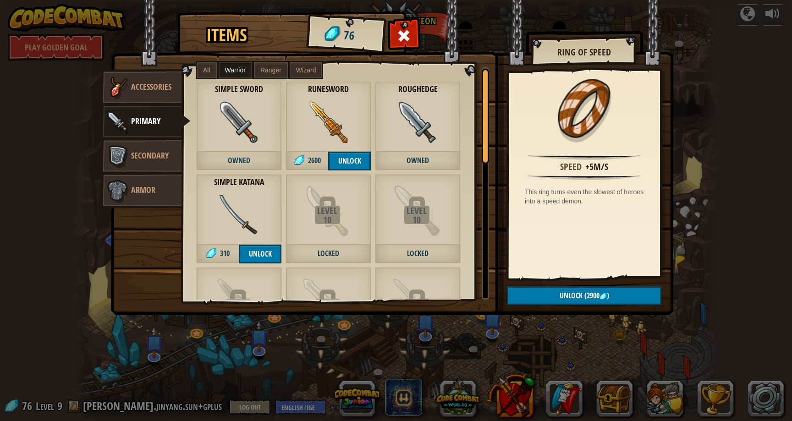
click at [249, 126] on img at bounding box center [239, 122] width 41 height 41
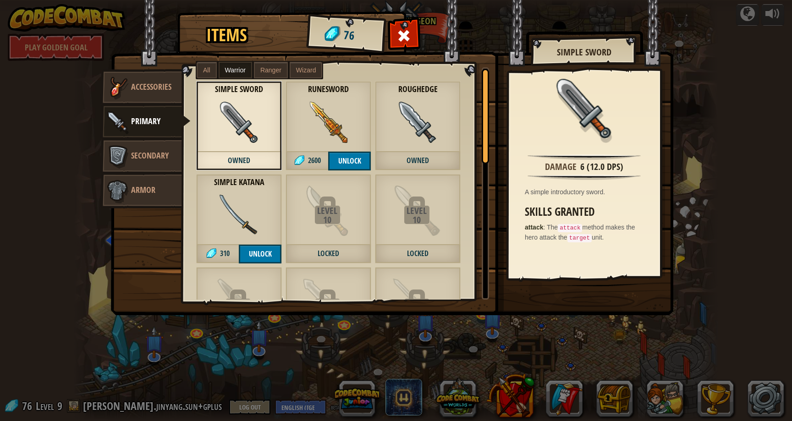
click at [248, 189] on div "Simple Katana 310 Unlock" at bounding box center [239, 218] width 86 height 89
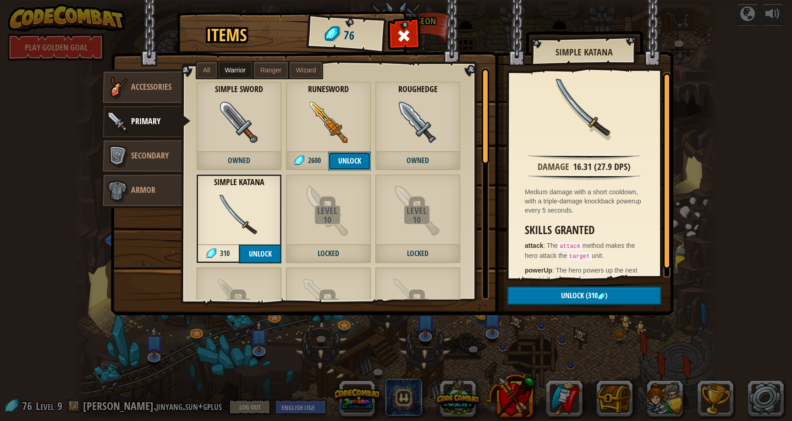
click at [352, 165] on button "Unlock" at bounding box center [349, 161] width 43 height 19
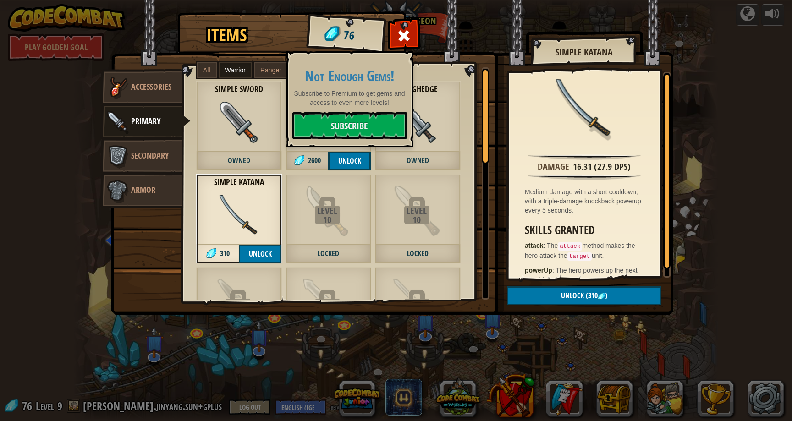
click at [296, 211] on div "Level" at bounding box center [327, 210] width 83 height 9
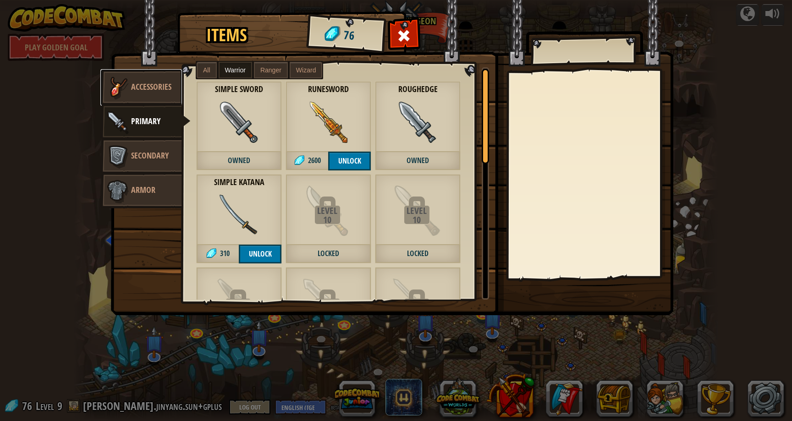
click at [159, 97] on link "Accessories" at bounding box center [141, 87] width 82 height 37
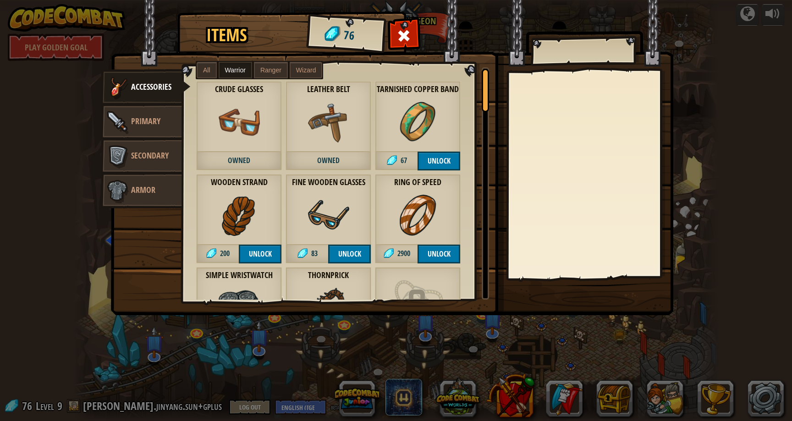
click at [408, 108] on img at bounding box center [418, 122] width 41 height 41
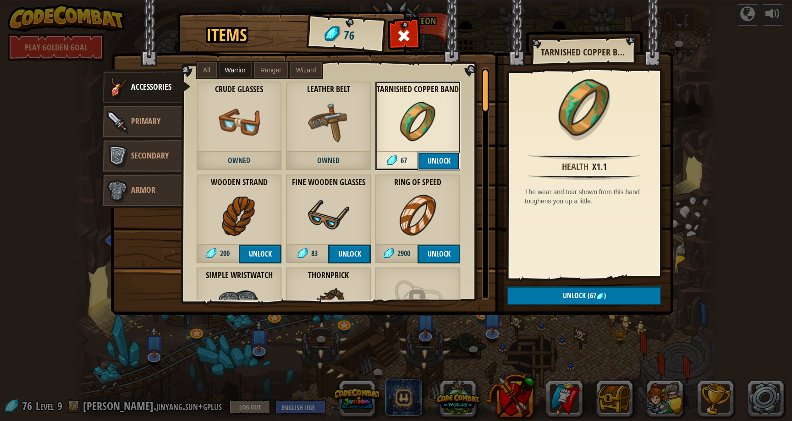
click at [433, 159] on button "Unlock" at bounding box center [439, 161] width 43 height 19
click at [562, 293] on button "Unlock (67 )" at bounding box center [584, 296] width 155 height 19
click at [561, 293] on button "Confirm" at bounding box center [584, 296] width 155 height 19
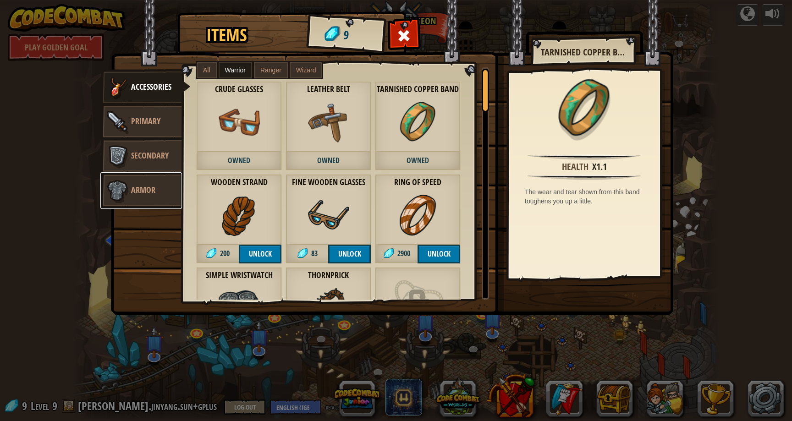
click at [160, 199] on link "Armor" at bounding box center [141, 190] width 82 height 37
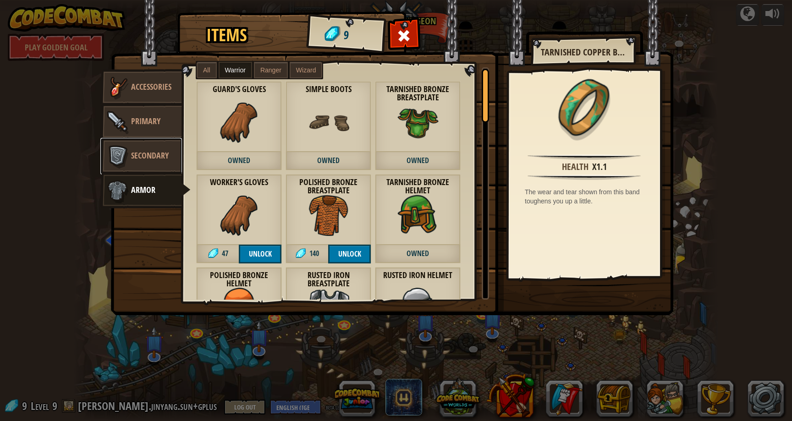
click at [161, 160] on span "Secondary" at bounding box center [150, 155] width 38 height 11
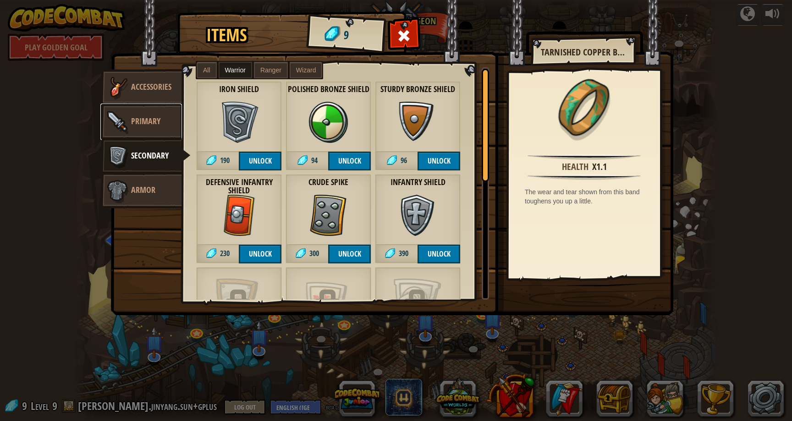
click at [158, 131] on link "Primary" at bounding box center [141, 122] width 82 height 37
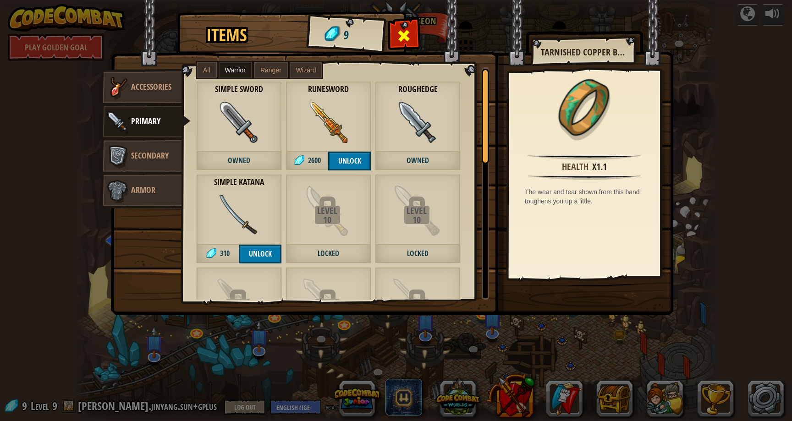
click at [410, 28] on div at bounding box center [404, 38] width 29 height 29
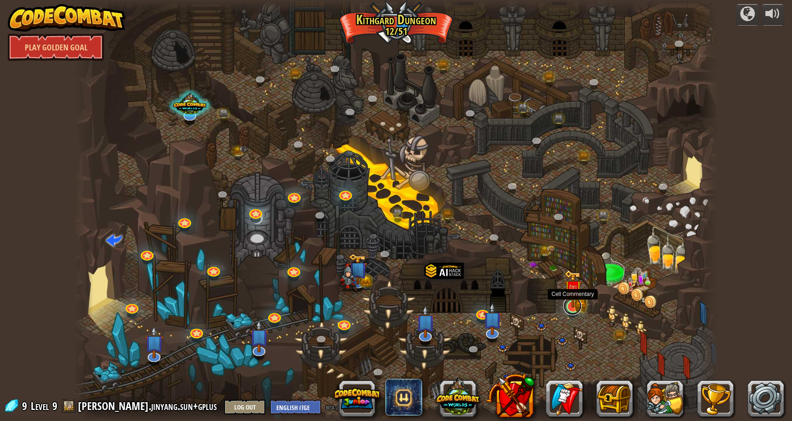
click at [578, 308] on link at bounding box center [572, 306] width 18 height 18
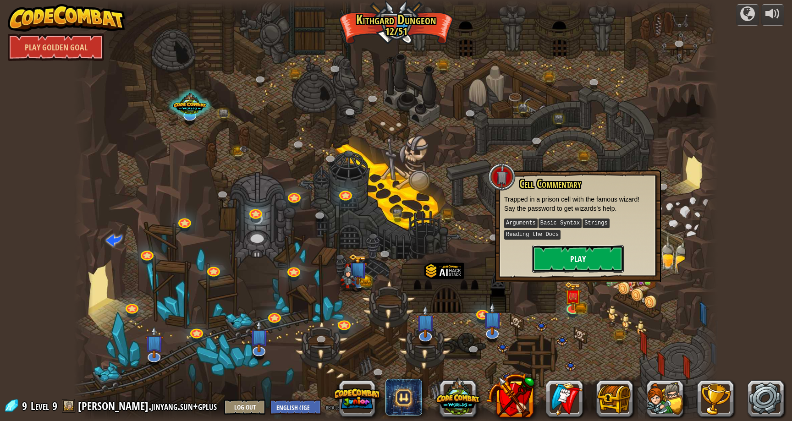
click at [577, 269] on button "Play" at bounding box center [578, 259] width 92 height 28
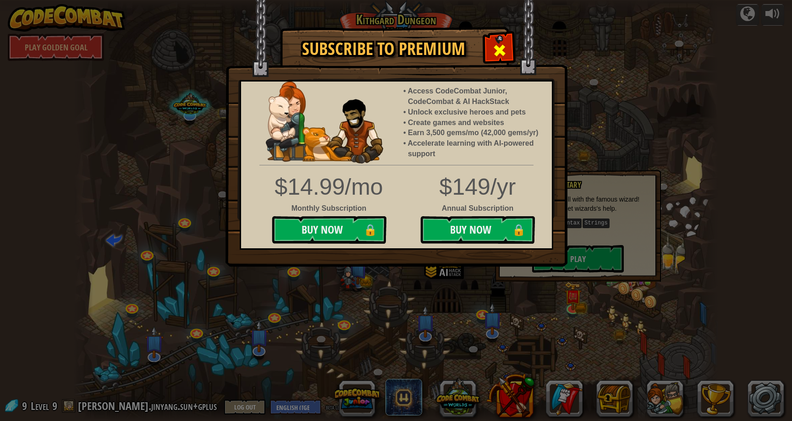
click at [491, 52] on div at bounding box center [499, 49] width 29 height 29
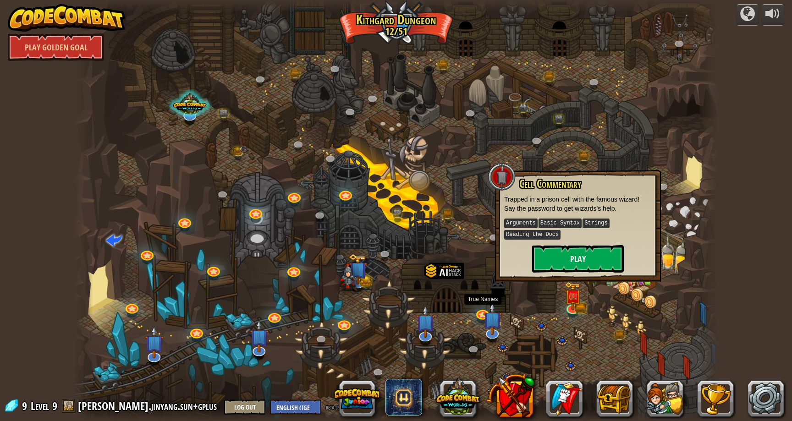
click at [480, 320] on div "Twisted Canyon (Locked) Challenge: collect the most gold using all the programm…" at bounding box center [396, 210] width 645 height 421
click at [479, 313] on link at bounding box center [482, 312] width 18 height 18
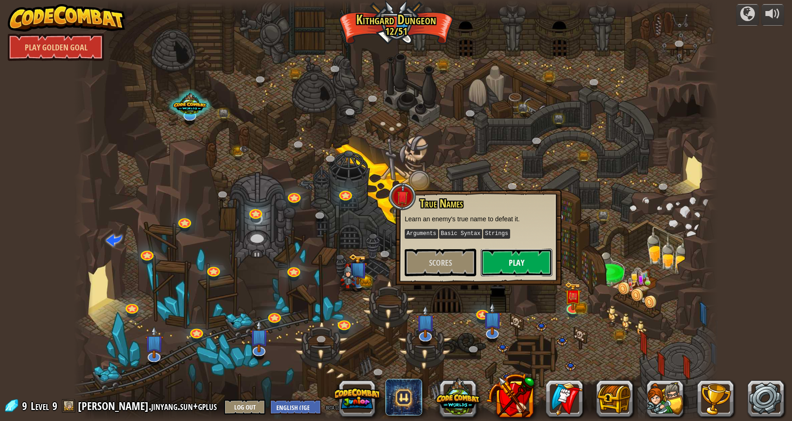
click at [508, 259] on button "Play" at bounding box center [517, 263] width 72 height 28
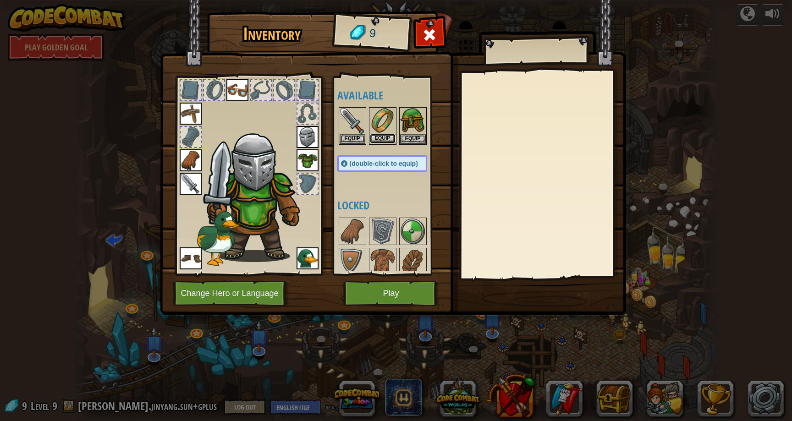
click at [380, 140] on button "Equip" at bounding box center [383, 139] width 26 height 10
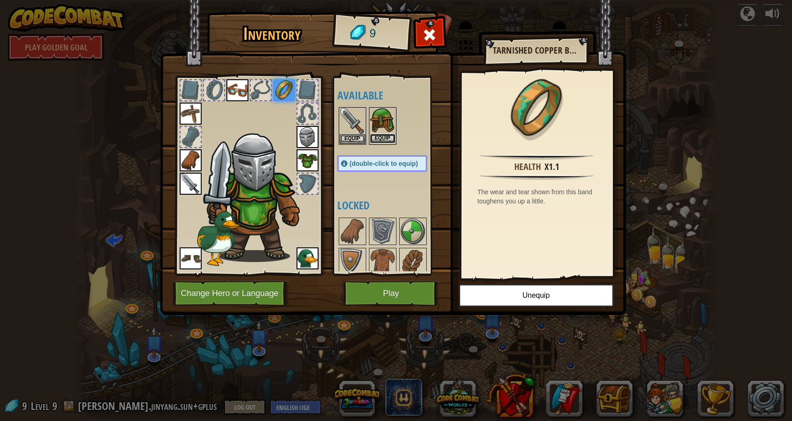
click at [392, 138] on button "Equip" at bounding box center [383, 139] width 26 height 10
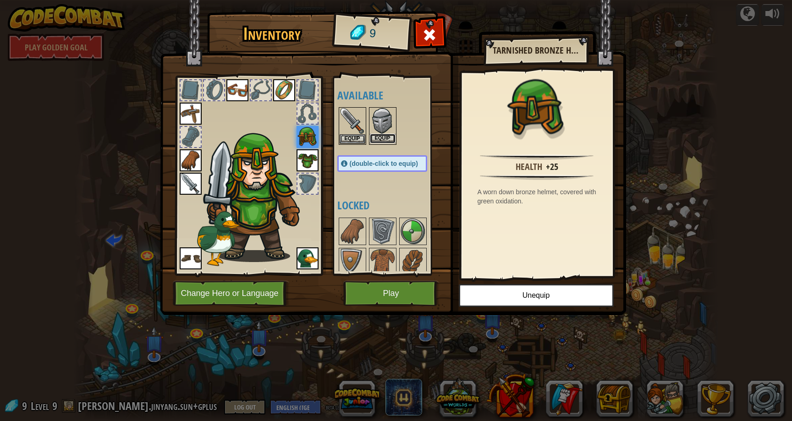
click at [384, 135] on button "Equip" at bounding box center [383, 139] width 26 height 10
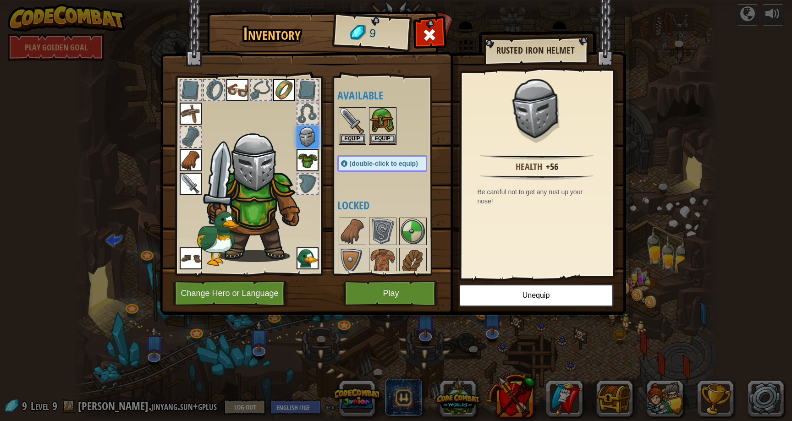
click at [667, 172] on div "Inventory 9 Available Equip Equip Equip Equip Equip Equip Equip Equip Equip Equ…" at bounding box center [396, 210] width 792 height 421
click at [438, 30] on div at bounding box center [429, 37] width 29 height 29
